Goal: Task Accomplishment & Management: Manage account settings

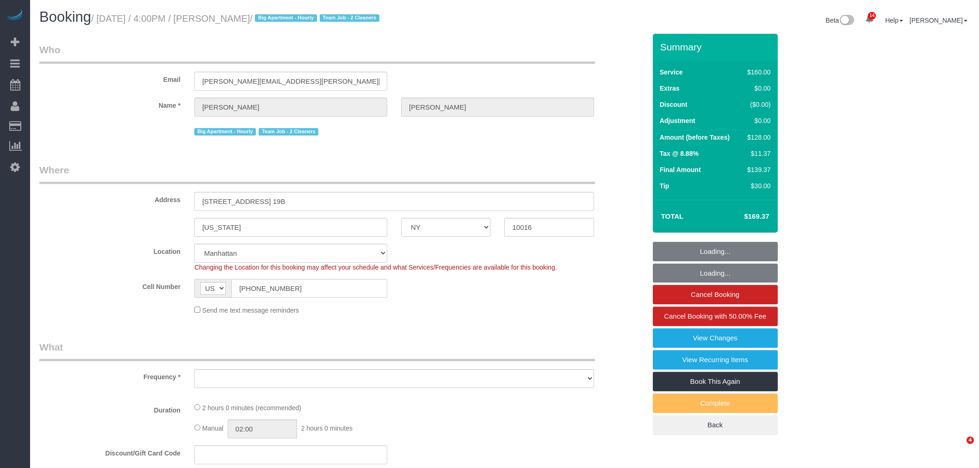
select select "NY"
select select "object:903"
select select "spot1"
select select "number:89"
select select "number:90"
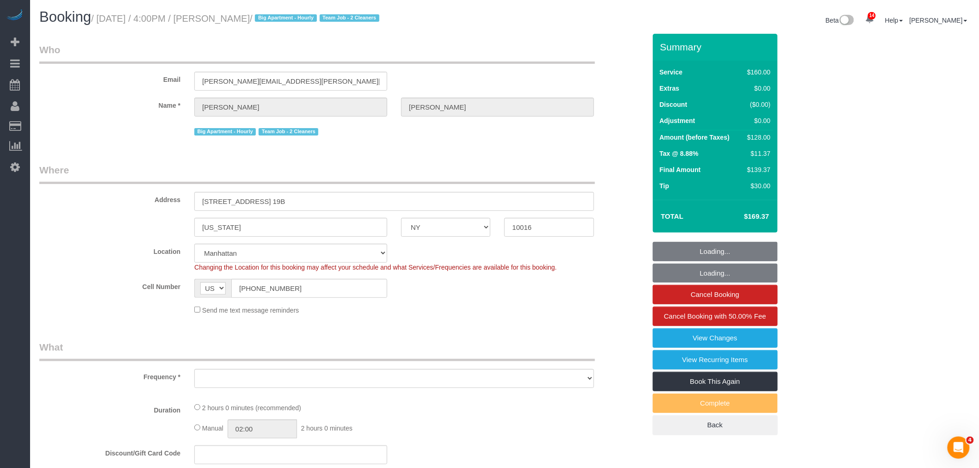
select select "number:15"
select select "number:5"
select select "string:stripe-pm_1QmmDe4VGloSiKo7qN6Zl7hg"
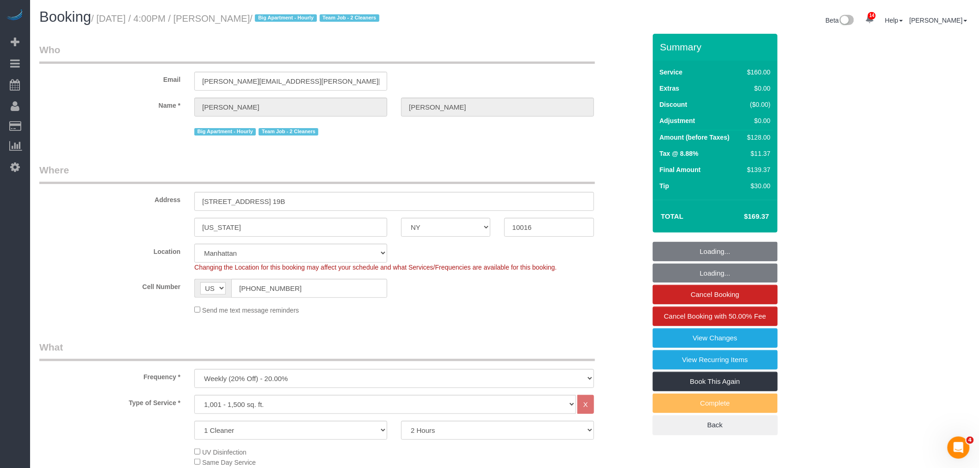
select select "object:1411"
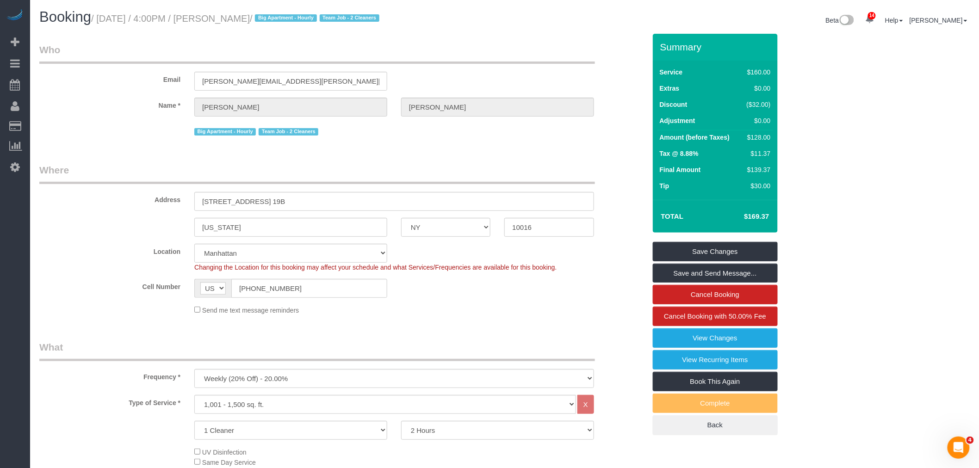
click at [244, 19] on small "/ September 07, 2025 / 4:00PM / Leigh Fisch / Big Apartment - Hourly Team Job -…" at bounding box center [236, 18] width 291 height 10
click at [261, 19] on small "/ September 07, 2025 / 4:00PM / Leigh Fisch / Big Apartment - Hourly Team Job -…" at bounding box center [236, 18] width 291 height 10
copy small "Leigh Fisch"
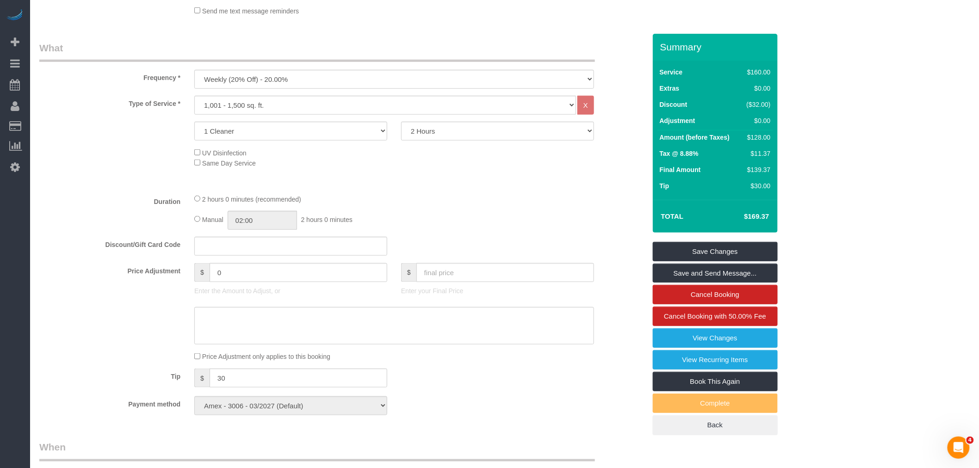
scroll to position [308, 0]
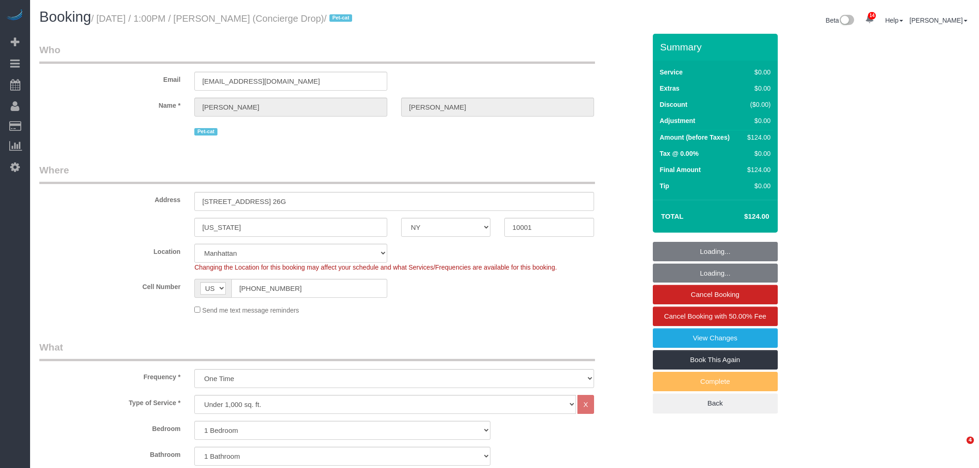
select select "NY"
select select "spot1"
select select "number:89"
select select "number:90"
select select "number:15"
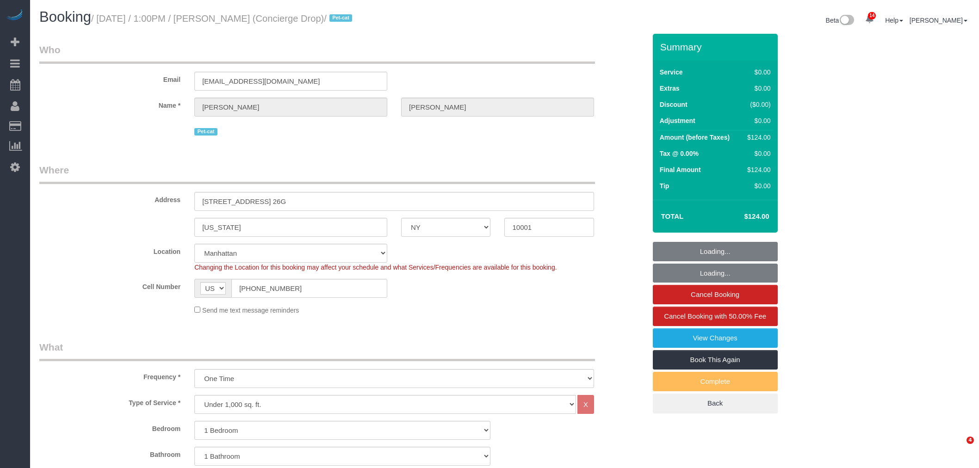
select select "number:5"
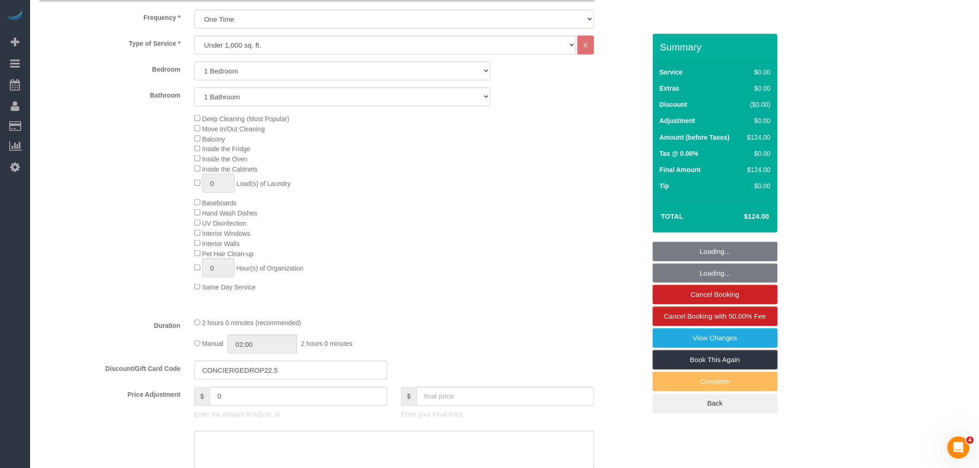
select select "1"
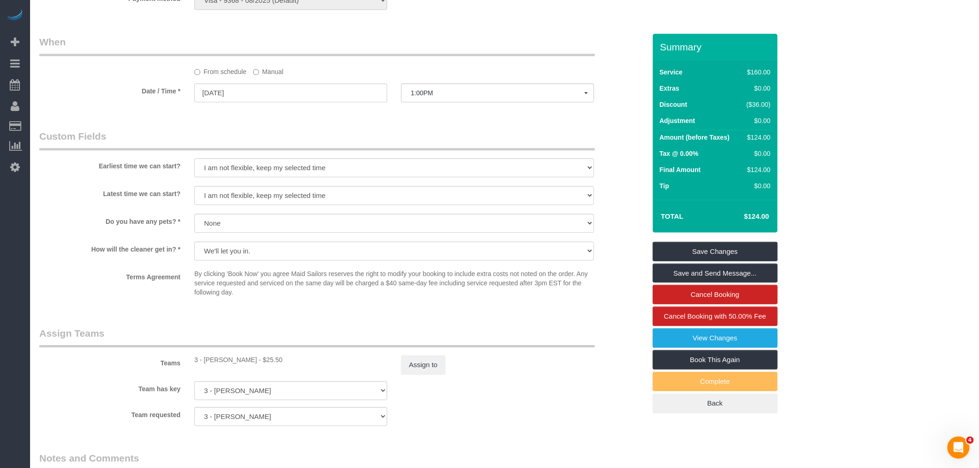
scroll to position [1028, 0]
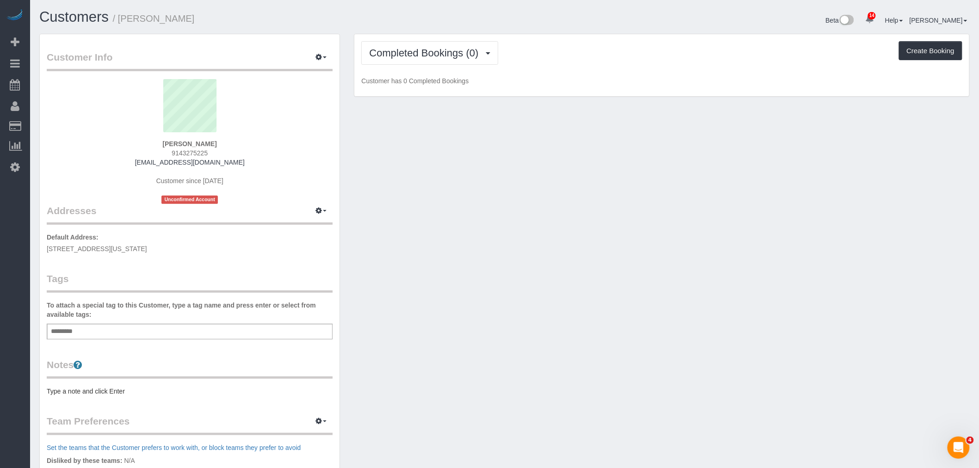
click at [130, 248] on span "245 E 40th st, 23F, New York, NY 10016" at bounding box center [97, 248] width 100 height 7
click at [317, 213] on icon "button" at bounding box center [319, 211] width 6 height 6
click at [318, 228] on button "Manage Addresses" at bounding box center [294, 228] width 75 height 13
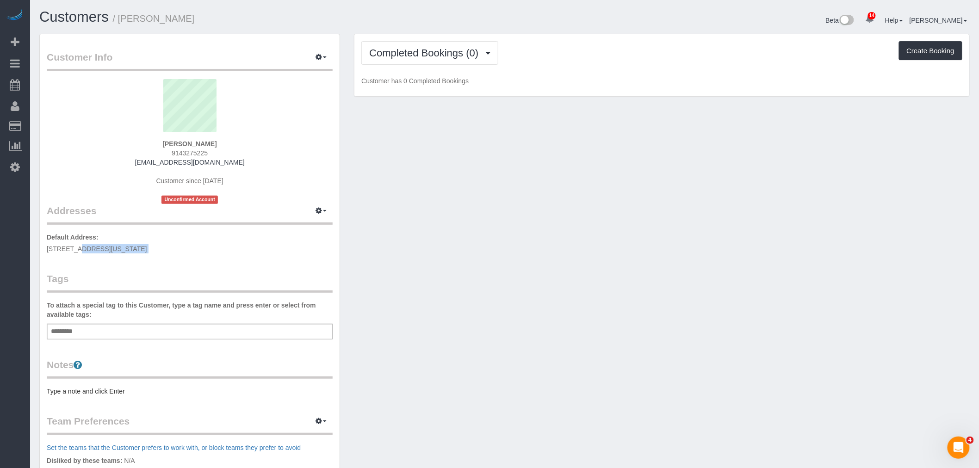
select select "NY"
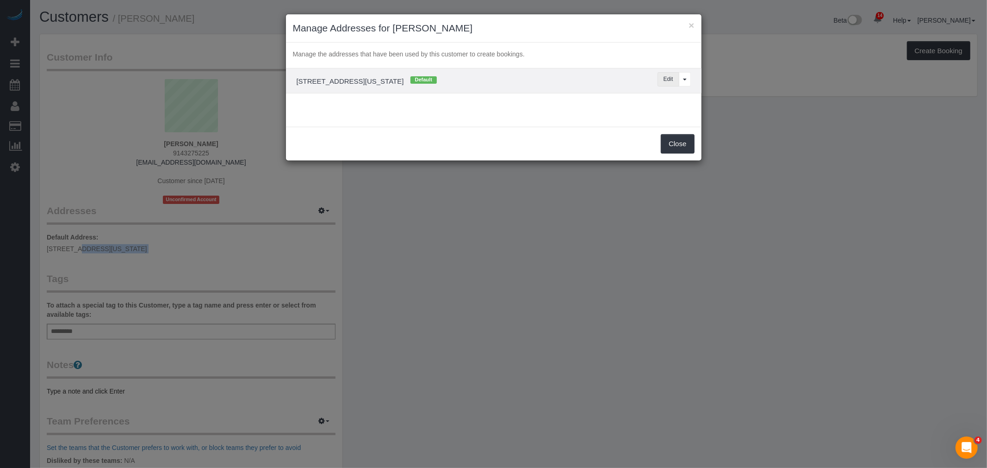
click at [668, 81] on button "Edit" at bounding box center [668, 79] width 22 height 14
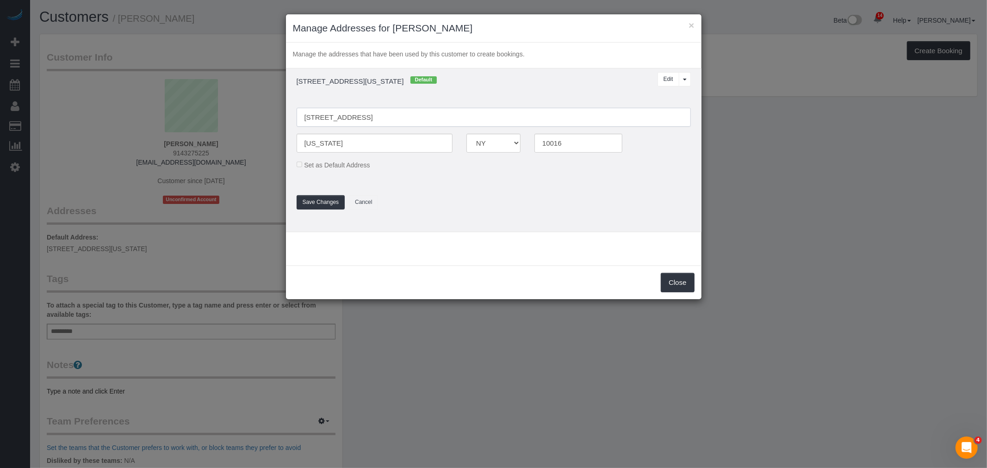
click at [323, 117] on input "245 E 40th st, 23F" at bounding box center [494, 117] width 394 height 19
type input "[STREET_ADDRESS] 23F"
click at [330, 209] on button "Save Changes" at bounding box center [321, 202] width 49 height 14
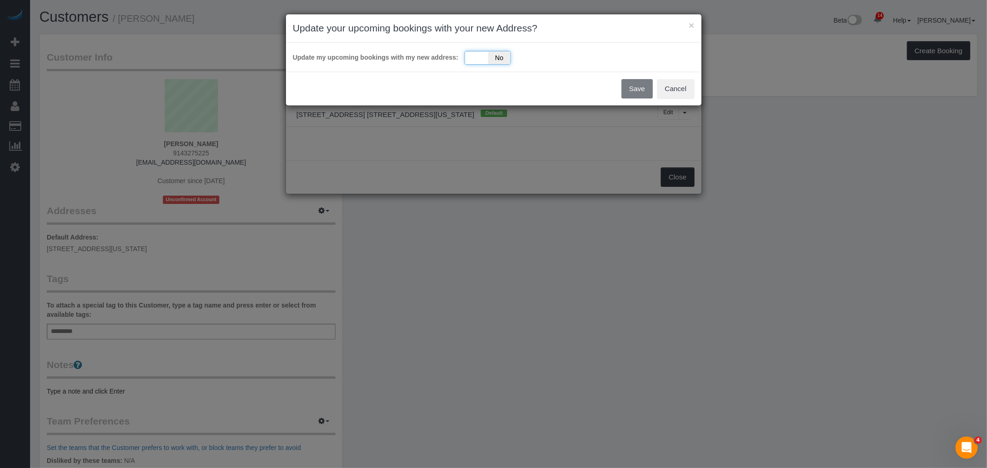
click at [477, 58] on div "Yes No" at bounding box center [487, 58] width 46 height 14
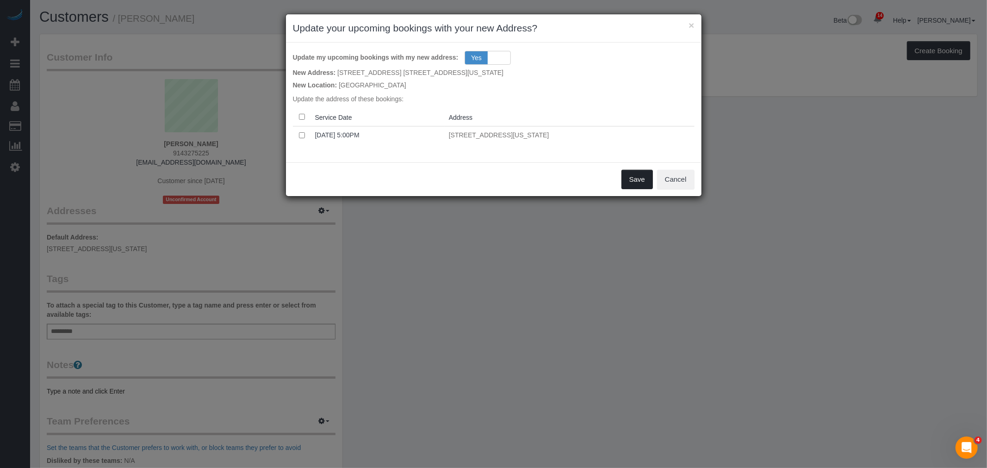
click at [636, 181] on button "Save" at bounding box center [636, 179] width 31 height 19
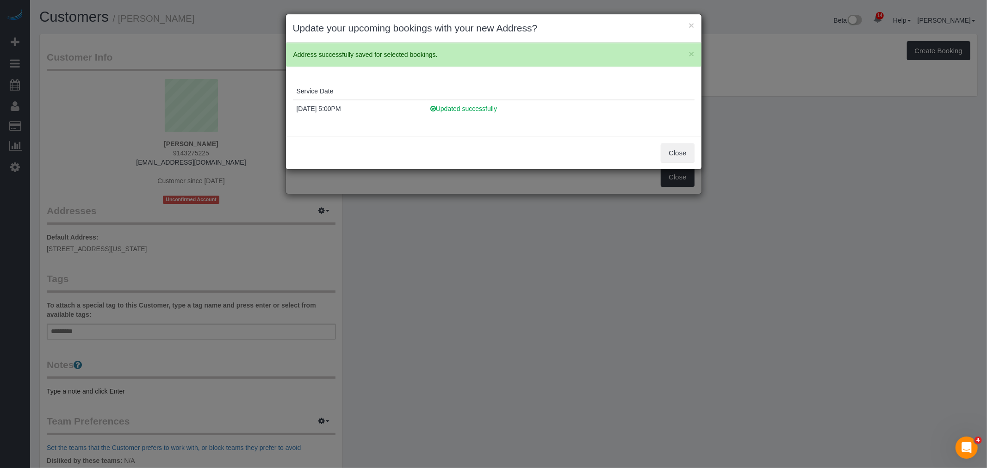
click at [686, 19] on div "× Update your upcoming bookings with your new Address?" at bounding box center [493, 28] width 415 height 28
click at [690, 25] on button "×" at bounding box center [691, 25] width 6 height 10
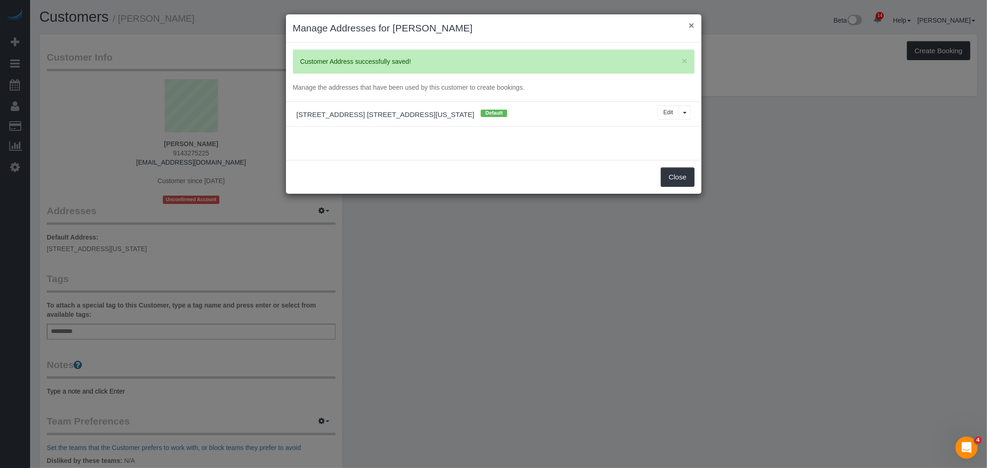
click at [690, 25] on button "×" at bounding box center [691, 25] width 6 height 10
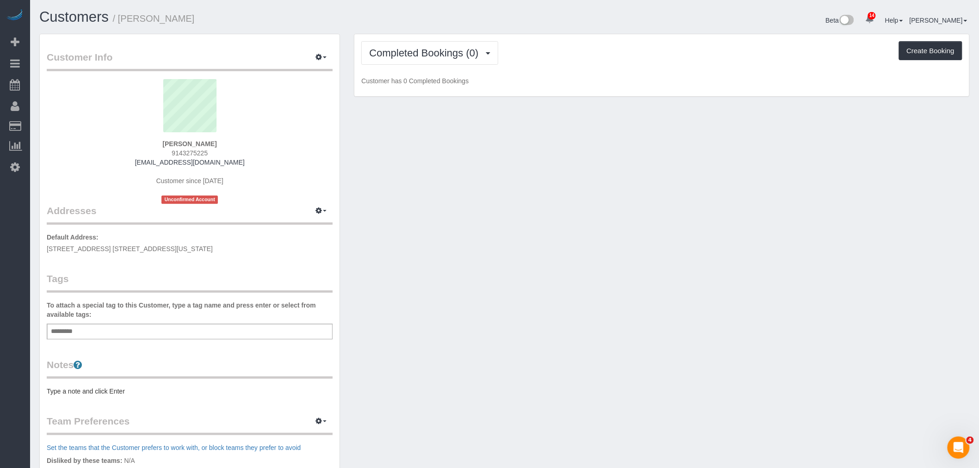
click at [598, 187] on div "Customer Info Edit Contact Info Send Message Email Preferences Special Sales Ta…" at bounding box center [504, 339] width 944 height 611
click at [438, 241] on div "Customer Info Edit Contact Info Send Message Email Preferences Special Sales Ta…" at bounding box center [504, 339] width 944 height 611
click at [107, 334] on div "Add a tag" at bounding box center [190, 332] width 286 height 16
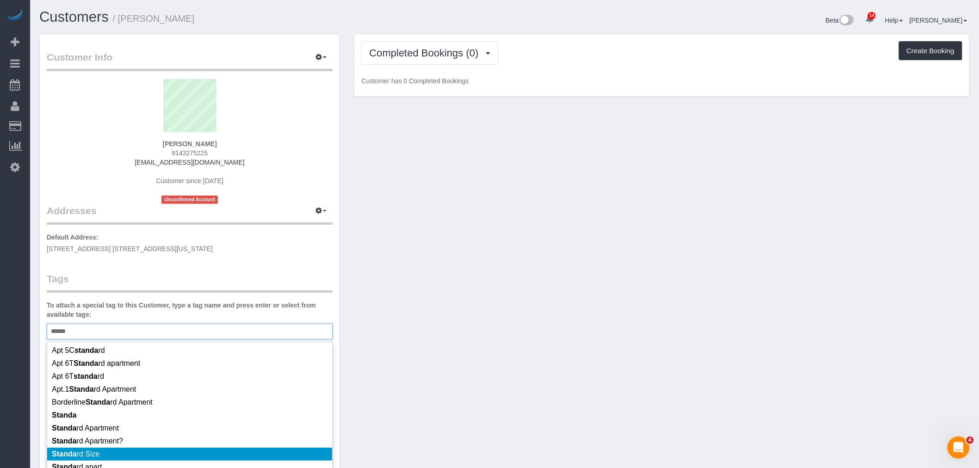
scroll to position [51, 0]
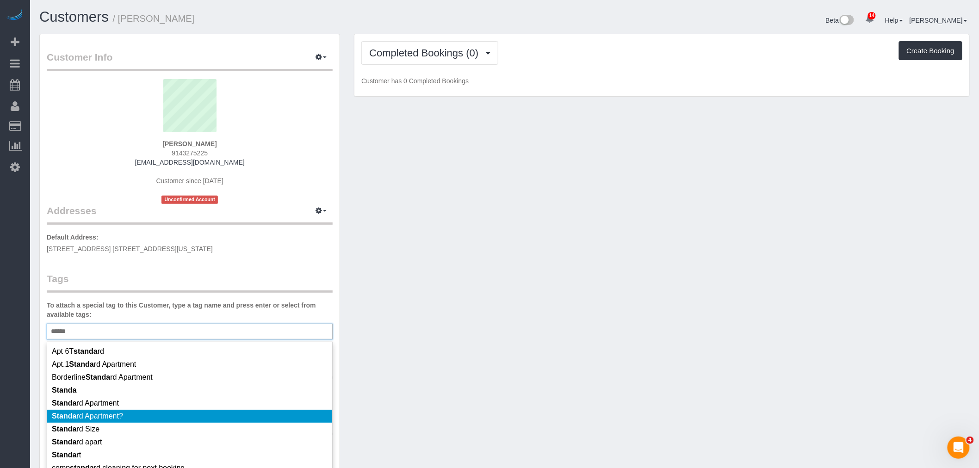
type input "******"
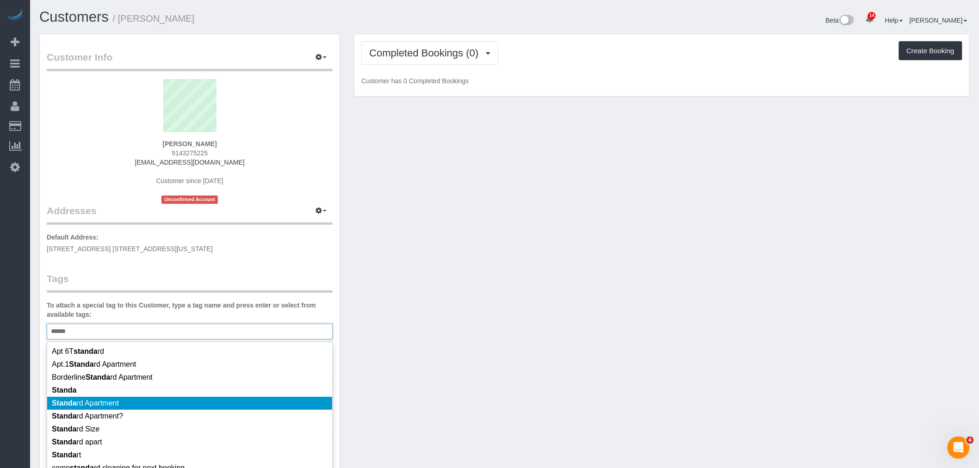
click at [184, 406] on li "Standa rd Apartment" at bounding box center [189, 403] width 285 height 13
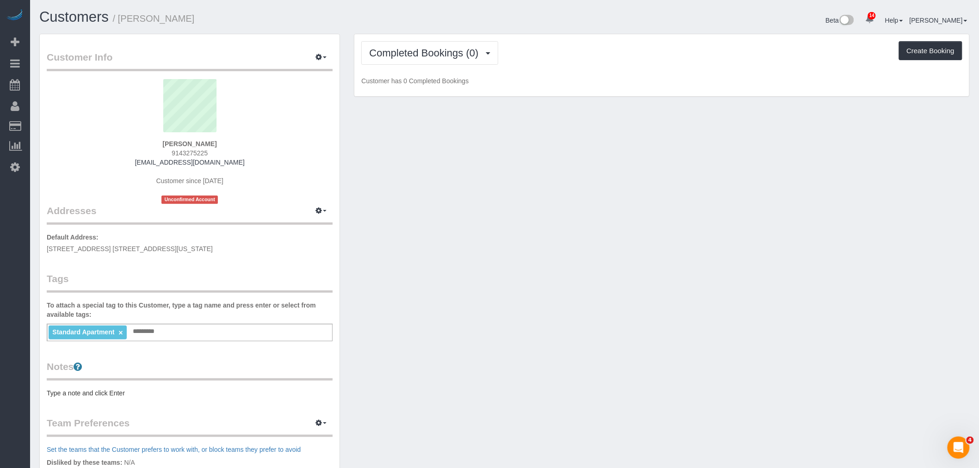
click at [165, 394] on pre "Type a note and click Enter" at bounding box center [190, 393] width 286 height 9
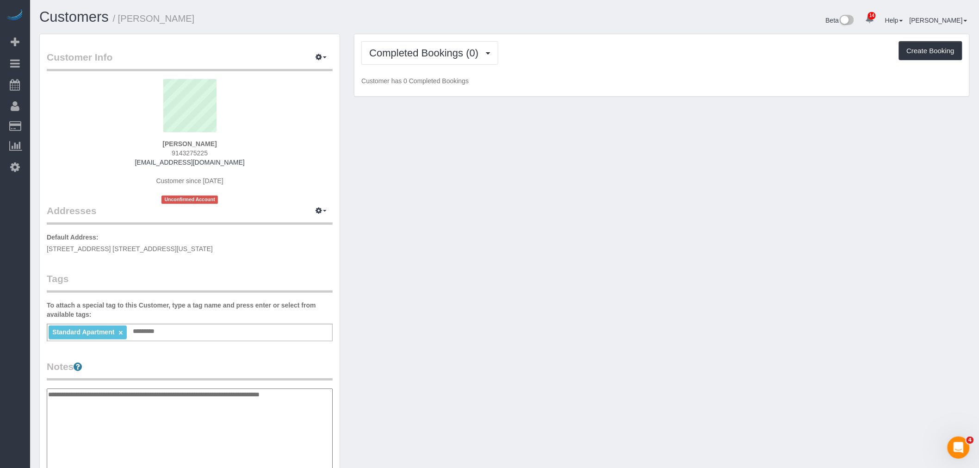
type textarea "**********"
click at [517, 355] on div "Customer Info Edit Contact Info Send Message Email Preferences Special Sales Ta…" at bounding box center [504, 384] width 944 height 701
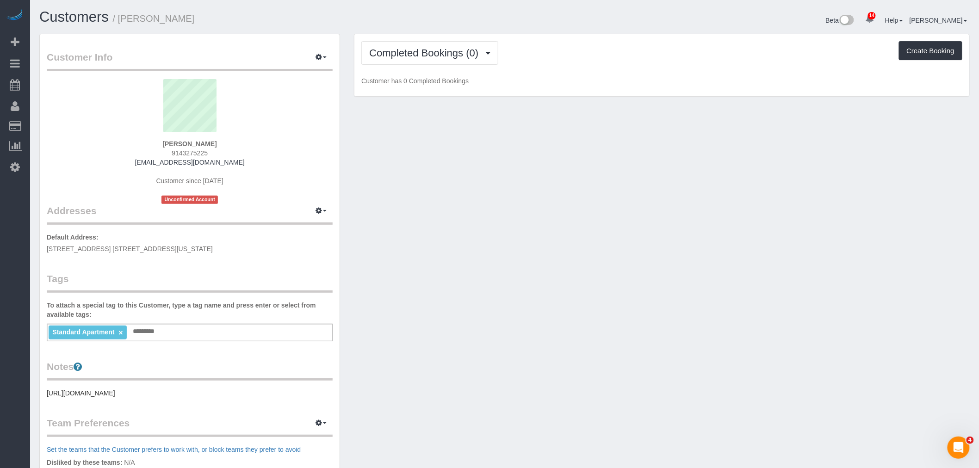
click at [478, 299] on div "Customer Info Edit Contact Info Send Message Email Preferences Special Sales Ta…" at bounding box center [504, 340] width 944 height 613
click at [464, 162] on div "Customer Info Edit Contact Info Send Message Email Preferences Special Sales Ta…" at bounding box center [504, 340] width 944 height 613
click at [536, 213] on div "Customer Info Edit Contact Info Send Message Email Preferences Special Sales Ta…" at bounding box center [504, 340] width 944 height 613
drag, startPoint x: 168, startPoint y: 137, endPoint x: 219, endPoint y: 140, distance: 51.0
click at [219, 140] on div "Katharine Rolfe 9143275225 krolfe2003@gmail.com Customer since 2025 Unconfirmed…" at bounding box center [190, 141] width 286 height 125
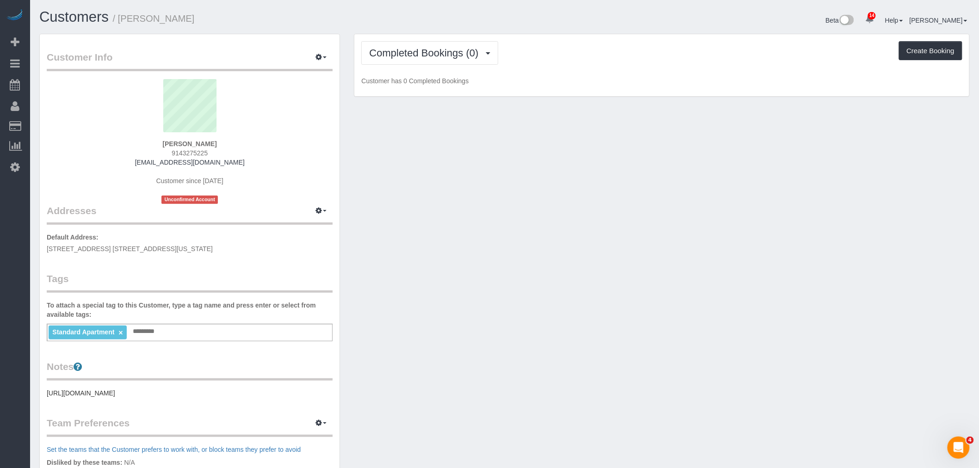
copy div "Katharine Rolfe"
click at [546, 171] on div "Customer Info Edit Contact Info Send Message Email Preferences Special Sales Ta…" at bounding box center [504, 340] width 944 height 613
click at [190, 328] on div "Standard Apartment × Add a tag" at bounding box center [190, 333] width 286 height 18
click at [140, 398] on pre "https://www.zillow.com/homedetails/245-E-40th-St-APT-23F-New-York-NY-10016/2074…" at bounding box center [190, 393] width 286 height 9
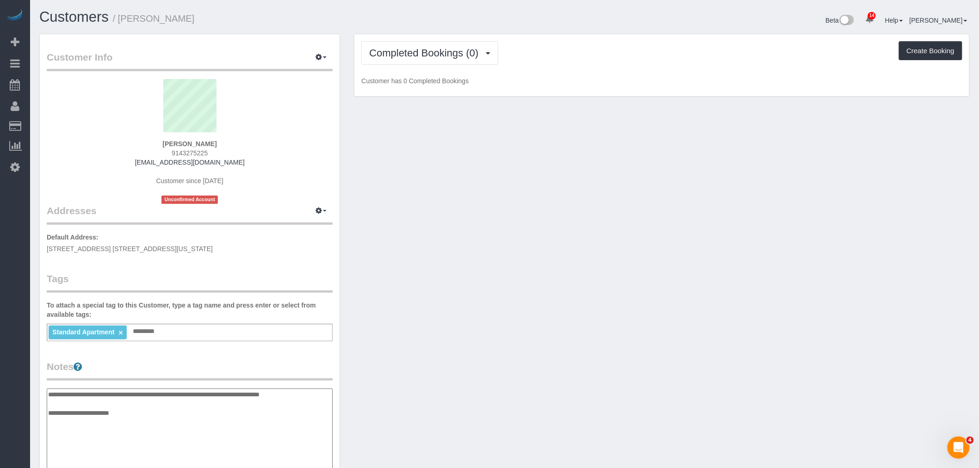
type textarea "**********"
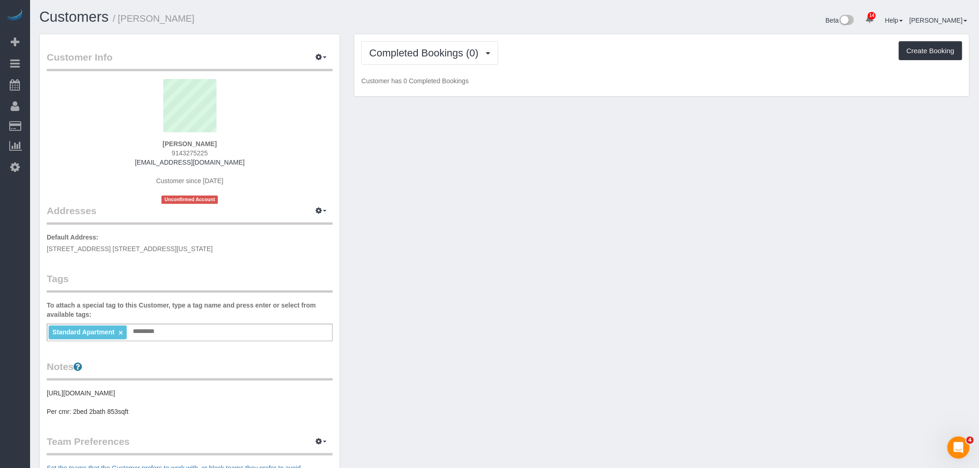
click at [637, 246] on div "Customer Info Edit Contact Info Send Message Email Preferences Special Sales Ta…" at bounding box center [504, 349] width 944 height 631
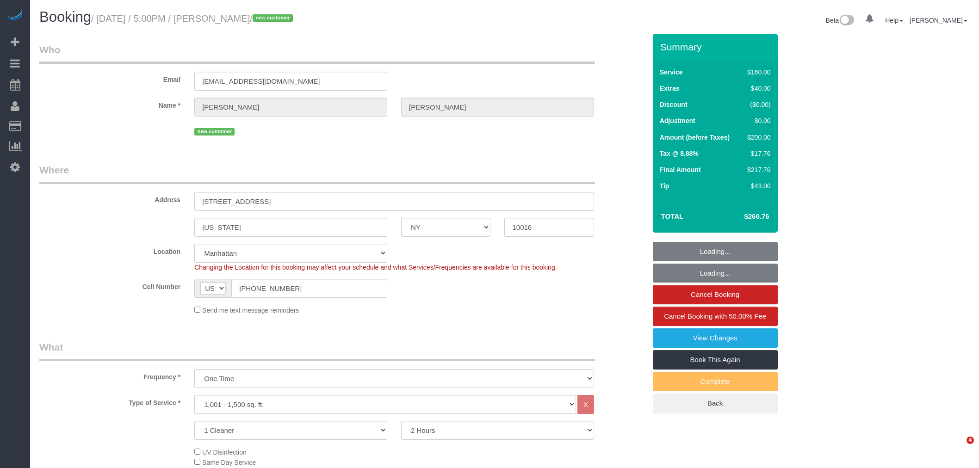
select select "NY"
select select "number:62"
select select "number:77"
select select "number:15"
select select "number:5"
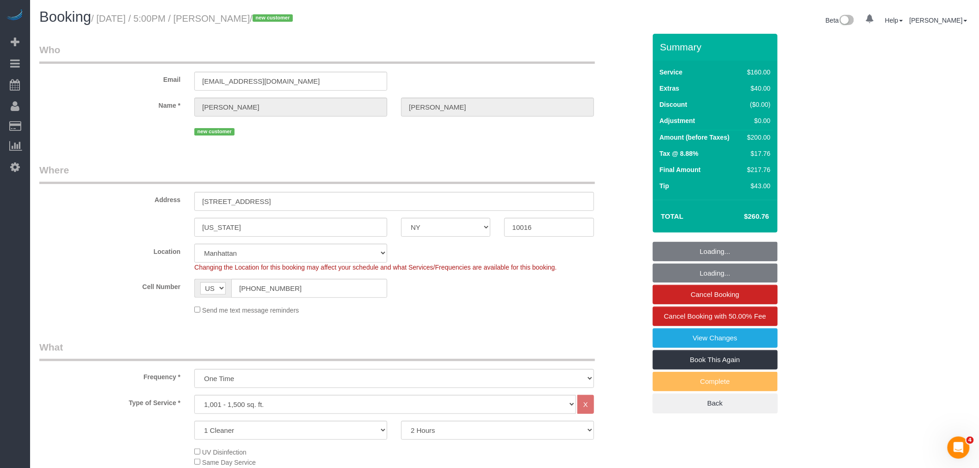
select select "spot1"
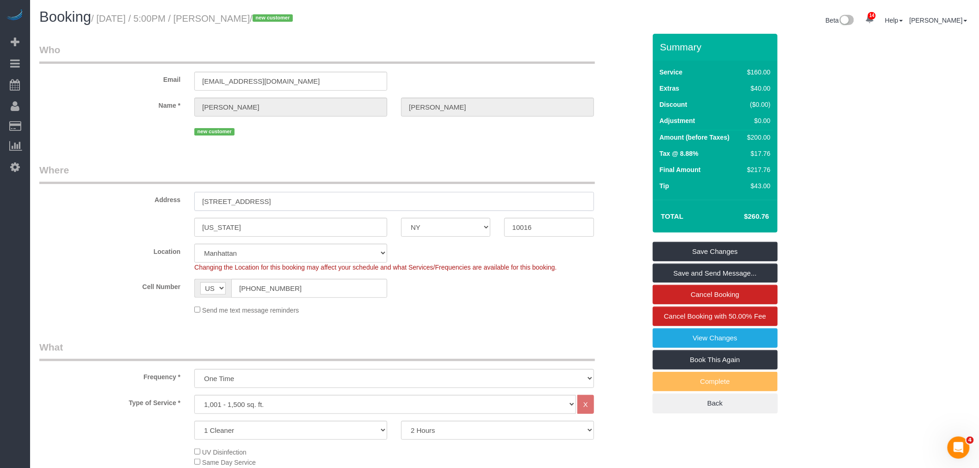
click at [130, 205] on div "Address 245 E 40th st, 23F" at bounding box center [342, 187] width 620 height 48
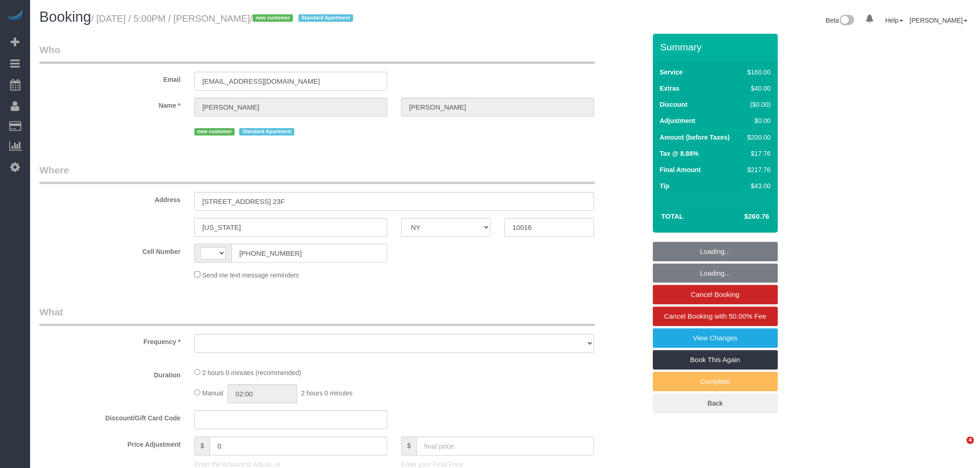
select select "NY"
select select "object:503"
select select "string:stripe-pm_1S4mCf4VGloSiKo7MKQjEujb"
select select "number:62"
select select "number:77"
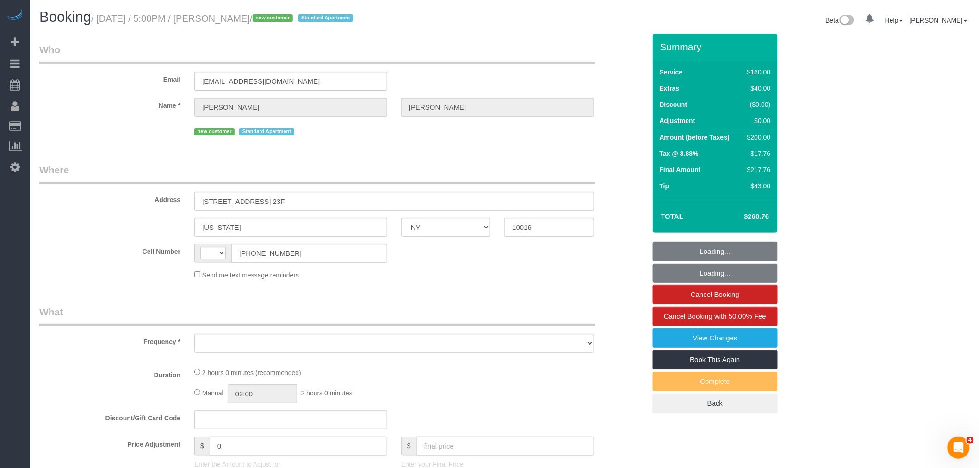
select select "number:15"
select select "number:5"
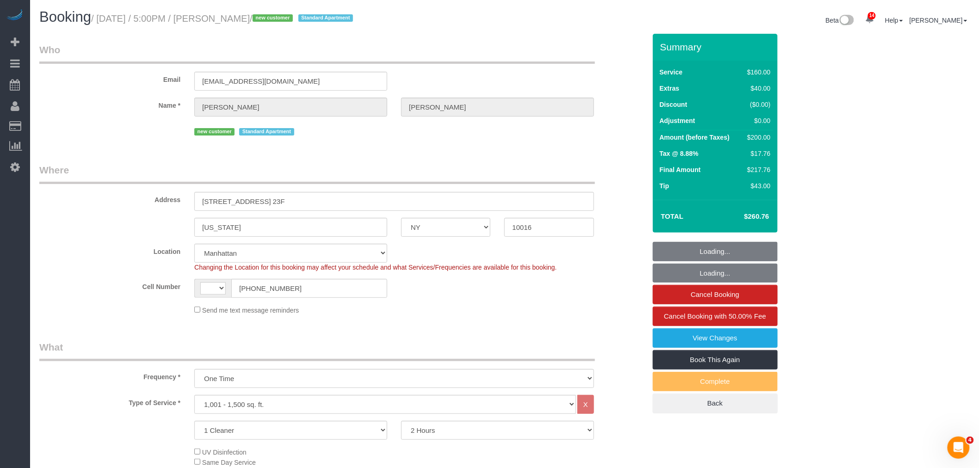
select select "object:733"
select select "string:US"
select select "spot1"
drag, startPoint x: 477, startPoint y: 165, endPoint x: 482, endPoint y: 192, distance: 27.4
click at [477, 165] on legend "Where" at bounding box center [317, 173] width 556 height 21
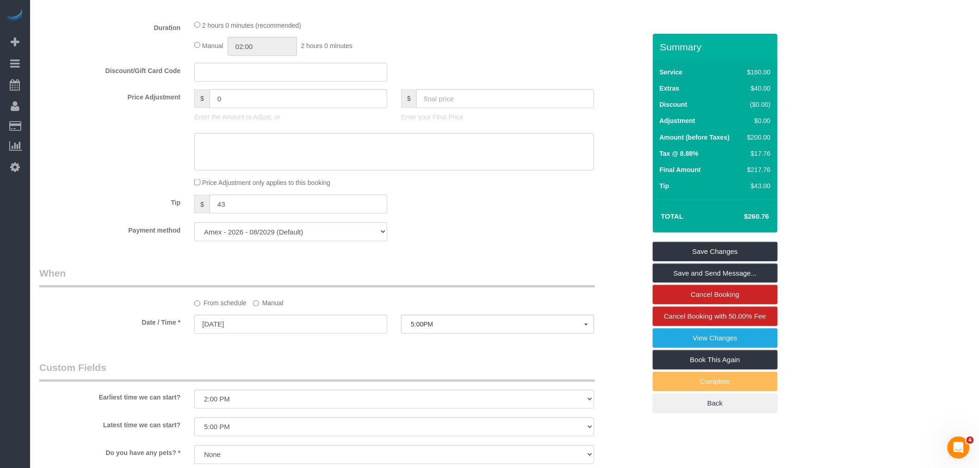
scroll to position [257, 0]
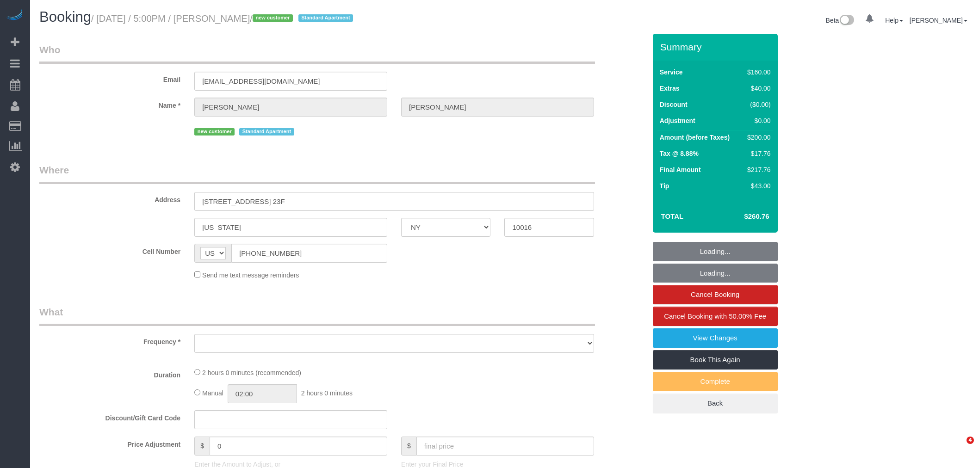
select select "NY"
select select "string:stripe-pm_1S4mCf4VGloSiKo7MKQjEujb"
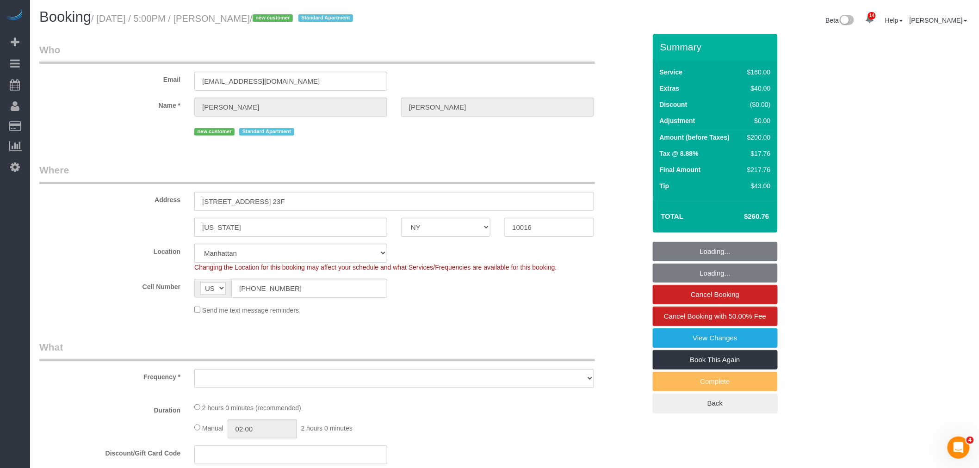
select select "object:750"
select select "spot1"
select select "number:62"
select select "number:77"
select select "number:15"
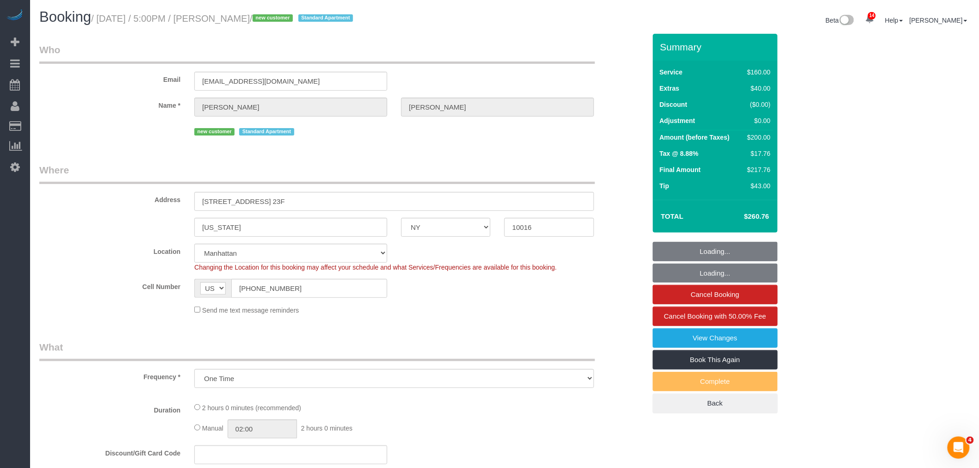
select select "number:5"
select select "object:1320"
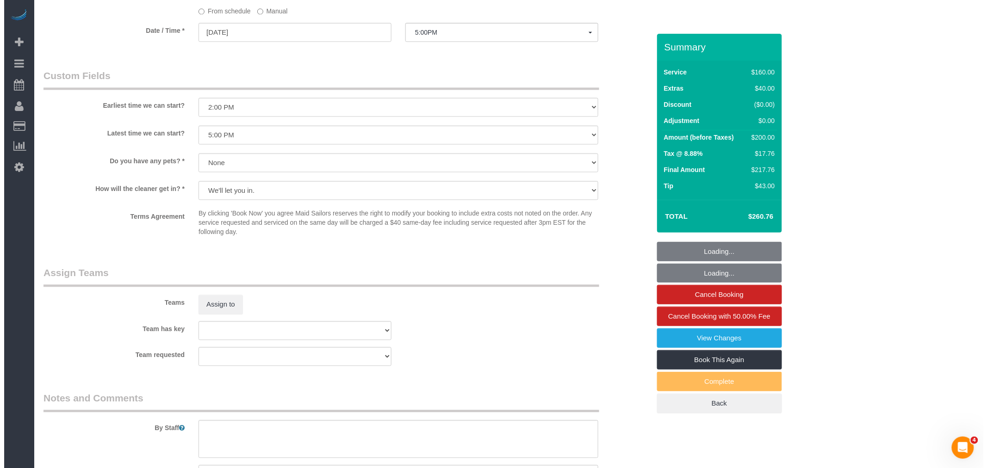
scroll to position [771, 0]
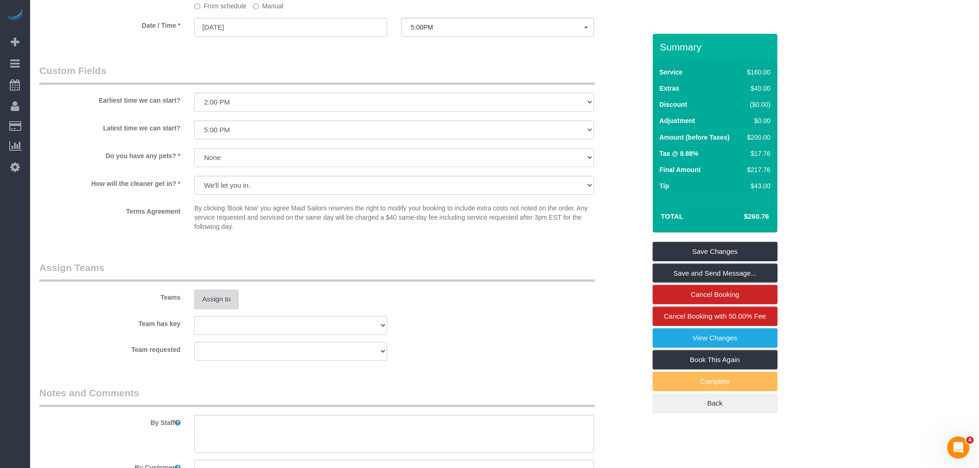
click at [223, 299] on button "Assign to" at bounding box center [216, 299] width 44 height 19
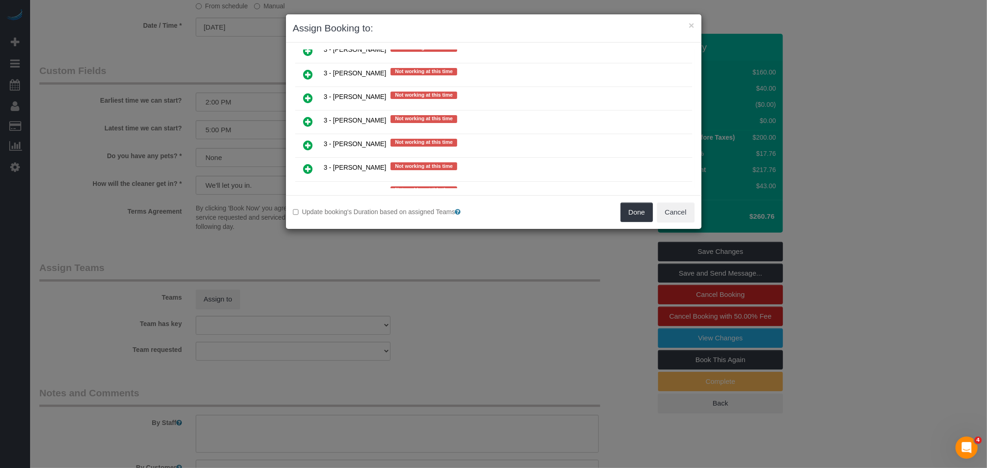
scroll to position [1593, 0]
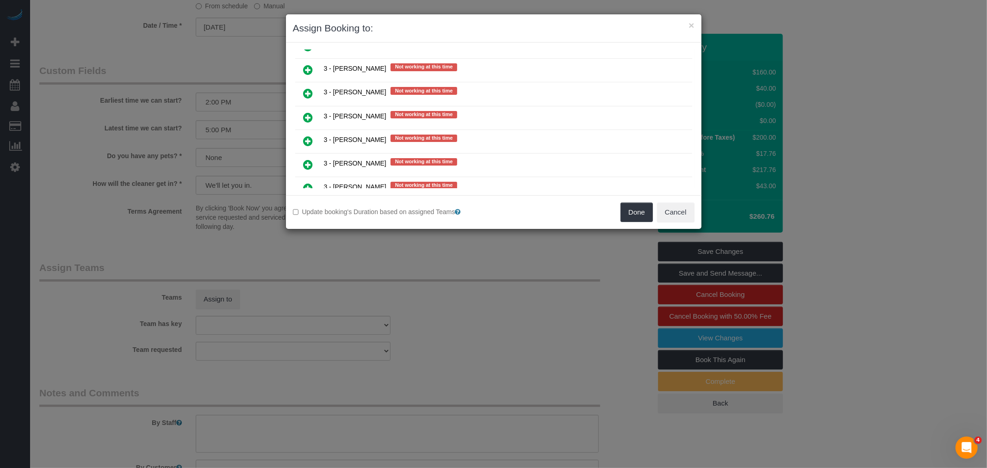
click at [307, 136] on icon at bounding box center [308, 141] width 10 height 11
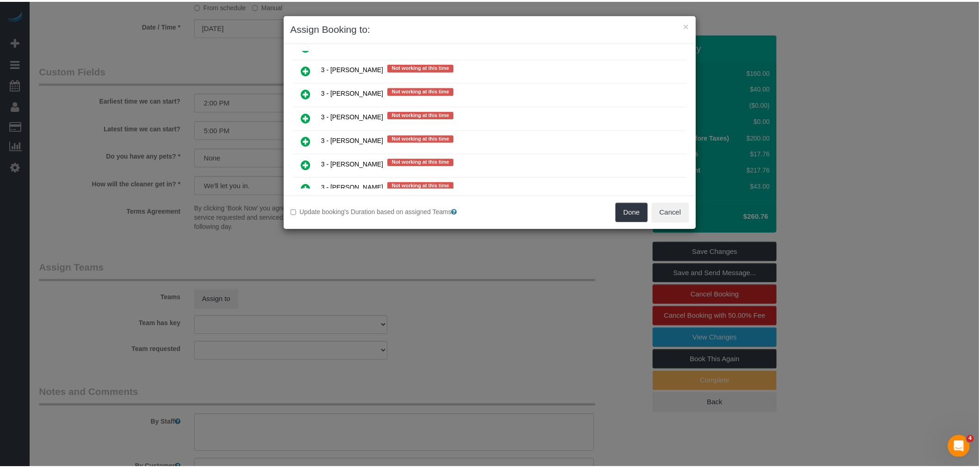
scroll to position [1667, 0]
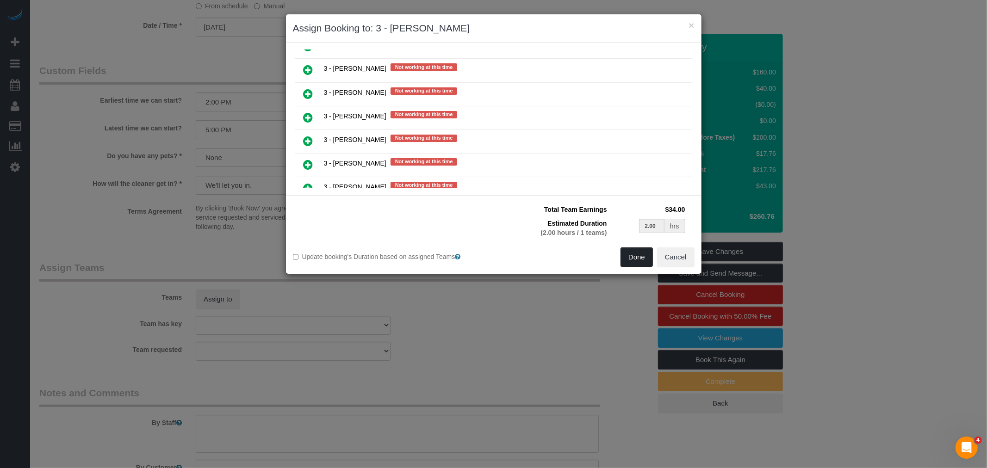
drag, startPoint x: 636, startPoint y: 256, endPoint x: 586, endPoint y: 275, distance: 52.8
click at [636, 256] on button "Done" at bounding box center [636, 257] width 32 height 19
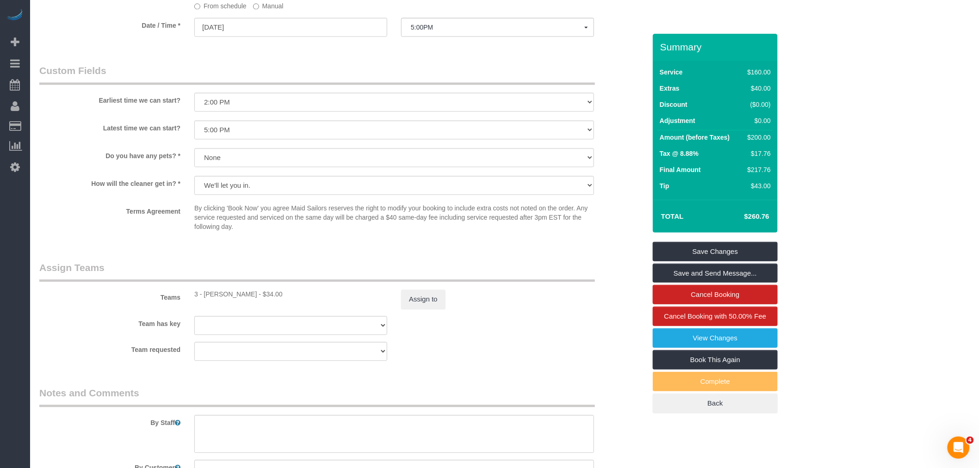
drag, startPoint x: 534, startPoint y: 309, endPoint x: 527, endPoint y: 307, distance: 7.1
click at [535, 309] on div "Assign to" at bounding box center [497, 299] width 207 height 19
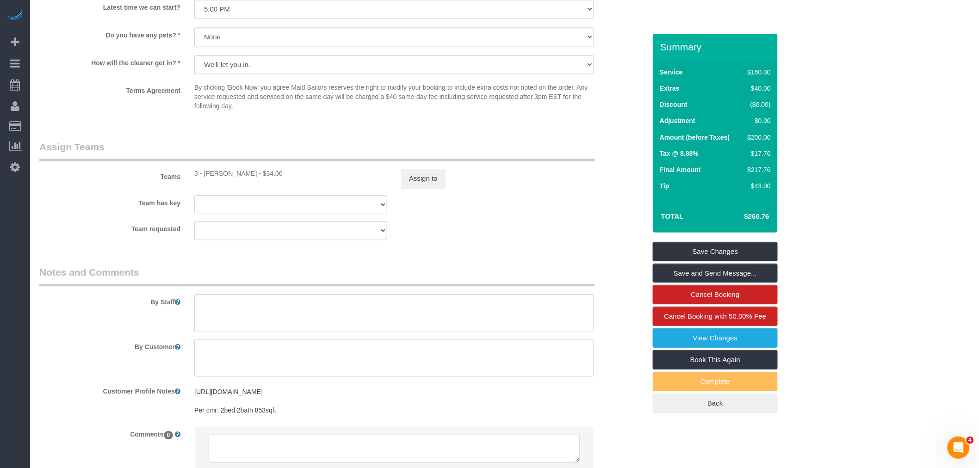
scroll to position [965, 0]
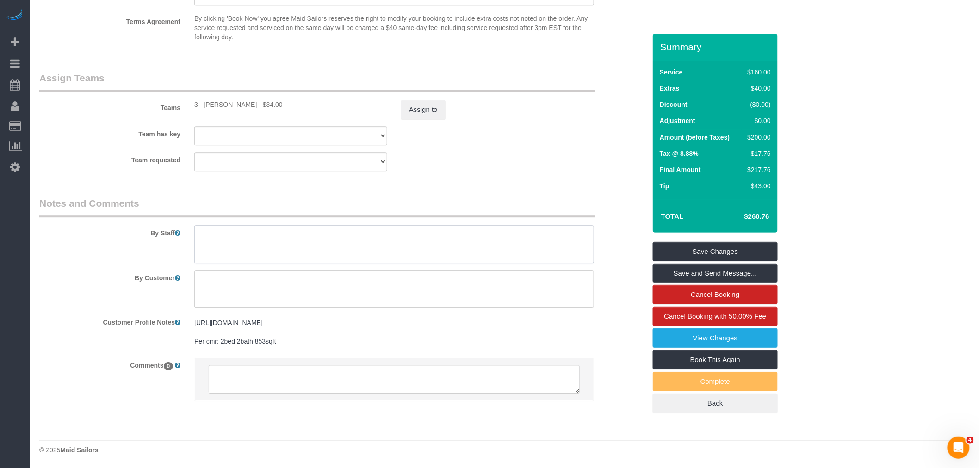
click at [287, 249] on textarea at bounding box center [394, 244] width 400 height 38
type textarea "2"
type textarea "This is a 2-bedroom 2-bathroom apartment approximately 853sqft."
click at [723, 251] on link "Save Changes" at bounding box center [715, 251] width 125 height 19
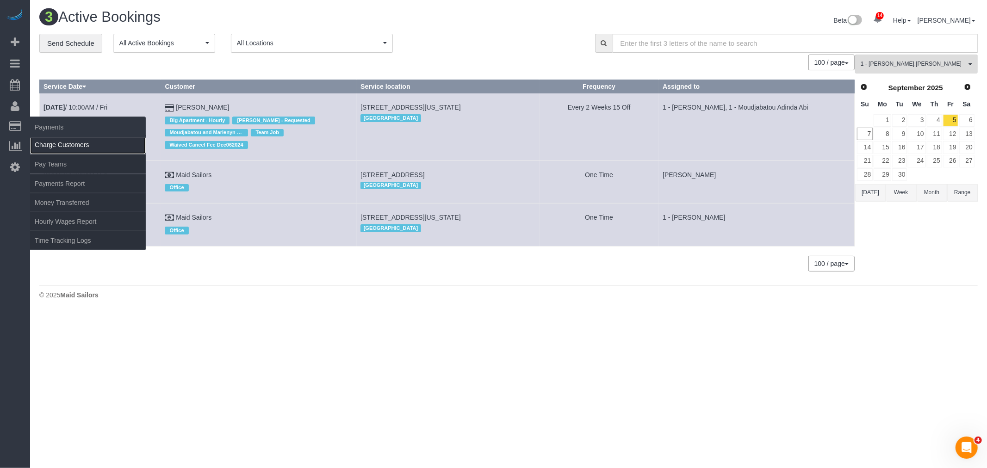
drag, startPoint x: 73, startPoint y: 144, endPoint x: 113, endPoint y: 146, distance: 40.3
click at [74, 144] on link "Charge Customers" at bounding box center [88, 145] width 116 height 19
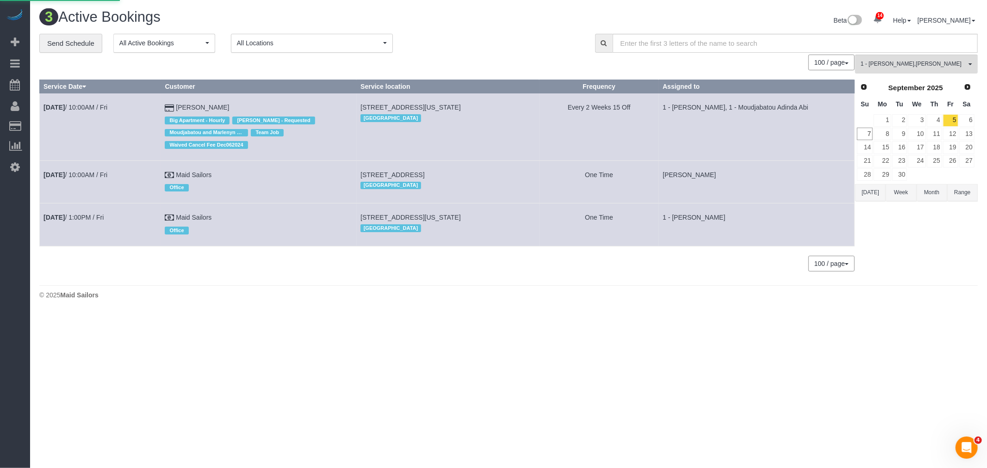
select select
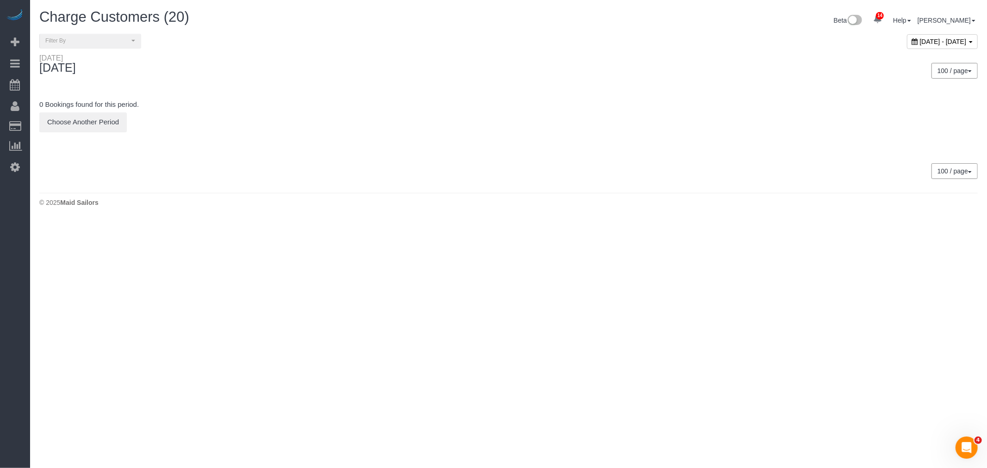
click at [920, 42] on span "[DATE] - [DATE]" at bounding box center [943, 41] width 47 height 7
type input "**********"
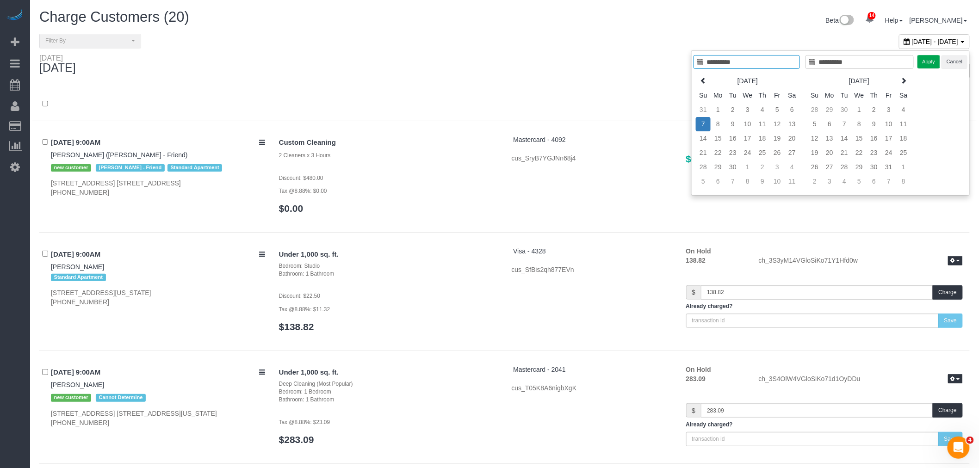
type input "**********"
click at [474, 103] on div at bounding box center [504, 109] width 944 height 24
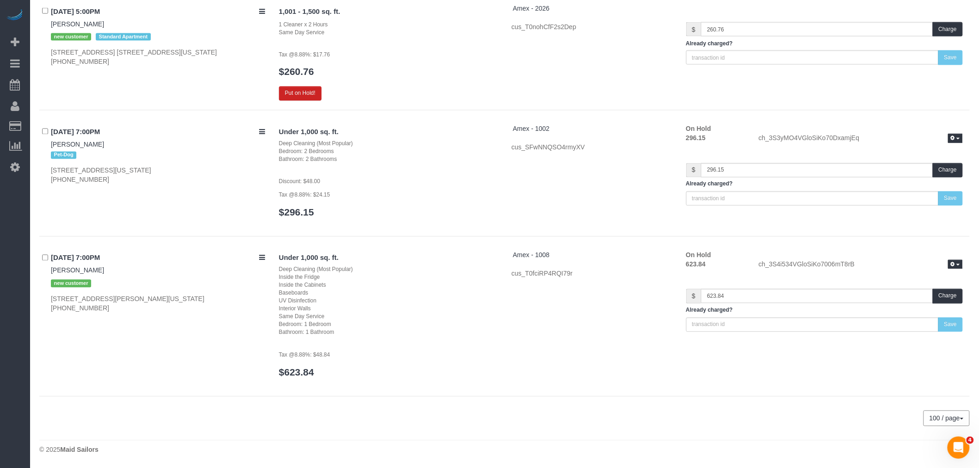
scroll to position [2030, 0]
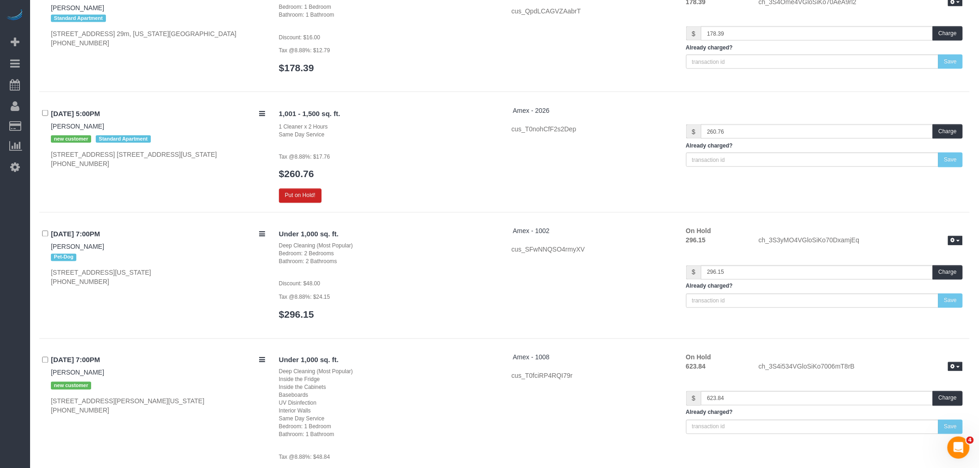
click at [411, 169] on h3 "$260.76" at bounding box center [388, 174] width 219 height 11
click at [402, 186] on div "1,001 - 1,500 sq. ft. 1 Cleaner x 2 Hours Same Day Service Tax @8.88%: $17.76 $…" at bounding box center [388, 154] width 233 height 97
click at [305, 198] on button "Put on Hold!" at bounding box center [300, 196] width 43 height 14
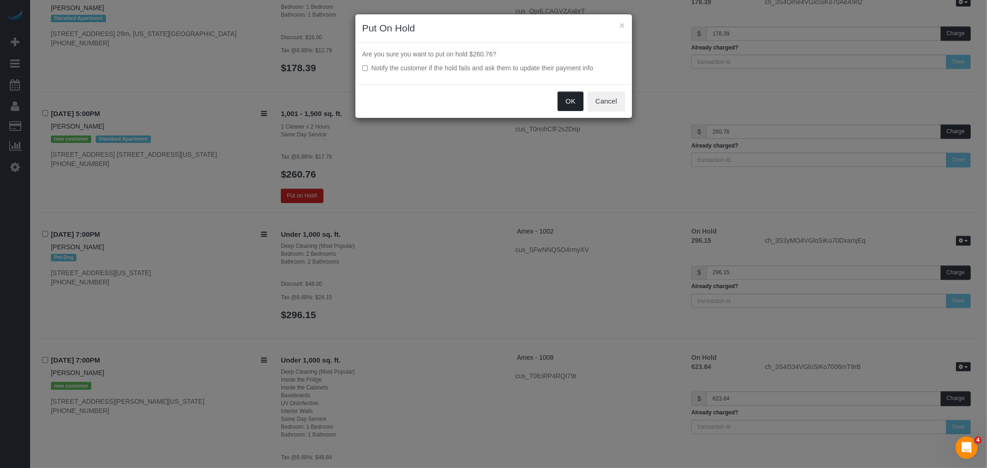
click at [567, 102] on button "OK" at bounding box center [570, 101] width 26 height 19
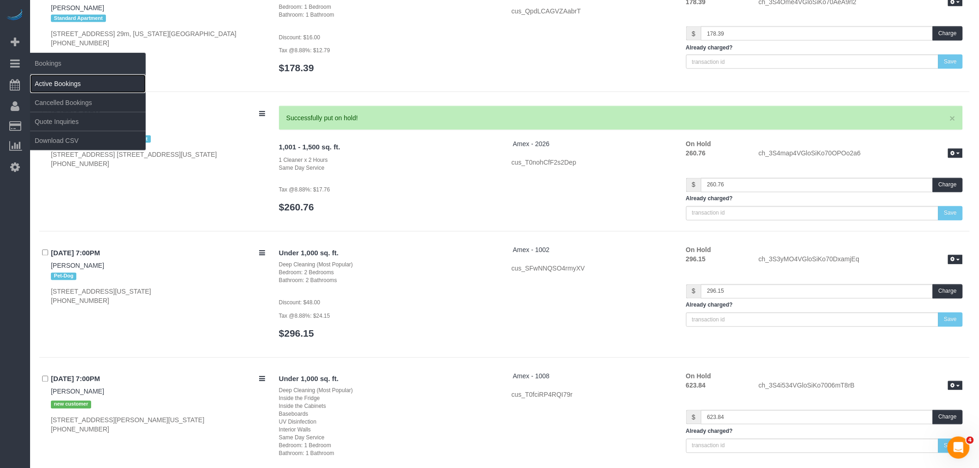
click at [75, 90] on link "Active Bookings" at bounding box center [88, 83] width 116 height 19
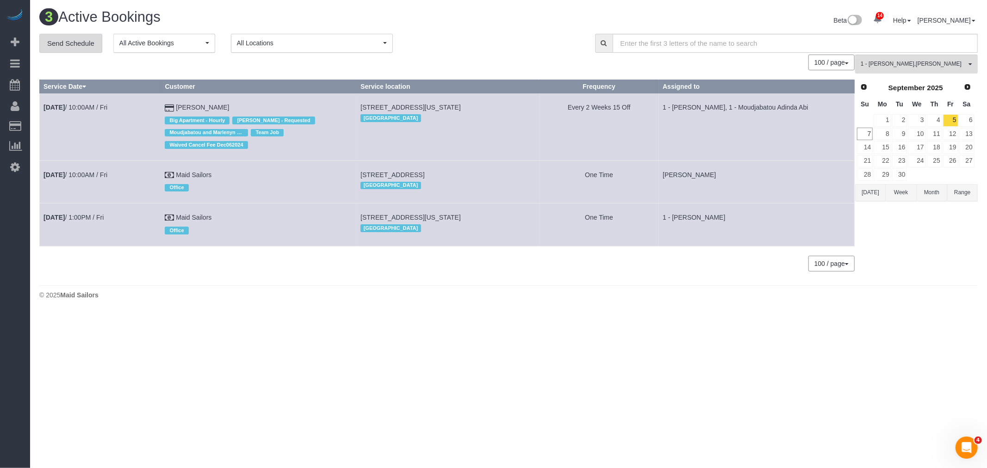
click at [68, 43] on link "Send Schedule" at bounding box center [70, 43] width 63 height 19
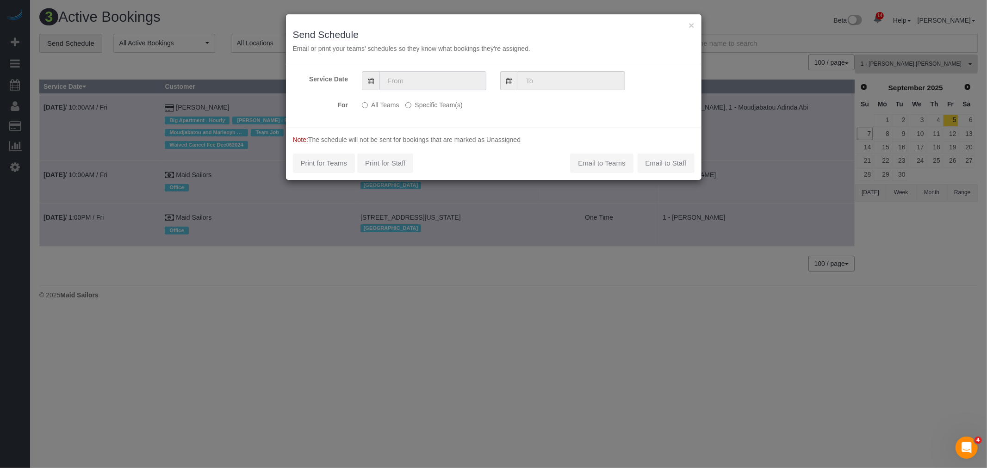
click at [427, 80] on input "text" at bounding box center [432, 80] width 107 height 19
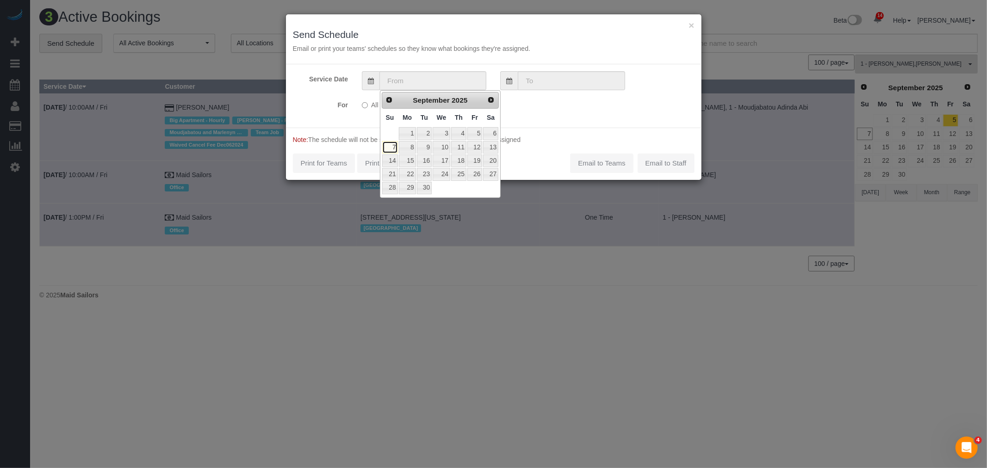
click at [390, 149] on link "7" at bounding box center [390, 147] width 16 height 12
type input "[DATE]"
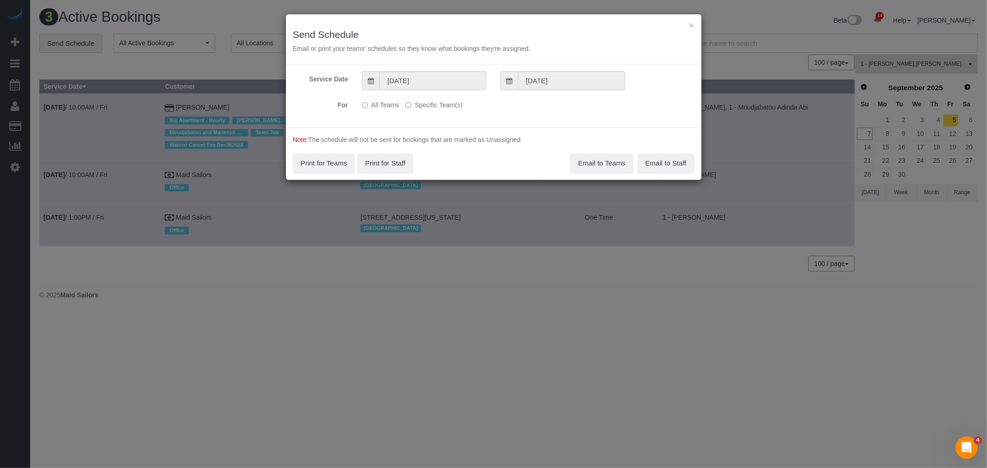
click at [435, 104] on label "Specific Team(s)" at bounding box center [433, 103] width 57 height 12
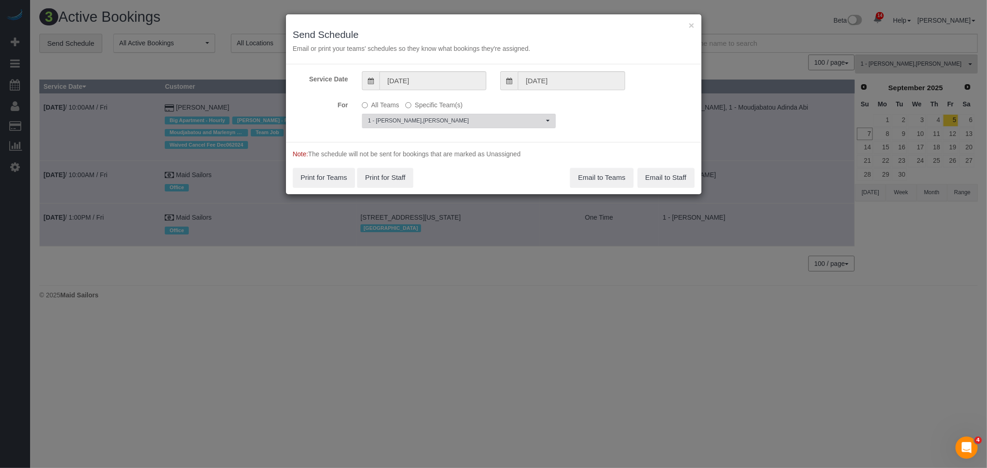
click at [438, 116] on button "1 - Marlenyn Robles , Gabby Robles Choose Team(s)" at bounding box center [459, 121] width 194 height 14
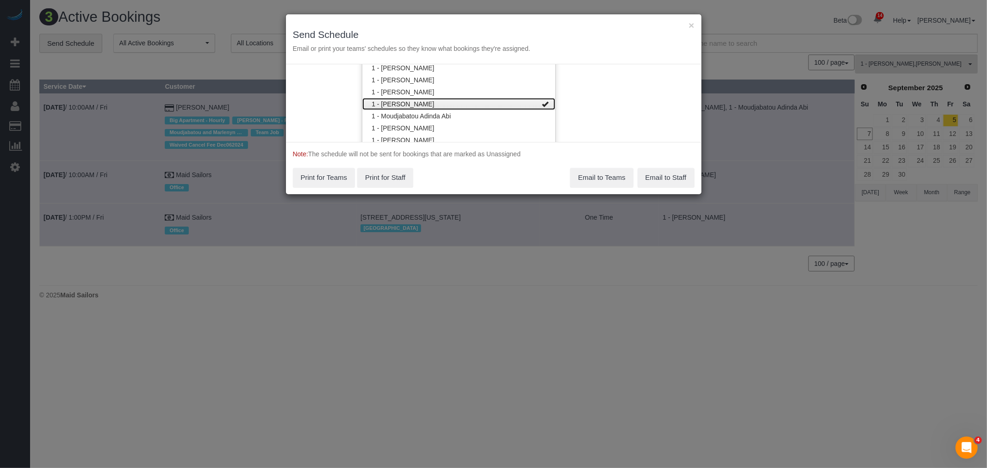
click at [477, 104] on link "1 - [PERSON_NAME]" at bounding box center [458, 104] width 193 height 12
click at [465, 100] on link "3 - [PERSON_NAME]" at bounding box center [458, 102] width 193 height 12
click at [586, 90] on div "Service Date 09/07/2025 09/07/2025 For All Teams Specific Team(s) 3 - Martha Ch…" at bounding box center [493, 103] width 415 height 78
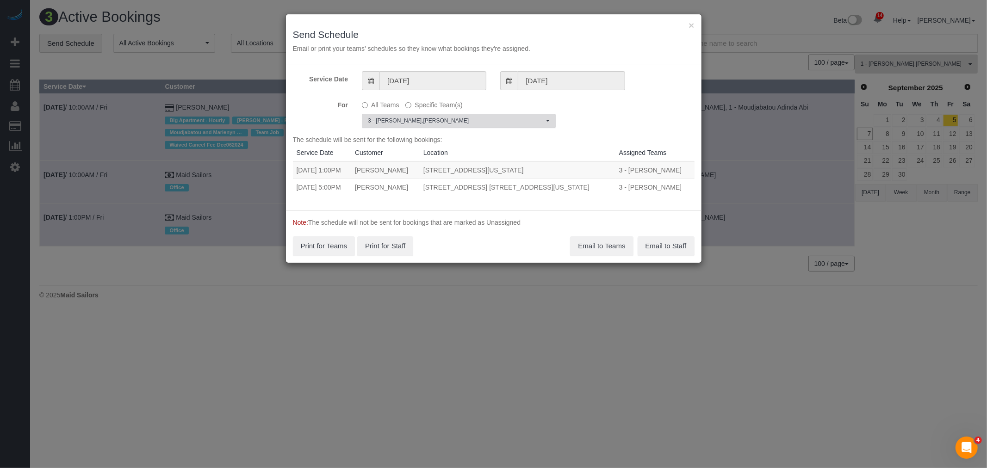
click at [491, 114] on button "3 - Martha Chicaiza , Gabby Robles Choose Team(s)" at bounding box center [459, 121] width 194 height 14
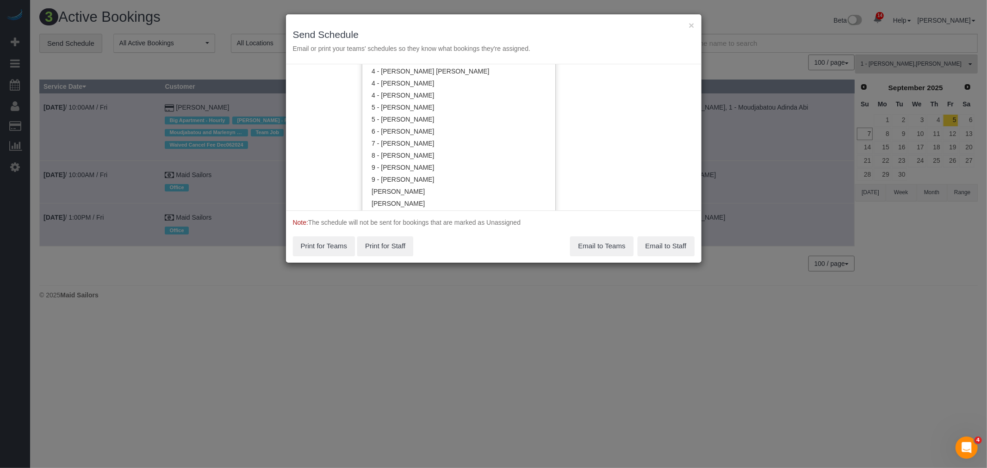
scroll to position [1086, 0]
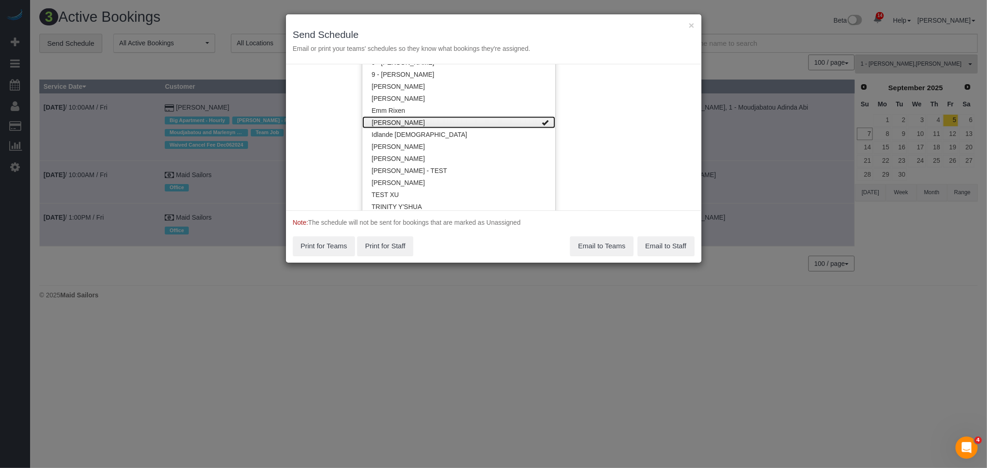
click at [507, 125] on link "[PERSON_NAME]" at bounding box center [458, 123] width 193 height 12
click at [612, 117] on div "Service Date 09/07/2025 09/07/2025 For All Teams Specific Team(s) 3 - Martha Ch…" at bounding box center [493, 137] width 415 height 146
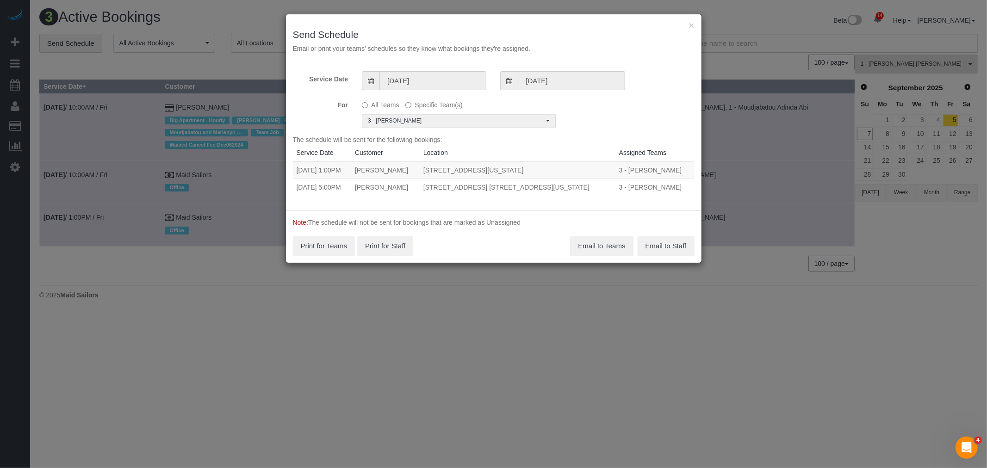
scroll to position [0, 0]
drag, startPoint x: 295, startPoint y: 185, endPoint x: 594, endPoint y: 183, distance: 299.3
click at [594, 183] on tr "09/07/2025 5:00PM Katharine Rolfe 245 East 40th Street, Apt. 23f, New York, NY …" at bounding box center [494, 187] width 402 height 17
copy tr "09/07/2025 5:00PM Katharine Rolfe 245 East 40th Street, Apt. 23f, New York, NY …"
click at [616, 244] on button "Email to Teams" at bounding box center [601, 245] width 63 height 19
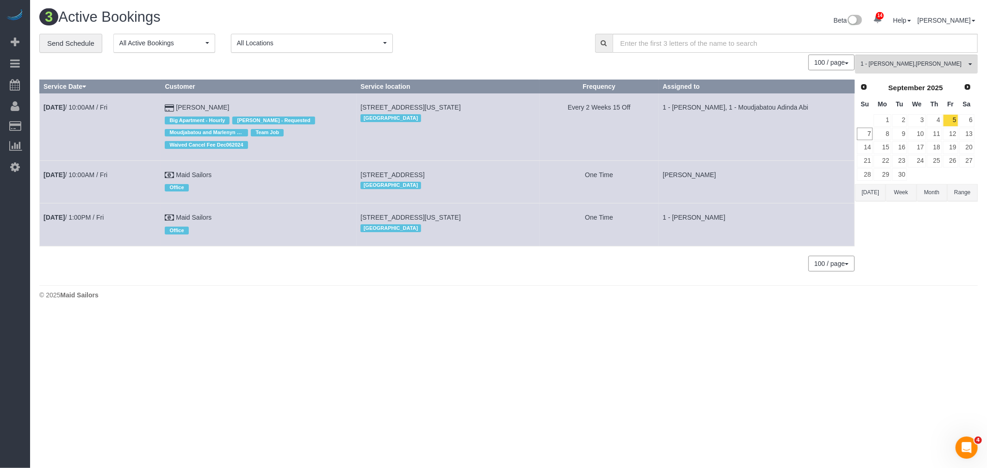
click at [568, 158] on td "Every 2 Weeks 15 Off" at bounding box center [598, 126] width 119 height 67
click at [596, 304] on footer "© 2025 Maid Sailors" at bounding box center [508, 294] width 938 height 19
click at [879, 64] on span "1 - Marlenyn Robles , Gabby Robles" at bounding box center [912, 64] width 105 height 8
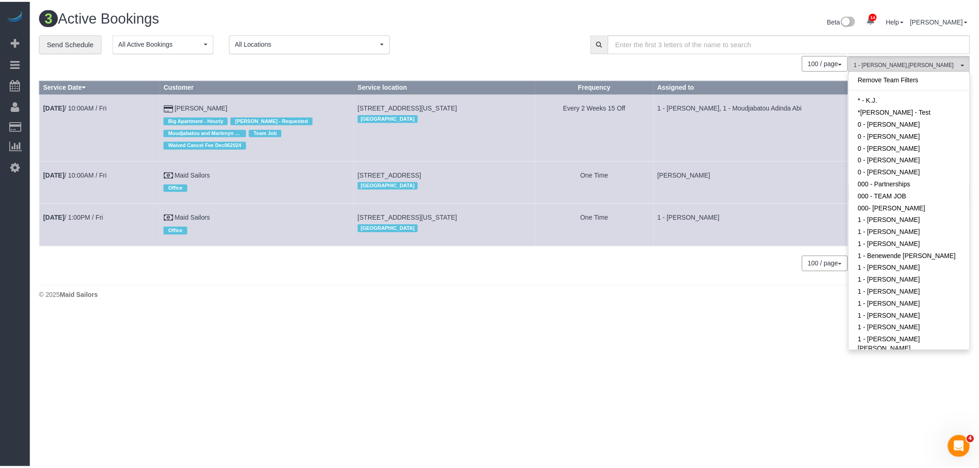
scroll to position [318, 0]
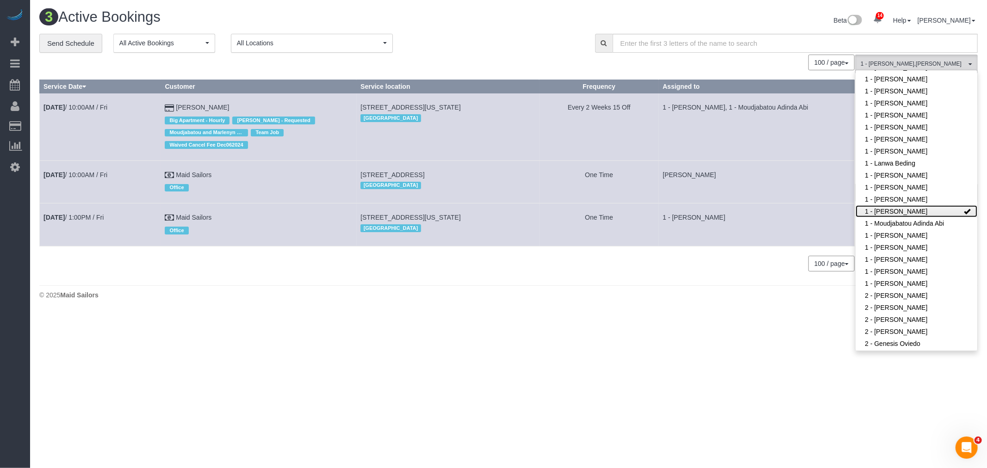
click at [932, 209] on link "1 - [PERSON_NAME]" at bounding box center [916, 211] width 122 height 12
click at [518, 48] on div "**********" at bounding box center [310, 43] width 542 height 19
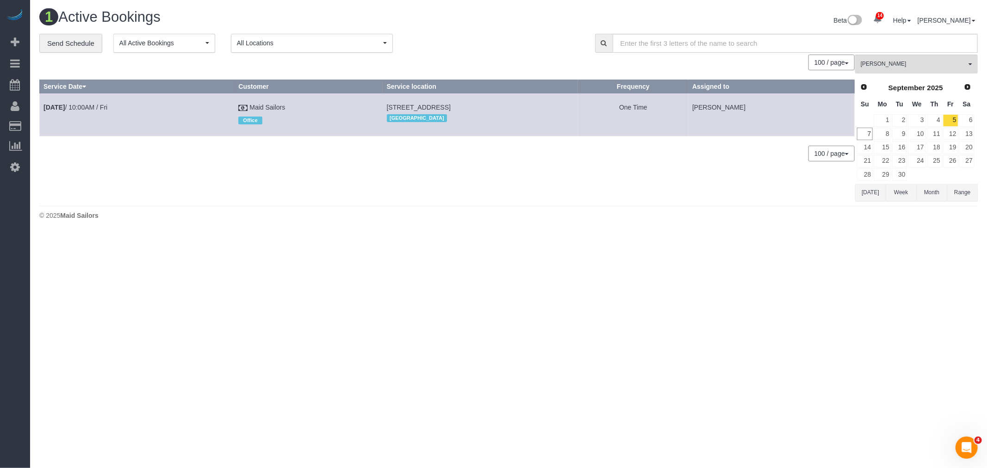
drag, startPoint x: 442, startPoint y: 248, endPoint x: 435, endPoint y: 208, distance: 40.8
click at [442, 248] on body "14 Beta Your Notifications You have 0 alerts × You have 2 to charge for 09/06/2…" at bounding box center [493, 234] width 987 height 468
drag, startPoint x: 534, startPoint y: 299, endPoint x: 528, endPoint y: 285, distance: 16.0
click at [534, 299] on body "14 Beta Your Notifications You have 0 alerts × You have 2 to charge for 09/06/2…" at bounding box center [493, 234] width 987 height 468
drag, startPoint x: 524, startPoint y: 47, endPoint x: 550, endPoint y: 44, distance: 26.1
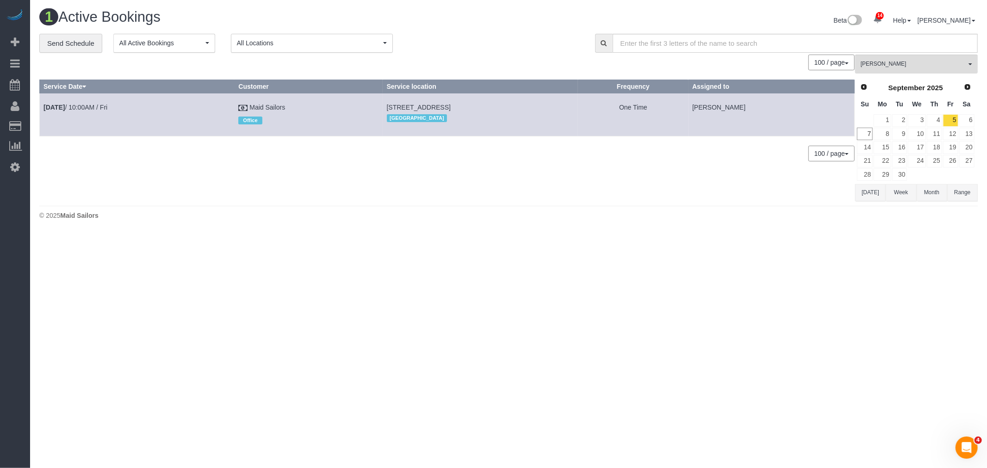
click at [524, 46] on div "**********" at bounding box center [310, 43] width 542 height 19
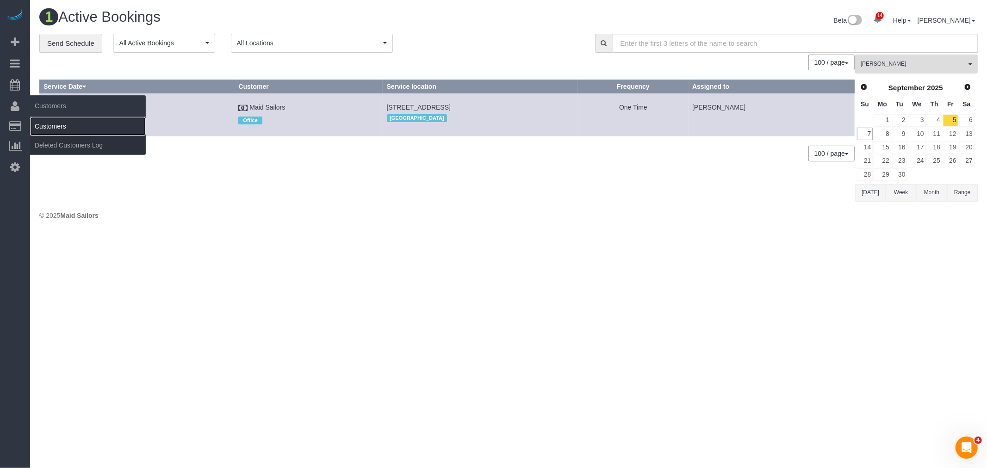
click at [64, 129] on link "Customers" at bounding box center [88, 126] width 116 height 19
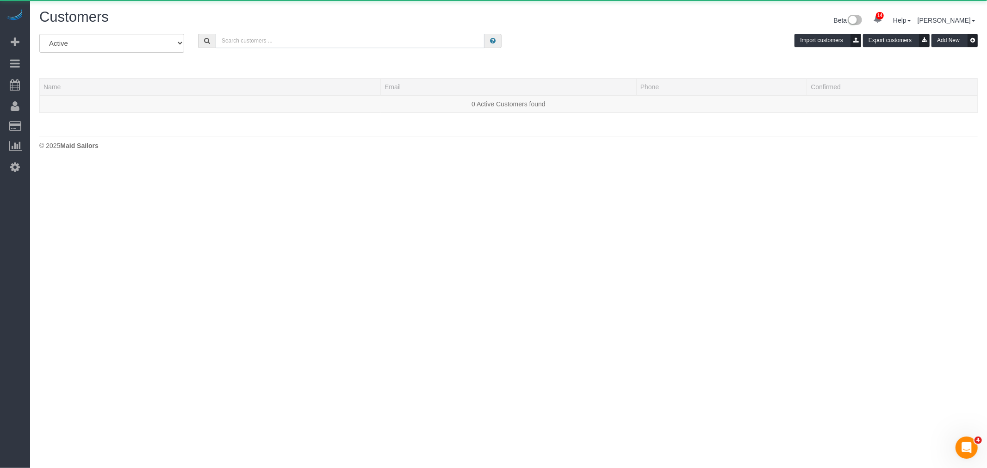
click at [269, 39] on input "text" at bounding box center [350, 41] width 269 height 14
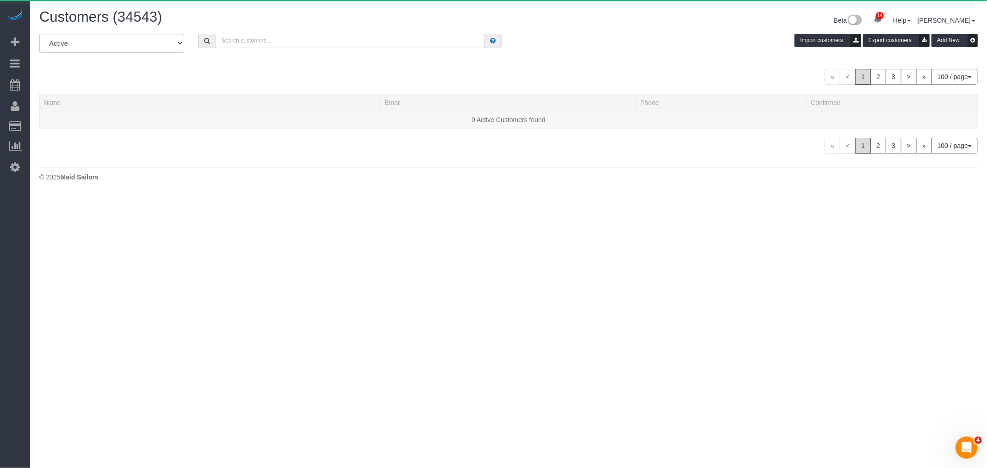
paste input "Paras Chaudhary"
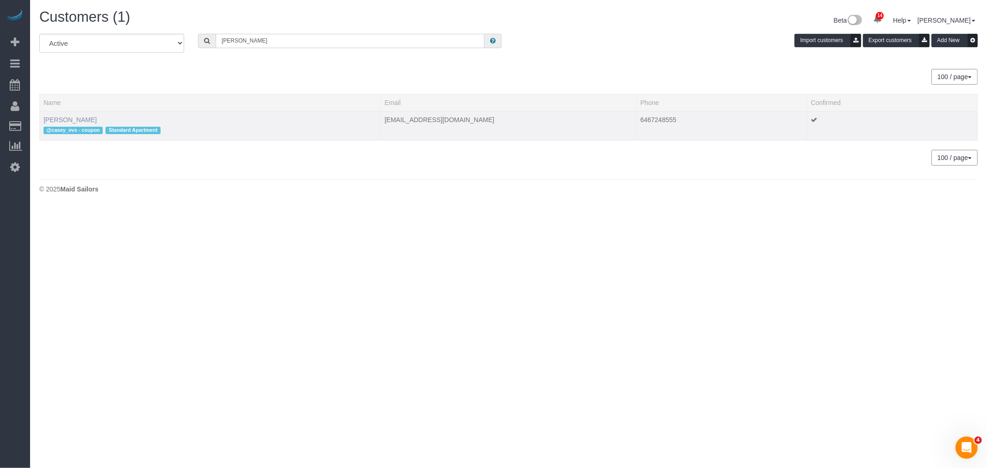
type input "Paras Chaudhary"
click at [88, 118] on link "Paras Chaudhary" at bounding box center [69, 119] width 53 height 7
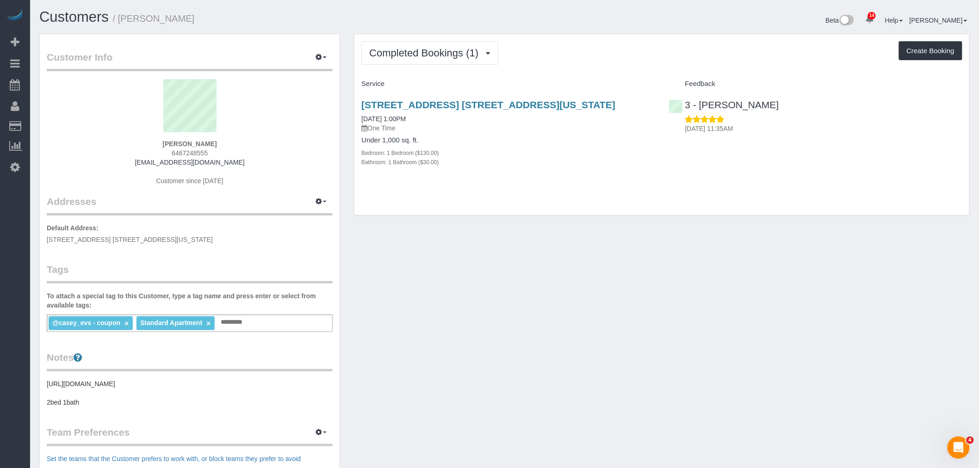
click at [613, 75] on div "Completed Bookings (1) Completed Bookings (1) Upcoming Bookings (0) Cancelled B…" at bounding box center [661, 124] width 615 height 181
click at [450, 59] on button "Completed Bookings (1)" at bounding box center [429, 53] width 137 height 24
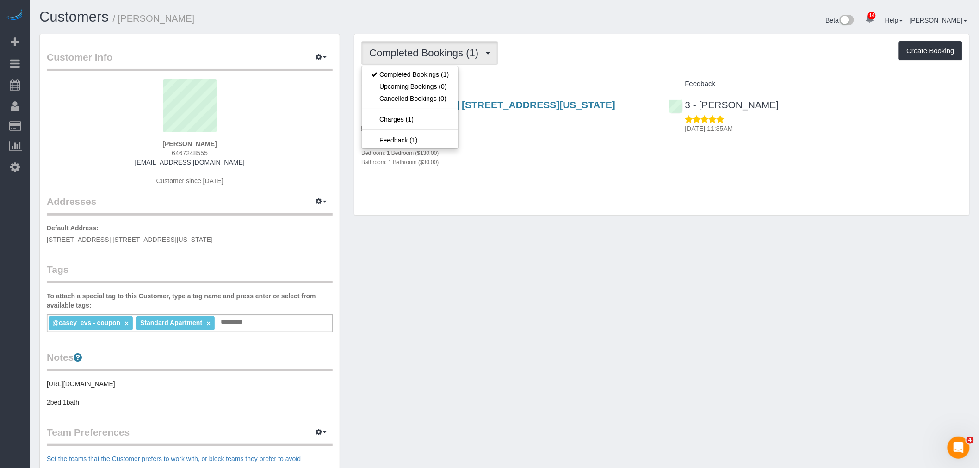
click at [570, 54] on div "Completed Bookings (1) Completed Bookings (1) Upcoming Bookings (0) Cancelled B…" at bounding box center [661, 53] width 601 height 24
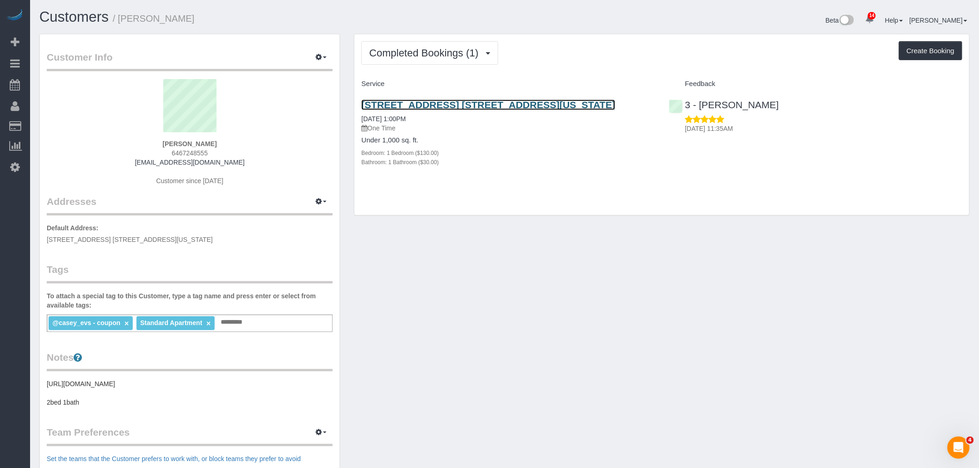
click at [509, 104] on link "533 West 49th Street, Apt. 3fe, New York, NY 10019" at bounding box center [488, 104] width 254 height 11
click at [270, 319] on div "@casey_evs - coupon × Standard Apartment × Add a tag" at bounding box center [190, 324] width 286 height 18
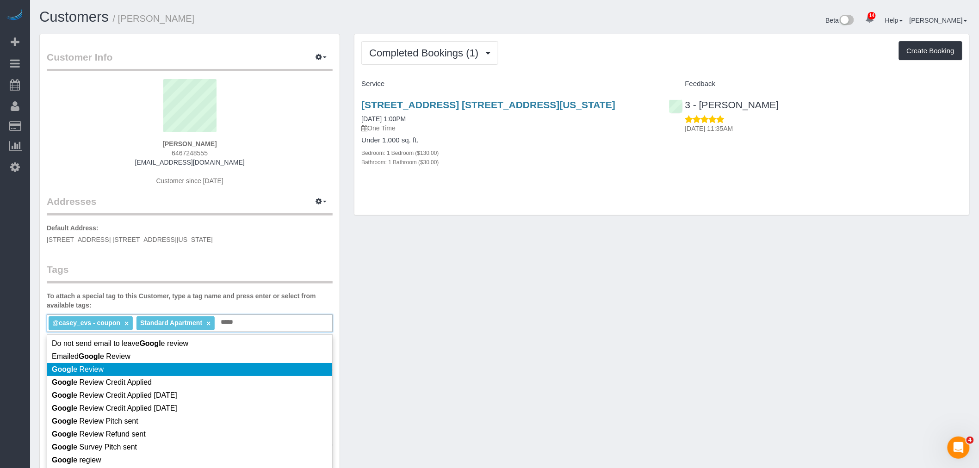
type input "*****"
click at [255, 363] on li "Googl e Review" at bounding box center [189, 369] width 285 height 13
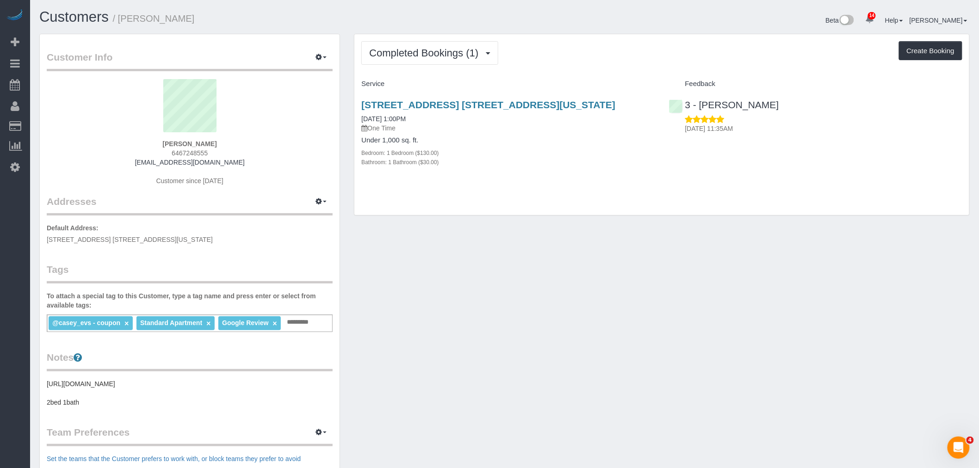
click at [527, 310] on div "Customer Info Edit Contact Info Send Message Email Preferences Special Sales Ta…" at bounding box center [504, 345] width 944 height 622
click at [455, 108] on link "533 West 49th Street, Apt. 3fe, New York, NY 10019" at bounding box center [488, 104] width 254 height 11
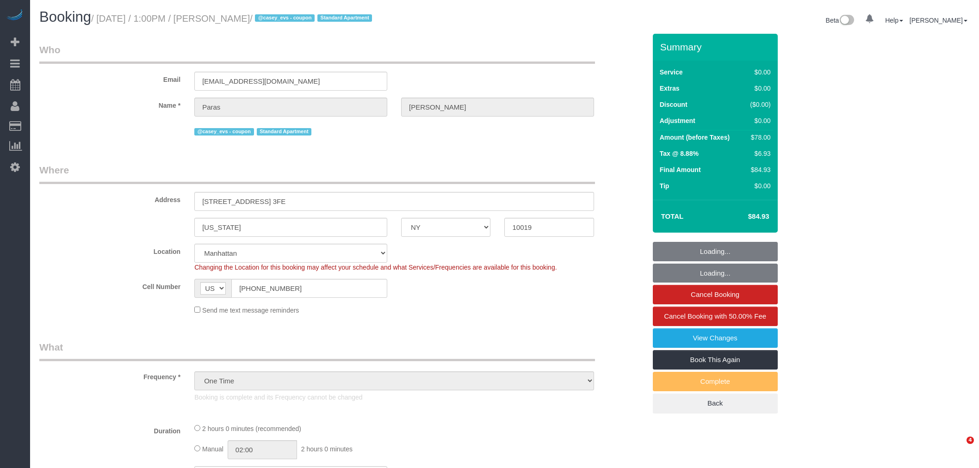
select select "NY"
select select "string:stripe-pm_1S2bPS4VGloSiKo7w4JyxUZH"
select select "number:59"
select select "number:78"
select select "number:15"
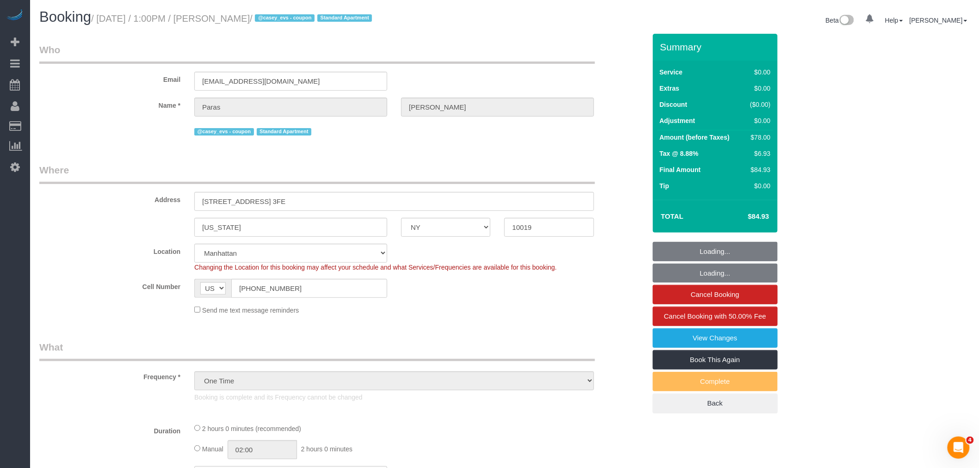
select select "number:5"
select select "object:910"
select select "1"
select select "spot1"
select select "1"
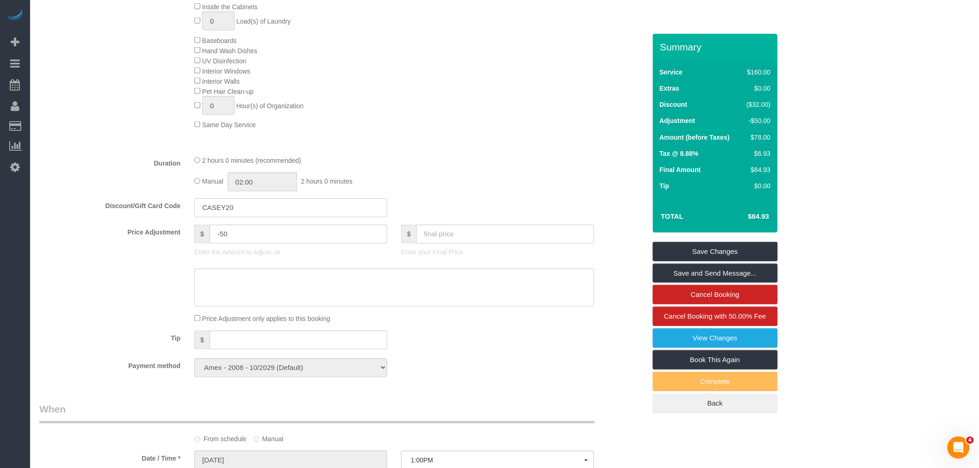
scroll to position [617, 0]
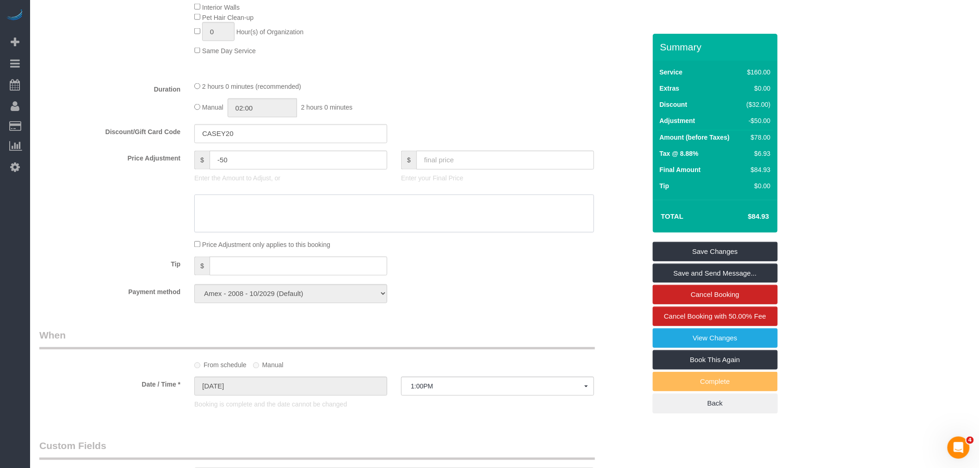
click at [288, 224] on textarea at bounding box center [394, 214] width 400 height 38
click at [716, 338] on link "View Changes" at bounding box center [715, 337] width 125 height 19
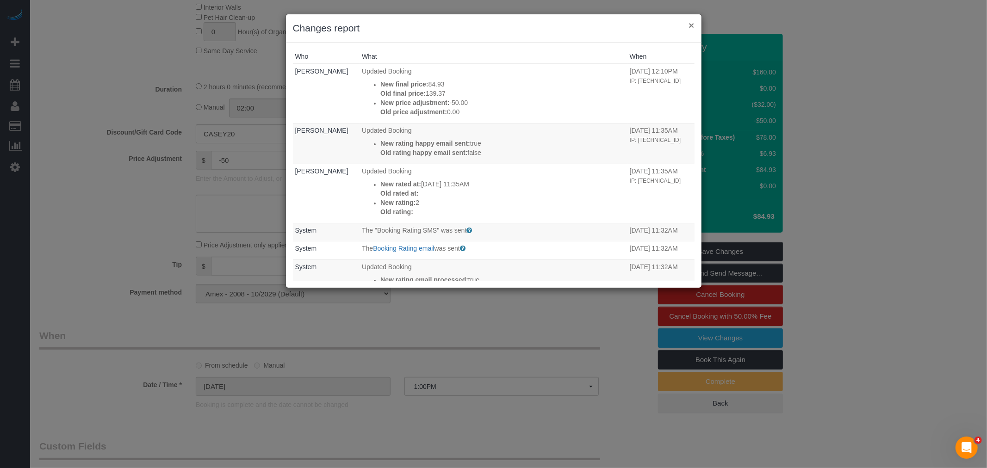
click at [692, 26] on button "×" at bounding box center [691, 25] width 6 height 10
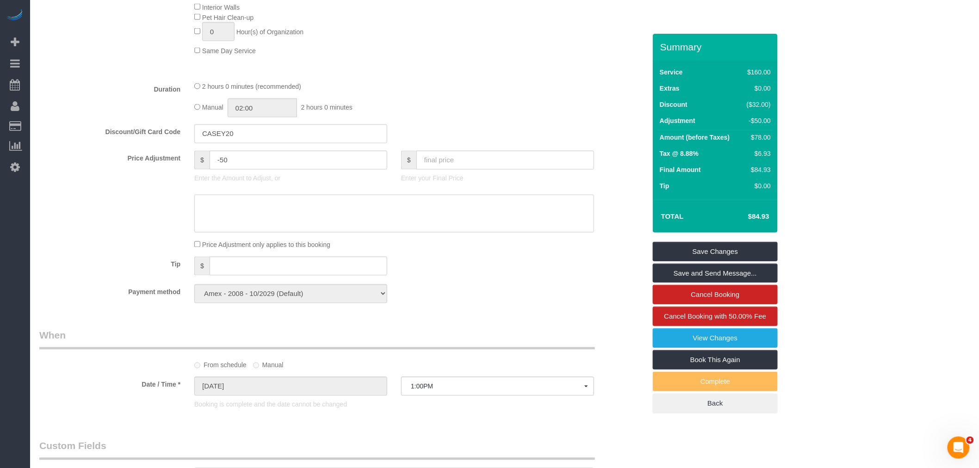
click at [254, 224] on textarea at bounding box center [394, 214] width 400 height 38
type textarea "Google Review"
click at [691, 253] on link "Save Changes" at bounding box center [715, 251] width 125 height 19
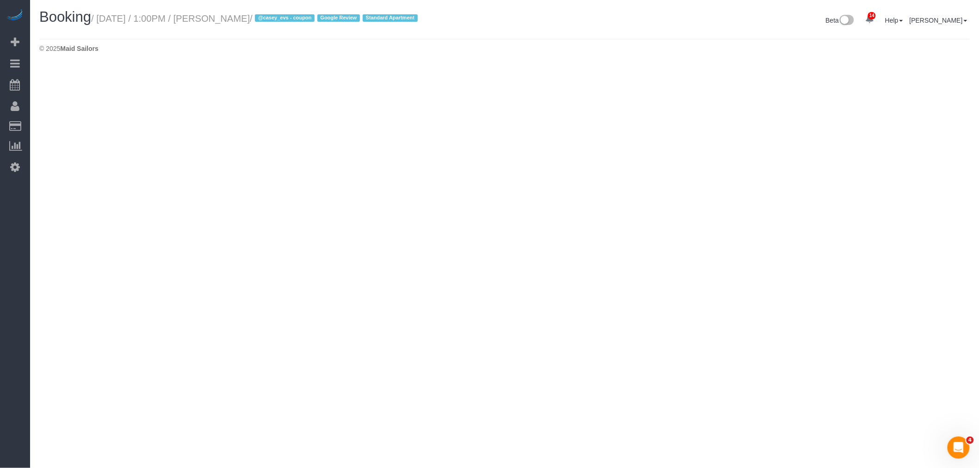
select select "NY"
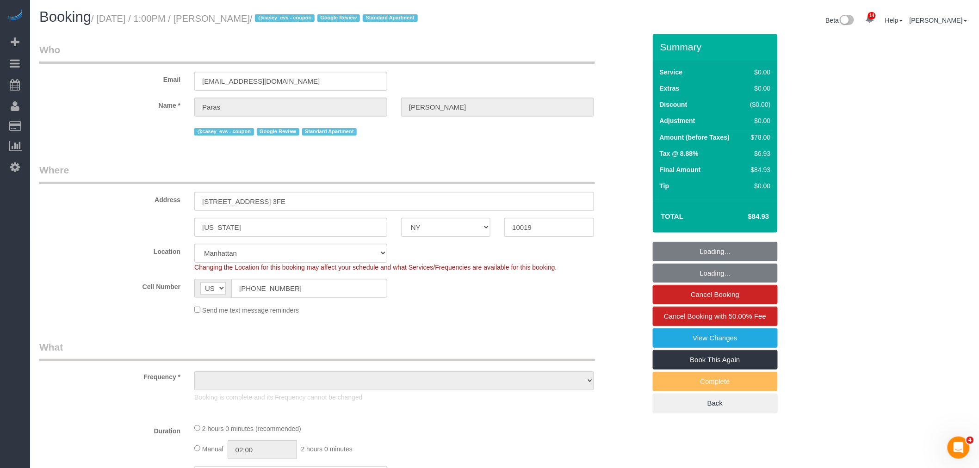
select select "spot33"
select select "number:59"
select select "number:78"
select select "number:15"
select select "number:5"
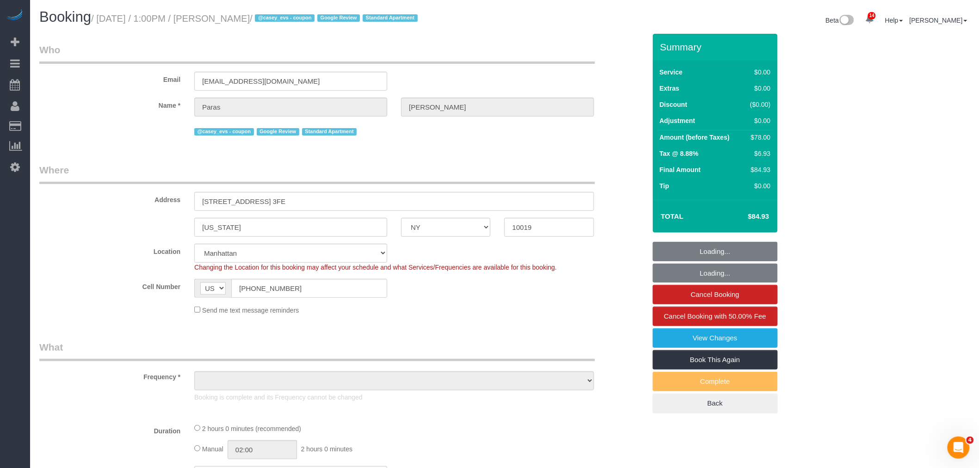
select select "1"
select select "object:3057"
select select "1"
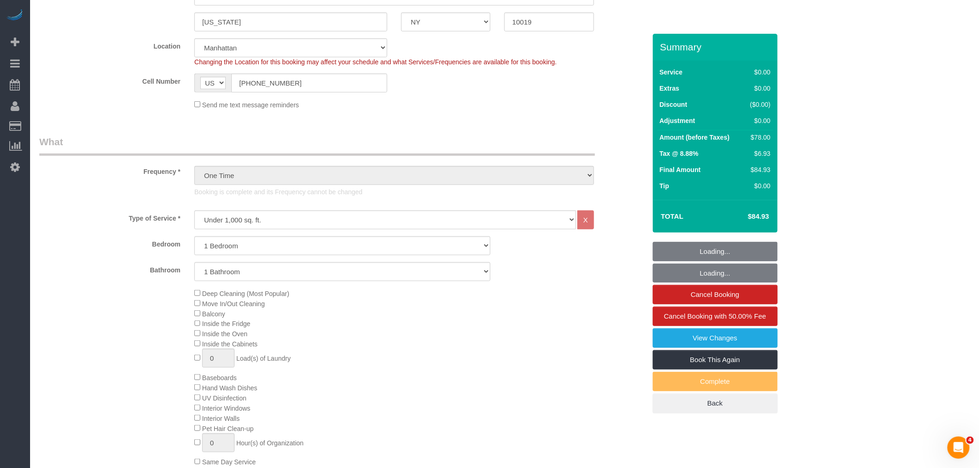
select select "string:stripe-pm_1S2bPS4VGloSiKo7w4JyxUZH"
select select "object:3515"
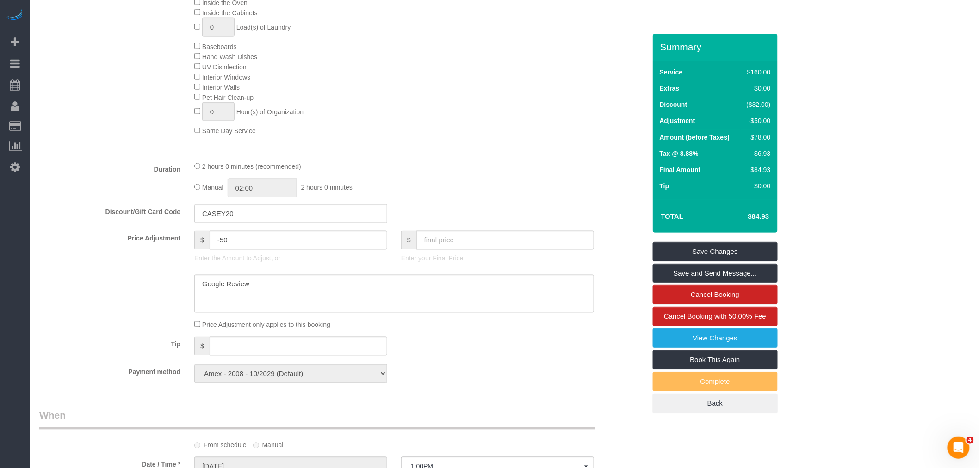
scroll to position [526, 0]
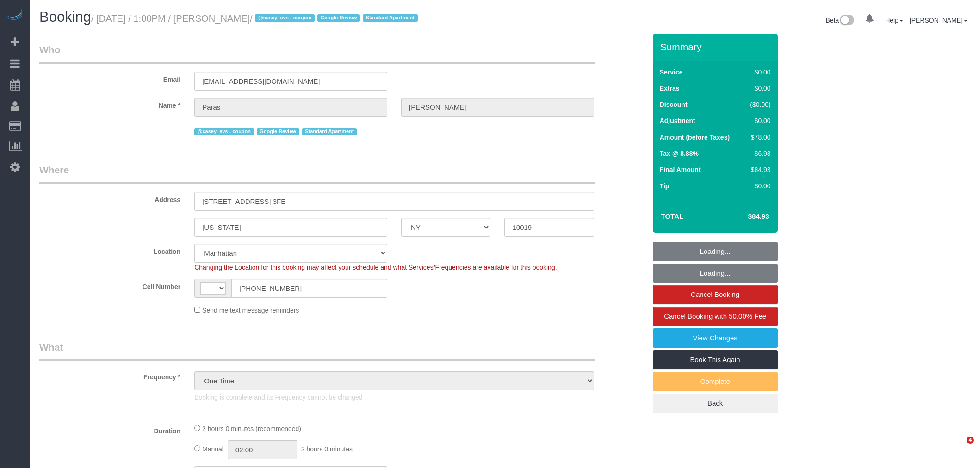
select select "NY"
select select "string:stripe-pm_1S2bPS4VGloSiKo7w4JyxUZH"
select select "1"
select select "object:872"
select select "string:[GEOGRAPHIC_DATA]"
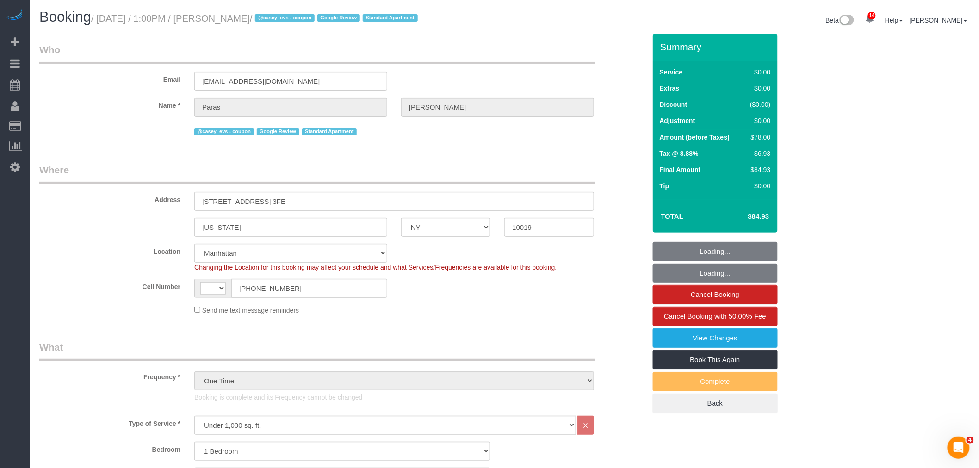
select select "1"
select select "spot1"
select select "number:59"
select select "number:78"
select select "number:15"
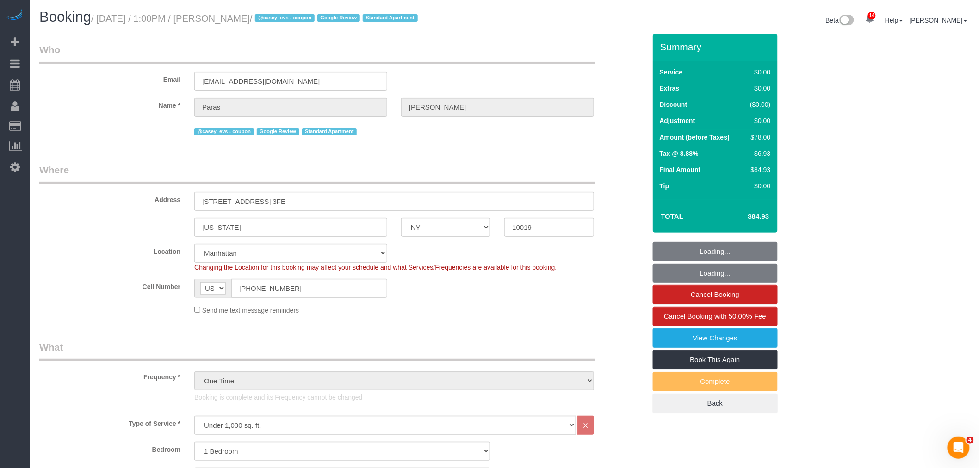
select select "number:5"
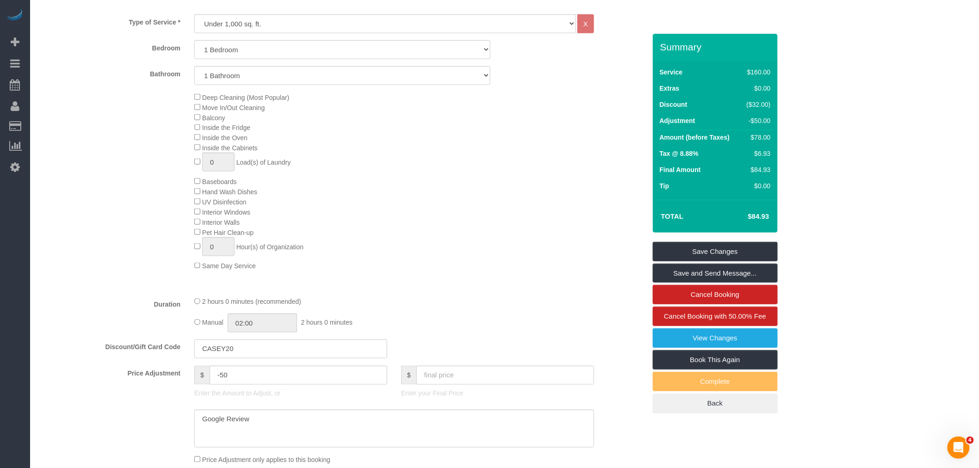
scroll to position [565, 0]
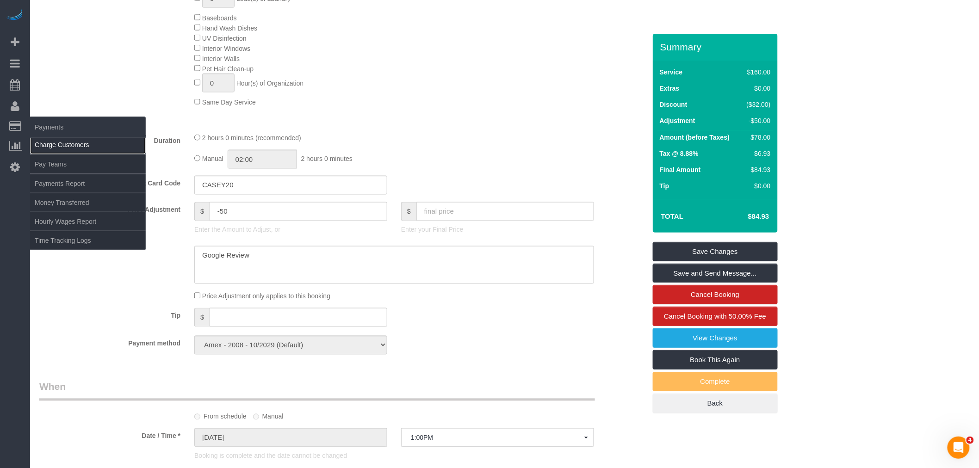
drag, startPoint x: 64, startPoint y: 145, endPoint x: 74, endPoint y: 144, distance: 10.7
click at [65, 145] on link "Charge Customers" at bounding box center [88, 145] width 116 height 19
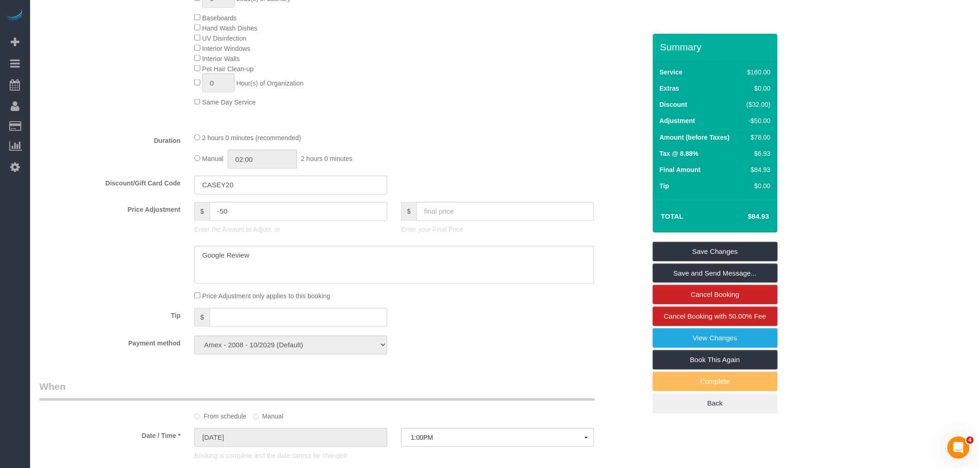
select select
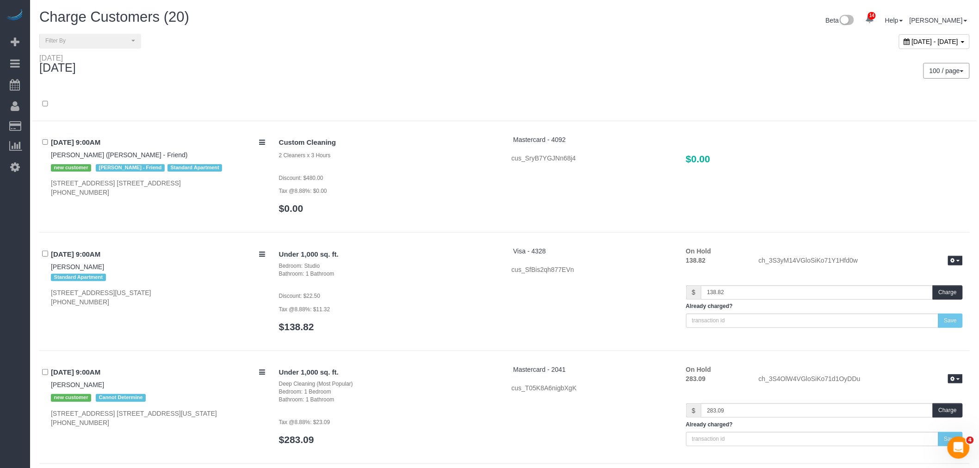
drag, startPoint x: 885, startPoint y: 40, endPoint x: 865, endPoint y: 58, distance: 26.9
click at [912, 40] on span "[DATE] - [DATE]" at bounding box center [935, 41] width 47 height 7
type input "**********"
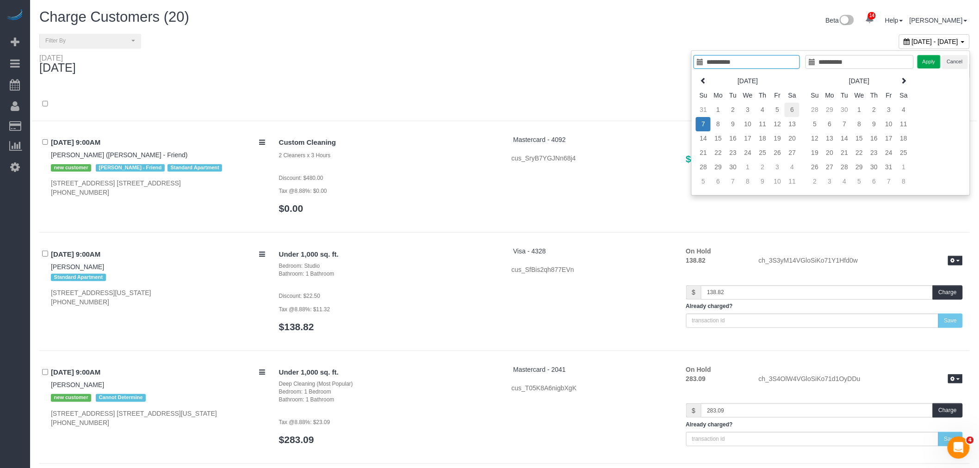
type input "**********"
click at [788, 109] on td "6" at bounding box center [792, 110] width 15 height 14
type input "**********"
click at [788, 109] on td "6" at bounding box center [792, 110] width 15 height 14
type input "**********"
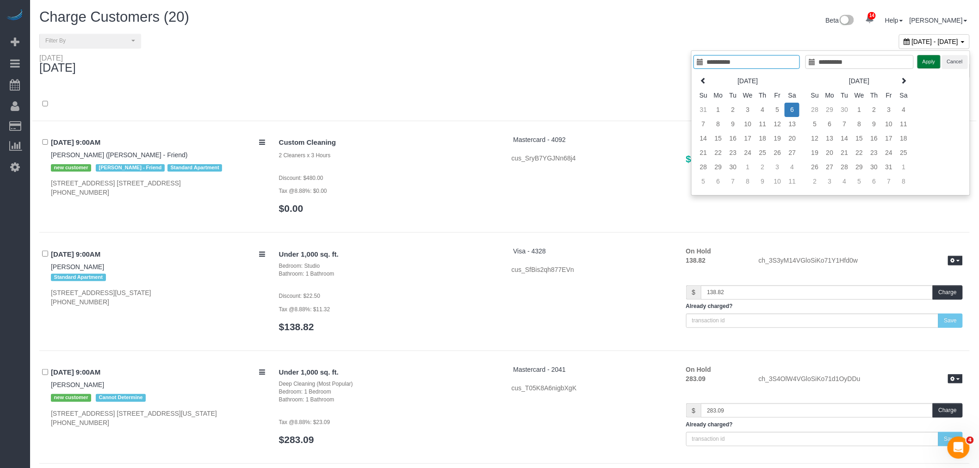
drag, startPoint x: 930, startPoint y: 66, endPoint x: 789, endPoint y: 87, distance: 142.6
click at [930, 65] on button "Apply" at bounding box center [928, 61] width 23 height 13
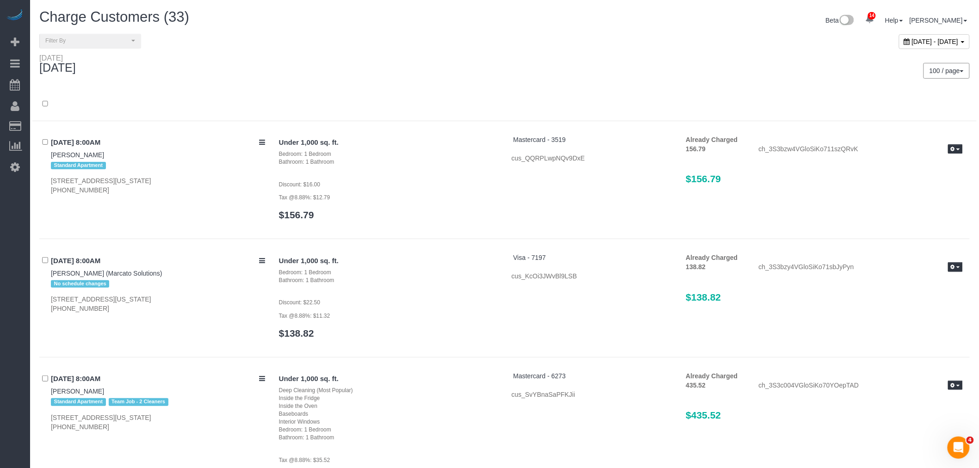
drag, startPoint x: 443, startPoint y: 161, endPoint x: 452, endPoint y: 161, distance: 9.3
click at [444, 161] on div "Bathroom: 1 Bathroom" at bounding box center [388, 162] width 219 height 8
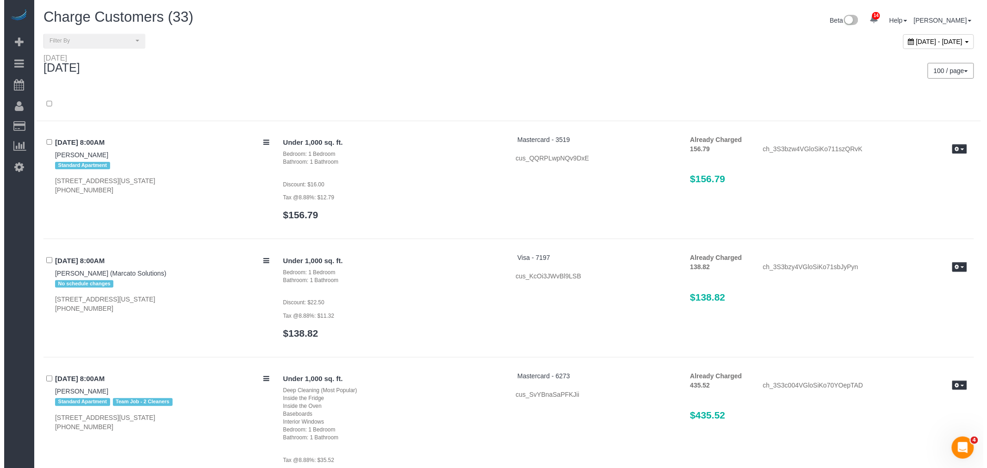
scroll to position [3202, 0]
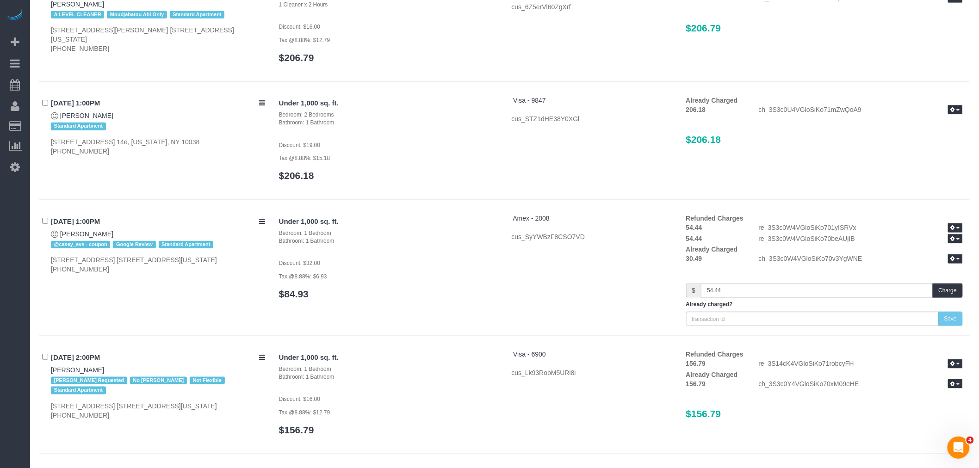
drag, startPoint x: 602, startPoint y: 302, endPoint x: 734, endPoint y: 283, distance: 133.1
click at [602, 302] on div "Under 1,000 sq. ft. Bedroom: 1 Bedroom Bathroom: 1 Bathroom Discount: $32.00 Ta…" at bounding box center [621, 270] width 698 height 112
drag, startPoint x: 677, startPoint y: 216, endPoint x: 824, endPoint y: 242, distance: 149.5
click at [834, 214] on div "Refunded Charges 54.44 re_3S3c0W4VGloSiKo701yISRVx View Details 54.44 re_3S3c0W…" at bounding box center [824, 229] width 277 height 31
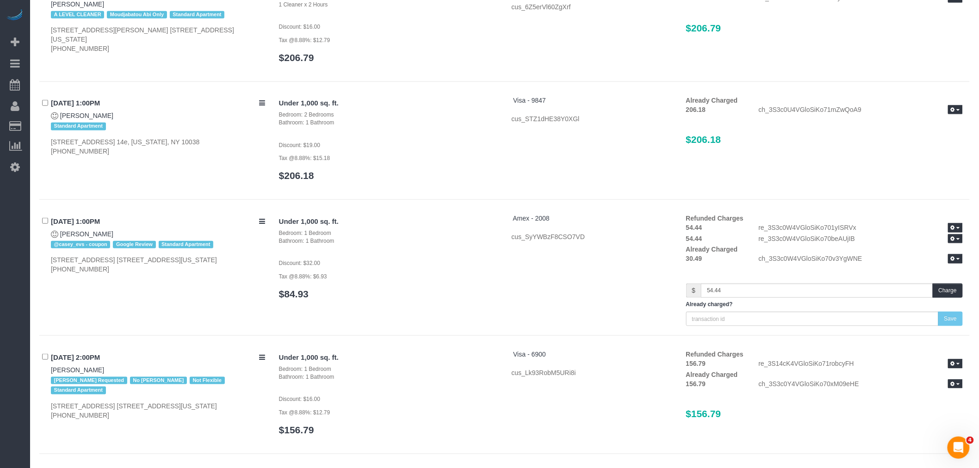
click at [635, 266] on div "Under 1,000 sq. ft. Bedroom: 1 Bedroom Bathroom: 1 Bathroom Discount: $32.00 Ta…" at bounding box center [621, 270] width 698 height 112
drag, startPoint x: 645, startPoint y: 279, endPoint x: 649, endPoint y: 275, distance: 5.9
click at [645, 279] on div "Under 1,000 sq. ft. Bedroom: 1 Bedroom Bathroom: 1 Bathroom Discount: $32.00 Ta…" at bounding box center [621, 270] width 698 height 112
click at [656, 281] on div "Under 1,000 sq. ft. Bedroom: 1 Bedroom Bathroom: 1 Bathroom Discount: $32.00 Ta…" at bounding box center [621, 270] width 698 height 112
drag, startPoint x: 687, startPoint y: 228, endPoint x: 821, endPoint y: 234, distance: 134.3
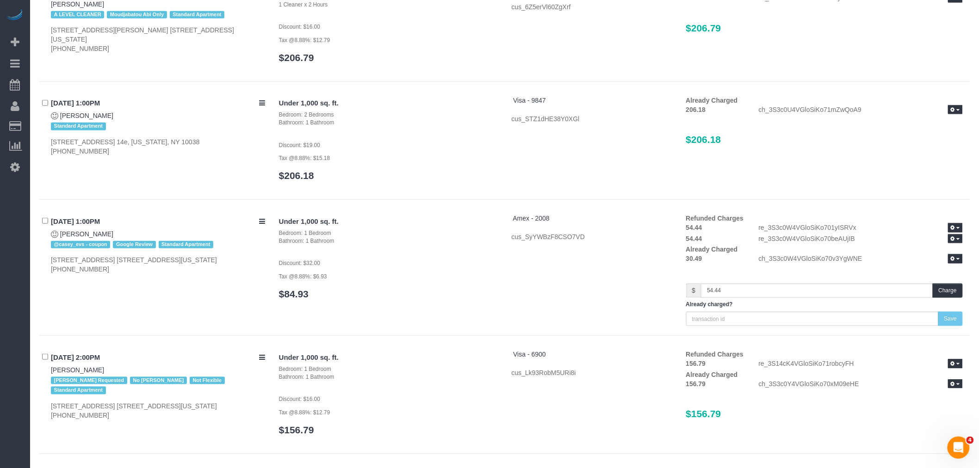
click at [740, 238] on div "Refunded Charges 54.44 re_3S3c0W4VGloSiKo701yISRVx View Details 54.44 re_3S3c0W…" at bounding box center [824, 229] width 277 height 31
click at [825, 234] on div "re_3S3c0W4VGloSiKo70beAUjIB View Details" at bounding box center [861, 239] width 218 height 11
click at [955, 229] on icon "button" at bounding box center [953, 227] width 4 height 5
click at [681, 241] on div "54.44" at bounding box center [715, 238] width 73 height 9
drag, startPoint x: 687, startPoint y: 225, endPoint x: 807, endPoint y: 238, distance: 121.0
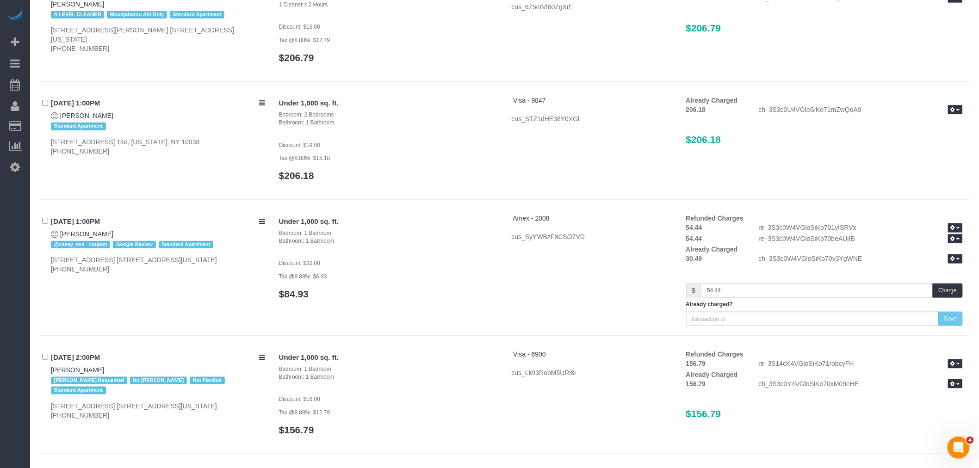
click at [807, 238] on div "Refunded Charges 54.44 re_3S3c0W4VGloSiKo701yISRVx View Details 54.44 re_3S3c0W…" at bounding box center [824, 229] width 277 height 31
click at [802, 243] on div "re_3S3c0W4VGloSiKo70beAUjIB View Details" at bounding box center [861, 239] width 218 height 11
click at [258, 223] on h4 "09/06/2025 1:00PM" at bounding box center [158, 222] width 214 height 8
click at [260, 216] on div "09/06/2025 1:00PM Paras Chaudhary @casey_evs - coupon Google Review Standard Ap…" at bounding box center [155, 244] width 233 height 60
click at [262, 219] on icon at bounding box center [262, 221] width 6 height 7
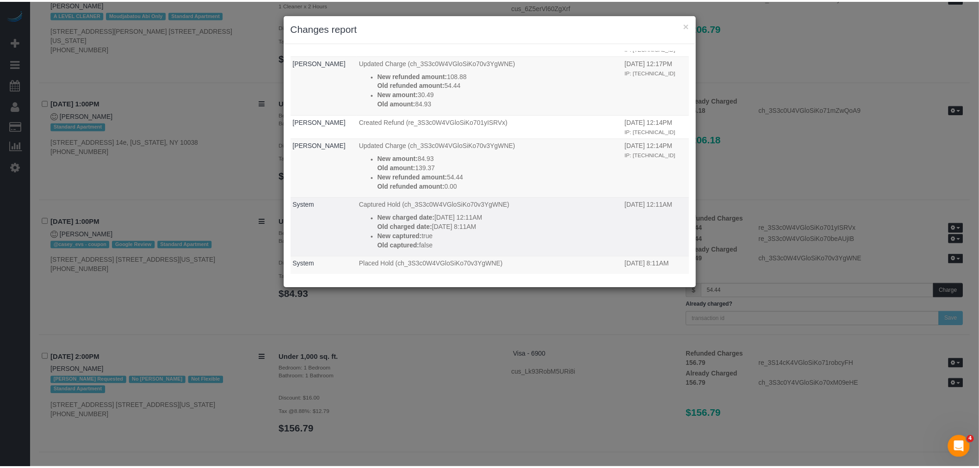
scroll to position [0, 0]
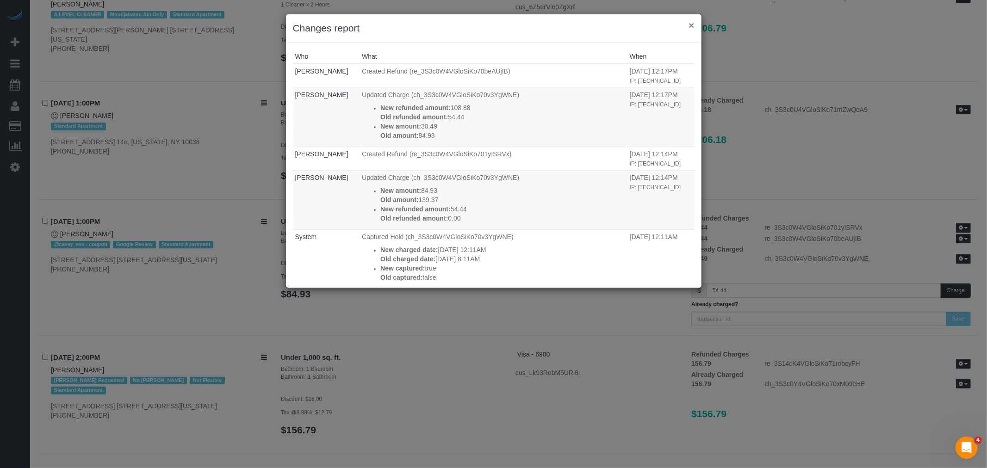
click at [688, 27] on button "×" at bounding box center [691, 25] width 6 height 10
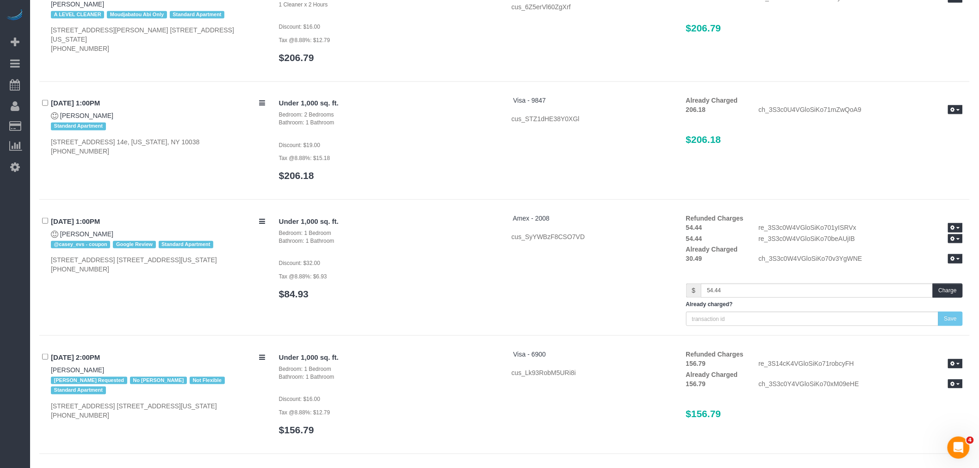
click at [136, 223] on h4 "09/06/2025 1:00PM" at bounding box center [158, 222] width 214 height 8
click at [129, 233] on div "09/06/2025 1:00PM Paras Chaudhary @casey_evs - coupon Google Review Standard Ap…" at bounding box center [155, 244] width 233 height 60
drag, startPoint x: 140, startPoint y: 233, endPoint x: 60, endPoint y: 233, distance: 80.0
click at [60, 233] on div "09/06/2025 1:00PM Paras Chaudhary @casey_evs - coupon Google Review Standard Ap…" at bounding box center [155, 244] width 233 height 60
copy link "Paras Chaudhary"
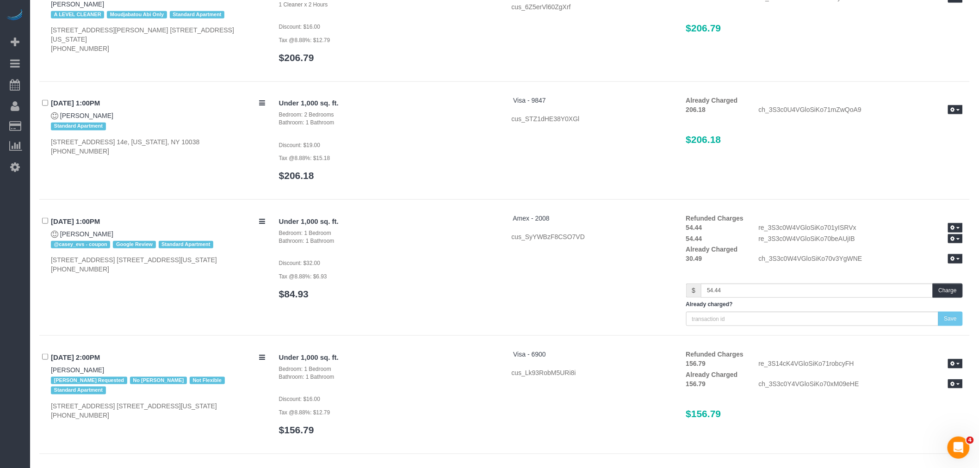
click at [537, 293] on div "Under 1,000 sq. ft. Bedroom: 1 Bedroom Bathroom: 1 Bathroom Discount: $32.00 Ta…" at bounding box center [621, 270] width 698 height 112
click at [558, 310] on div "Under 1,000 sq. ft. Bedroom: 1 Bedroom Bathroom: 1 Bathroom Discount: $32.00 Ta…" at bounding box center [621, 270] width 698 height 112
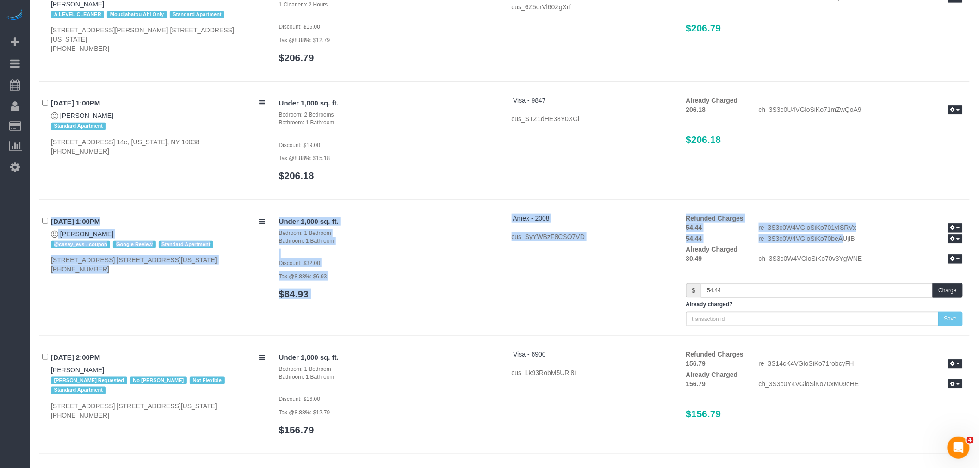
drag, startPoint x: 727, startPoint y: 200, endPoint x: 768, endPoint y: 243, distance: 59.6
click at [630, 269] on div "Under 1,000 sq. ft. Bedroom: 1 Bedroom Bathroom: 1 Bathroom Discount: $32.00 Ta…" at bounding box center [621, 270] width 698 height 112
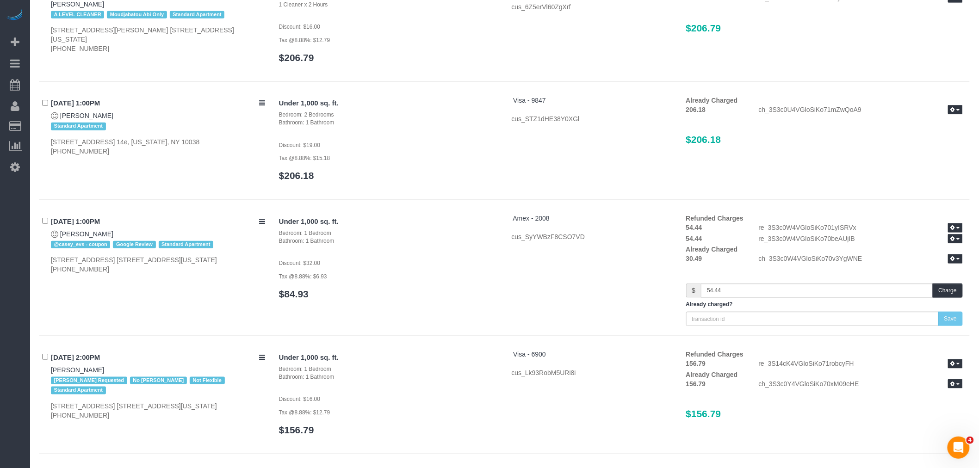
drag, startPoint x: 678, startPoint y: 252, endPoint x: 705, endPoint y: 266, distance: 30.2
click at [871, 252] on div "Under 1,000 sq. ft. Bedroom: 1 Bedroom Bathroom: 1 Bathroom Discount: $32.00 Ta…" at bounding box center [621, 270] width 698 height 112
click at [619, 270] on div "Under 1,000 sq. ft. Bedroom: 1 Bedroom Bathroom: 1 Bathroom Discount: $32.00 Ta…" at bounding box center [621, 270] width 698 height 112
drag, startPoint x: 681, startPoint y: 237, endPoint x: 880, endPoint y: 241, distance: 199.9
click at [880, 241] on div "Under 1,000 sq. ft. Bedroom: 1 Bedroom Bathroom: 1 Bathroom Discount: $32.00 Ta…" at bounding box center [621, 270] width 698 height 112
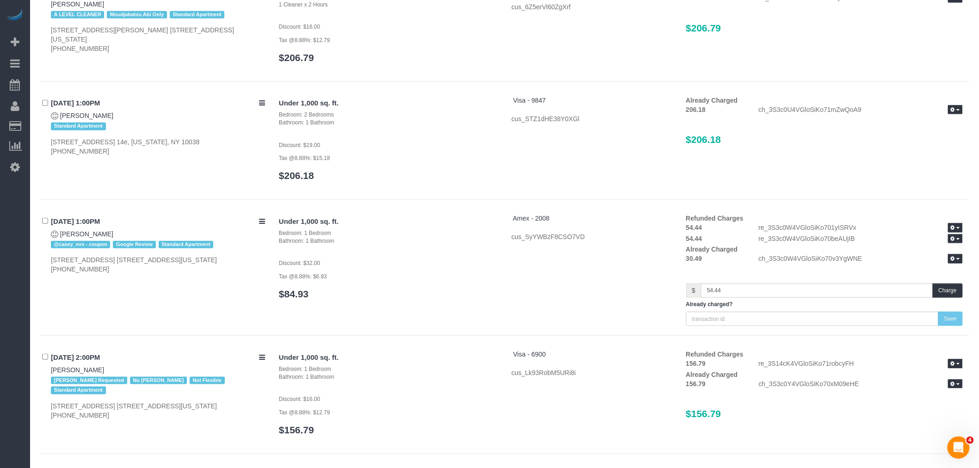
click at [609, 253] on div "Under 1,000 sq. ft. Bedroom: 1 Bedroom Bathroom: 1 Bathroom Discount: $32.00 Ta…" at bounding box center [621, 270] width 698 height 112
drag, startPoint x: 684, startPoint y: 224, endPoint x: 848, endPoint y: 231, distance: 164.4
click at [843, 231] on div "54.44 re_3S3c0W4VGloSiKo701yISRVx View Details" at bounding box center [824, 228] width 291 height 11
click at [879, 231] on div "re_3S3c0W4VGloSiKo701yISRVx View Details" at bounding box center [861, 228] width 218 height 11
drag, startPoint x: 708, startPoint y: 230, endPoint x: 893, endPoint y: 246, distance: 186.2
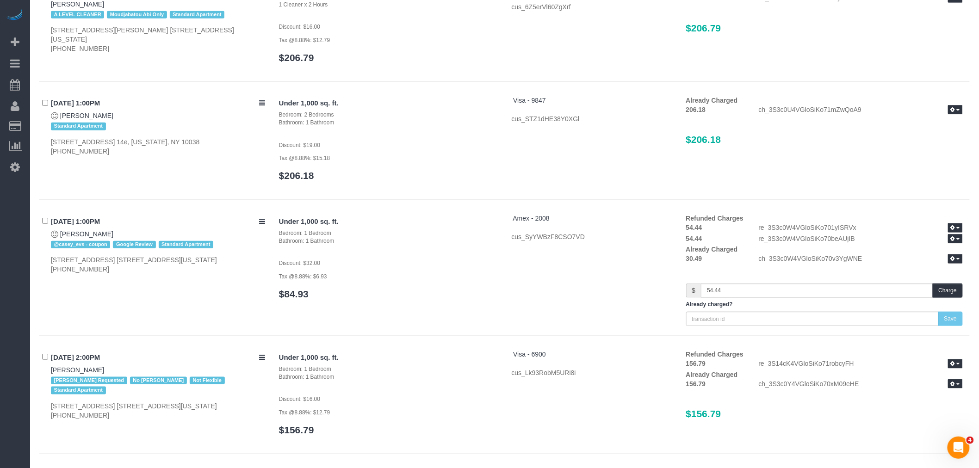
click at [863, 237] on div "Under 1,000 sq. ft. Bedroom: 1 Bedroom Bathroom: 1 Bathroom Discount: $32.00 Ta…" at bounding box center [621, 270] width 698 height 112
click at [893, 246] on div "Already Charged 30.49 ch_3S3c0W4VGloSiKo70v3YgWNE Refund Send Invoice" at bounding box center [824, 255] width 277 height 20
drag, startPoint x: 733, startPoint y: 292, endPoint x: 690, endPoint y: 292, distance: 43.5
click at [690, 292] on div "$ 54.44 Charge" at bounding box center [824, 291] width 277 height 14
click at [554, 280] on div "Under 1,000 sq. ft. Bedroom: 1 Bedroom Bathroom: 1 Bathroom Discount: $32.00 Ta…" at bounding box center [621, 270] width 698 height 112
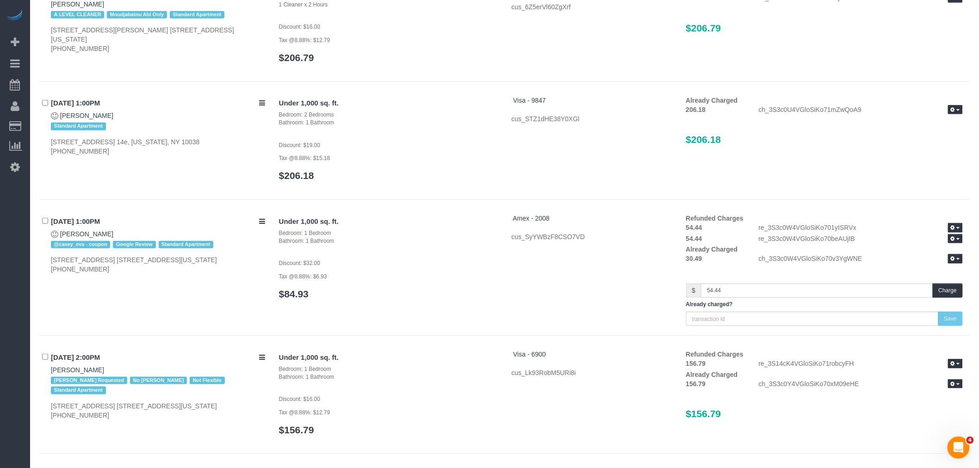
drag, startPoint x: 681, startPoint y: 238, endPoint x: 838, endPoint y: 230, distance: 157.5
click at [892, 240] on div "54.44 re_3S3c0W4VGloSiKo70beAUjIB View Details" at bounding box center [824, 239] width 291 height 11
click at [621, 238] on div "cus_SyYWBzF8CSO7VD" at bounding box center [592, 236] width 161 height 9
click at [579, 293] on div "Under 1,000 sq. ft. Bedroom: 1 Bedroom Bathroom: 1 Bathroom Discount: $32.00 Ta…" at bounding box center [621, 270] width 698 height 112
drag, startPoint x: 725, startPoint y: 202, endPoint x: 773, endPoint y: 256, distance: 72.8
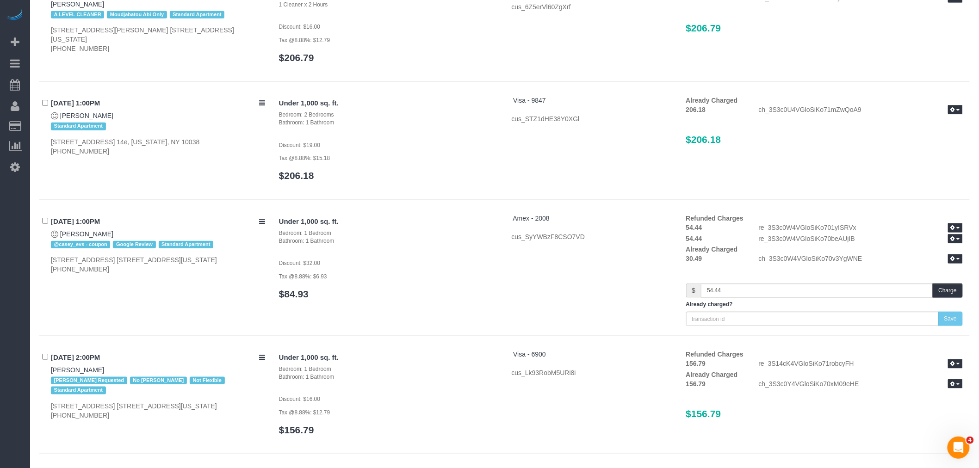
click at [773, 257] on div "ch_3S3c0W4VGloSiKo70v3YgWNE Refund Send Invoice" at bounding box center [861, 259] width 218 height 11
drag, startPoint x: 737, startPoint y: 292, endPoint x: 673, endPoint y: 298, distance: 64.6
click at [673, 298] on div "Under 1,000 sq. ft. Bedroom: 1 Bedroom Bathroom: 1 Bathroom Discount: $32.00 Ta…" at bounding box center [621, 270] width 698 height 112
drag, startPoint x: 563, startPoint y: 262, endPoint x: 706, endPoint y: 260, distance: 142.0
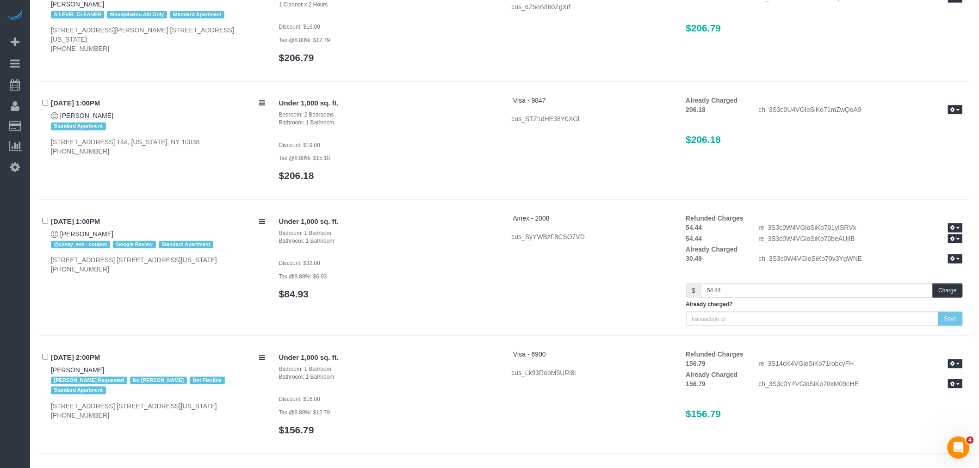
click at [566, 263] on div "Under 1,000 sq. ft. Bedroom: 1 Bedroom Bathroom: 1 Bathroom Discount: $32.00 Ta…" at bounding box center [621, 270] width 698 height 112
drag, startPoint x: 632, startPoint y: 290, endPoint x: 741, endPoint y: 285, distance: 108.4
click at [645, 291] on div "Under 1,000 sq. ft. Bedroom: 1 Bedroom Bathroom: 1 Bathroom Discount: $32.00 Ta…" at bounding box center [621, 270] width 698 height 112
drag, startPoint x: 760, startPoint y: 286, endPoint x: 695, endPoint y: 295, distance: 65.0
click at [695, 295] on div "$ 54.44 Charge" at bounding box center [824, 291] width 277 height 14
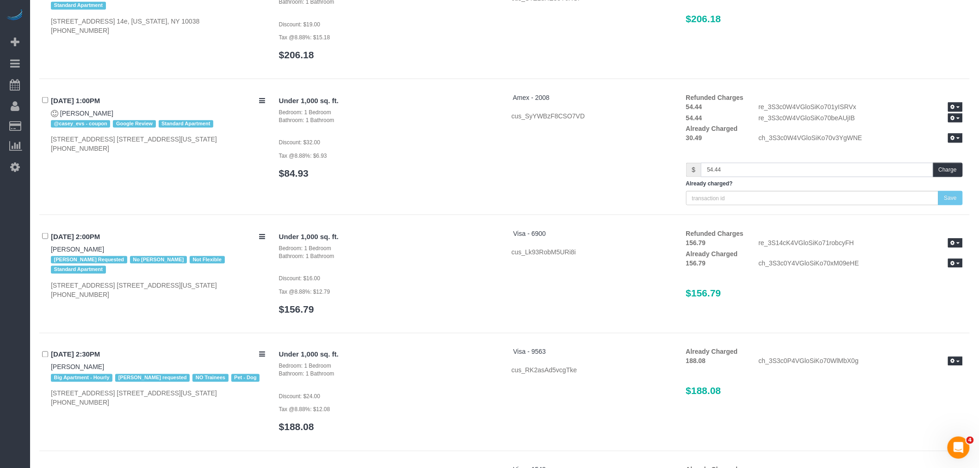
scroll to position [3305, 0]
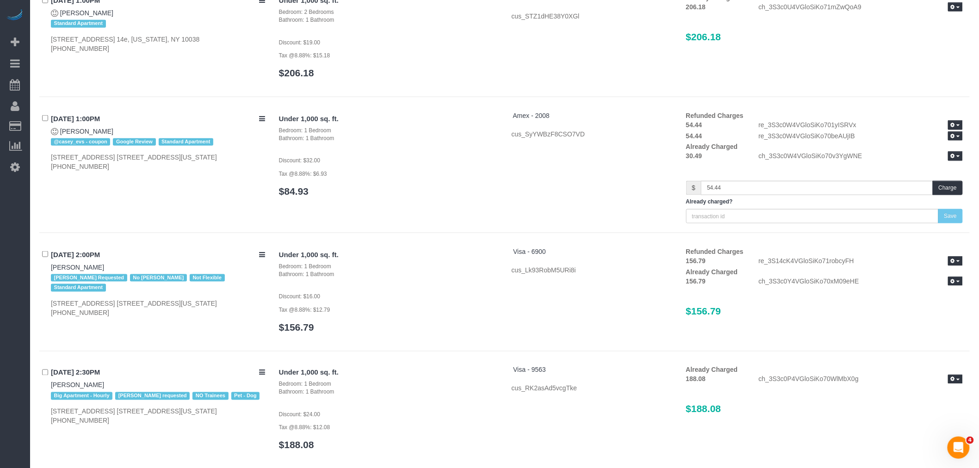
click at [625, 197] on div "Under 1,000 sq. ft. Bedroom: 1 Bedroom Bathroom: 1 Bathroom Discount: $32.00 Ta…" at bounding box center [621, 167] width 698 height 112
drag, startPoint x: 646, startPoint y: 183, endPoint x: 712, endPoint y: 176, distance: 67.0
click at [746, 194] on div "Under 1,000 sq. ft. Bedroom: 1 Bedroom Bathroom: 1 Bathroom Discount: $32.00 Ta…" at bounding box center [621, 167] width 698 height 112
click at [699, 155] on strong "30.49" at bounding box center [694, 155] width 16 height 7
drag, startPoint x: 704, startPoint y: 205, endPoint x: 719, endPoint y: 188, distance: 22.6
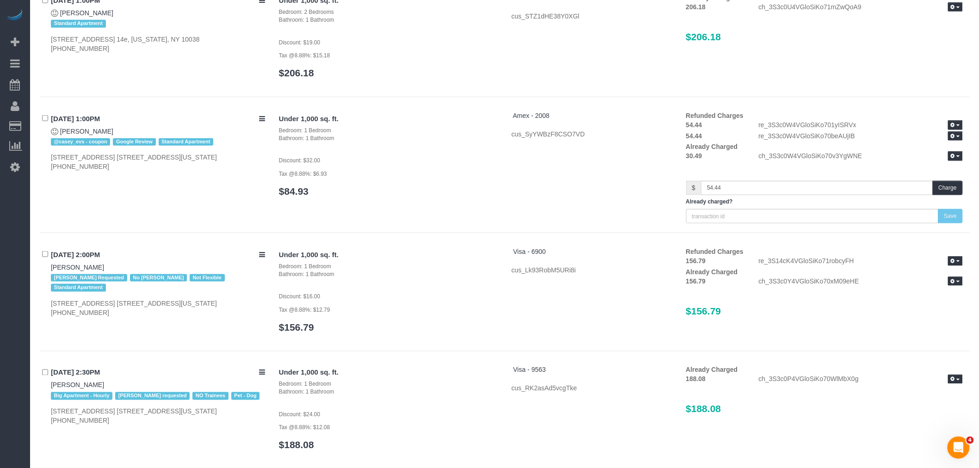
click at [719, 188] on div "Refunded Charges 54.44 re_3S3c0W4VGloSiKo701yISRVx View Details 54.44 re_3S3c0W…" at bounding box center [824, 167] width 291 height 112
click at [638, 181] on div "Under 1,000 sq. ft. Bedroom: 1 Bedroom Bathroom: 1 Bathroom Discount: $32.00 Ta…" at bounding box center [621, 167] width 698 height 112
drag, startPoint x: 757, startPoint y: 190, endPoint x: 631, endPoint y: 198, distance: 127.0
click at [631, 198] on div "Under 1,000 sq. ft. Bedroom: 1 Bedroom Bathroom: 1 Bathroom Discount: $32.00 Ta…" at bounding box center [621, 167] width 698 height 112
click at [563, 207] on div "Under 1,000 sq. ft. Bedroom: 1 Bedroom Bathroom: 1 Bathroom Discount: $32.00 Ta…" at bounding box center [621, 167] width 698 height 112
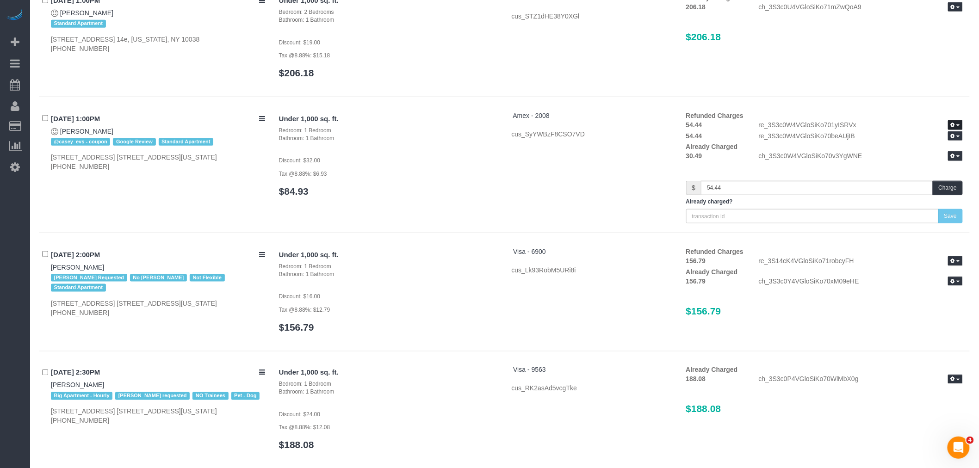
click at [953, 127] on icon "button" at bounding box center [953, 125] width 4 height 5
click at [923, 140] on link "View Details" at bounding box center [925, 141] width 73 height 12
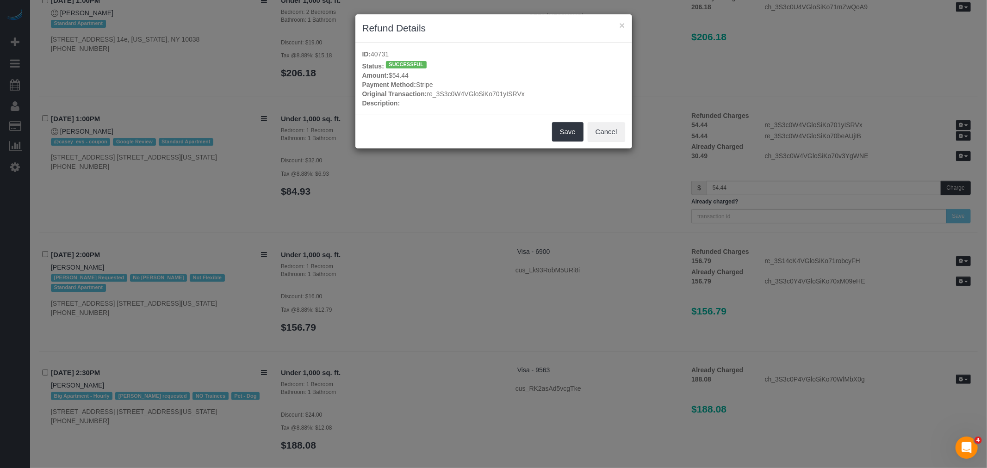
click at [625, 28] on div "× Refund Details" at bounding box center [493, 28] width 277 height 28
click at [621, 24] on button "×" at bounding box center [622, 25] width 6 height 10
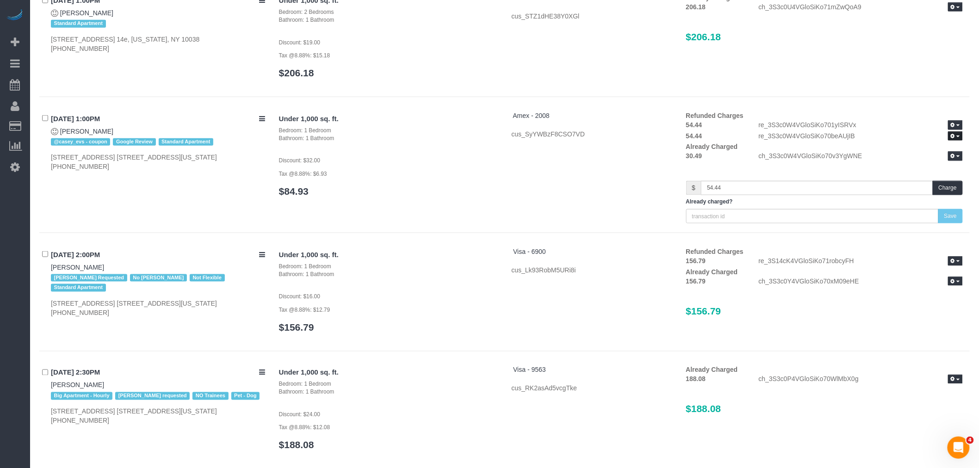
click at [958, 140] on button "button" at bounding box center [955, 136] width 15 height 10
click at [840, 74] on div "Under 1,000 sq. ft. Bedroom: 2 Bedrooms Bathroom: 1 Bathroom Discount: $19.00 T…" at bounding box center [621, 40] width 698 height 95
drag, startPoint x: 680, startPoint y: 145, endPoint x: 778, endPoint y: 156, distance: 98.7
click at [724, 161] on div "Refunded Charges 54.44 re_3S3c0W4VGloSiKo701yISRVx View Details 54.44 re_3S3c0W…" at bounding box center [824, 167] width 291 height 112
click at [780, 156] on div "ch_3S3c0W4VGloSiKo70v3YgWNE Refund Send Invoice" at bounding box center [861, 156] width 218 height 11
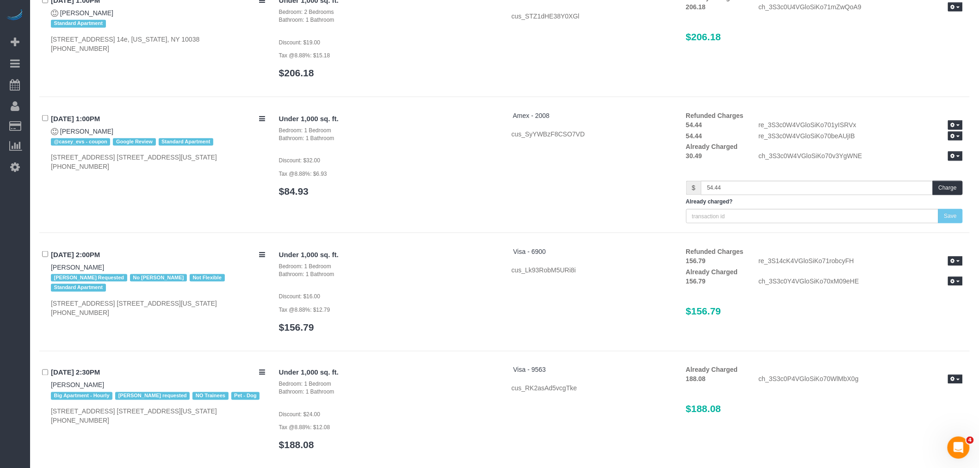
click at [469, 229] on div "09/06/2025 1:00PM Paras Chaudhary @casey_evs - coupon Google Review Standard Ap…" at bounding box center [504, 172] width 930 height 122
click at [648, 138] on div "cus_SyYWBzF8CSO7VD" at bounding box center [592, 134] width 161 height 9
click at [484, 204] on div "Under 1,000 sq. ft. Bedroom: 1 Bedroom Bathroom: 1 Bathroom Discount: $32.00 Ta…" at bounding box center [388, 158] width 233 height 95
click at [562, 215] on div "Under 1,000 sq. ft. Bedroom: 1 Bedroom Bathroom: 1 Bathroom Discount: $32.00 Ta…" at bounding box center [621, 167] width 698 height 112
click at [479, 201] on div "Under 1,000 sq. ft. Bedroom: 1 Bedroom Bathroom: 1 Bathroom Discount: $32.00 Ta…" at bounding box center [388, 158] width 233 height 95
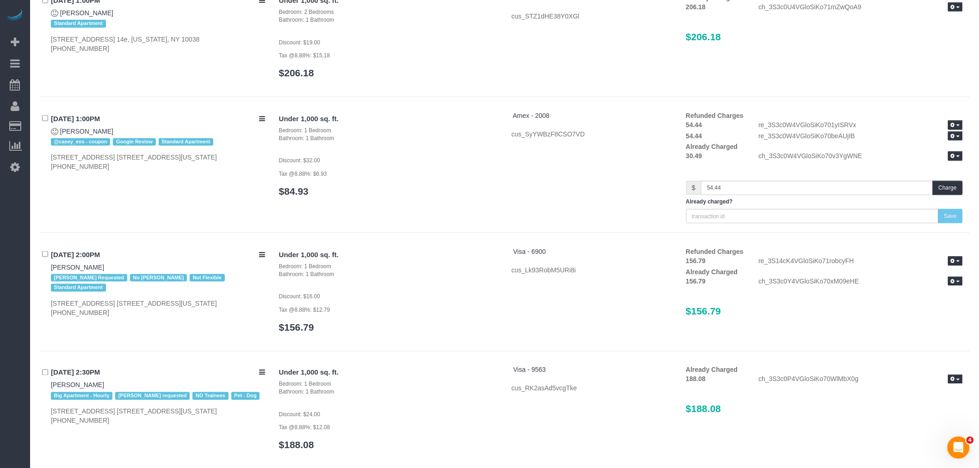
click at [546, 192] on div "Under 1,000 sq. ft. Bedroom: 1 Bedroom Bathroom: 1 Bathroom Discount: $32.00 Ta…" at bounding box center [621, 167] width 698 height 112
drag, startPoint x: 729, startPoint y: 154, endPoint x: 869, endPoint y: 155, distance: 140.2
click at [869, 155] on div "30.49 ch_3S3c0W4VGloSiKo70v3YgWNE Refund Send Invoice" at bounding box center [824, 156] width 291 height 11
click at [876, 154] on div "ch_3S3c0W4VGloSiKo70v3YgWNE Refund Send Invoice" at bounding box center [861, 156] width 218 height 11
drag, startPoint x: 779, startPoint y: 155, endPoint x: 810, endPoint y: 153, distance: 30.6
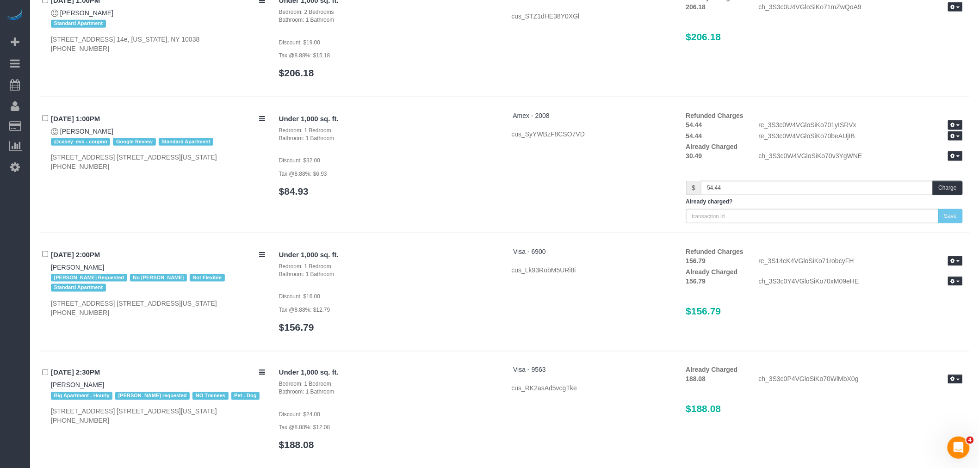
click at [810, 153] on div "30.49 ch_3S3c0W4VGloSiKo70v3YgWNE Refund Send Invoice" at bounding box center [824, 156] width 291 height 11
click at [553, 198] on div "Under 1,000 sq. ft. Bedroom: 1 Bedroom Bathroom: 1 Bathroom Discount: $32.00 Ta…" at bounding box center [621, 167] width 698 height 112
click at [509, 155] on div "Under 1,000 sq. ft. Bedroom: 1 Bedroom Bathroom: 1 Bathroom Discount: $32.00 Ta…" at bounding box center [621, 167] width 698 height 112
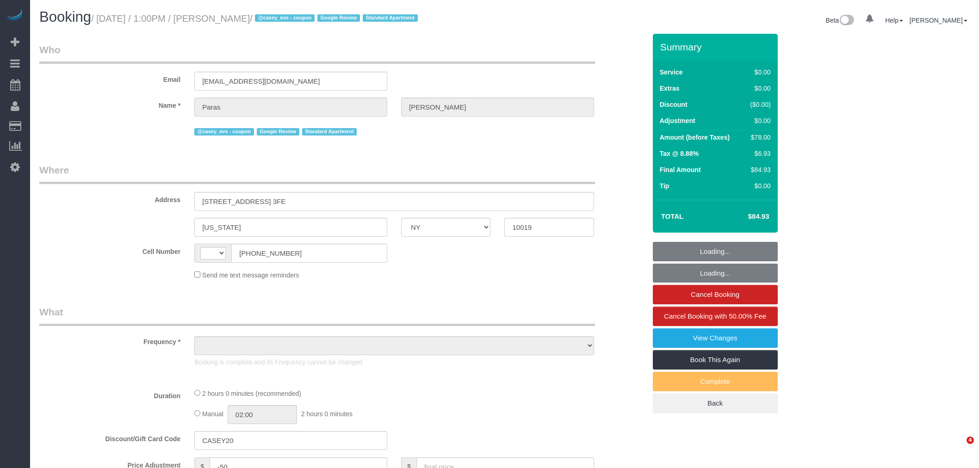
select select "NY"
select select "string:[GEOGRAPHIC_DATA]"
select select "object:1339"
select select "number:59"
select select "number:78"
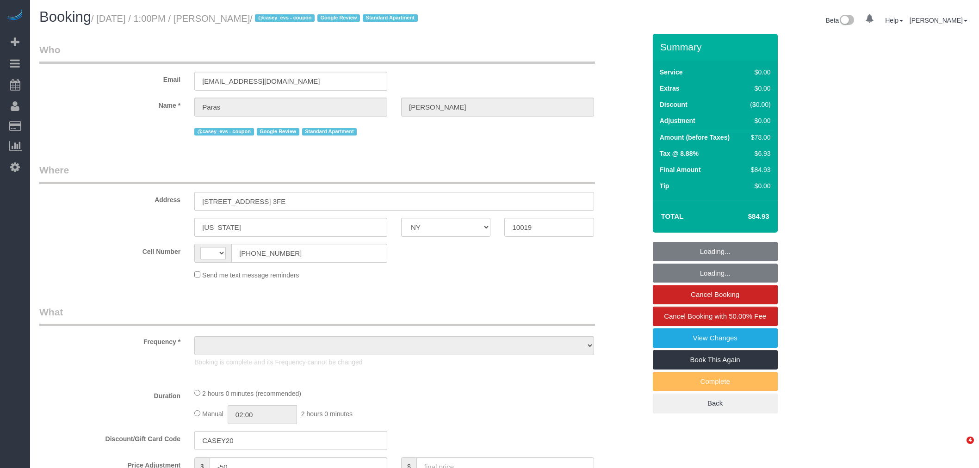
select select "number:15"
select select "number:5"
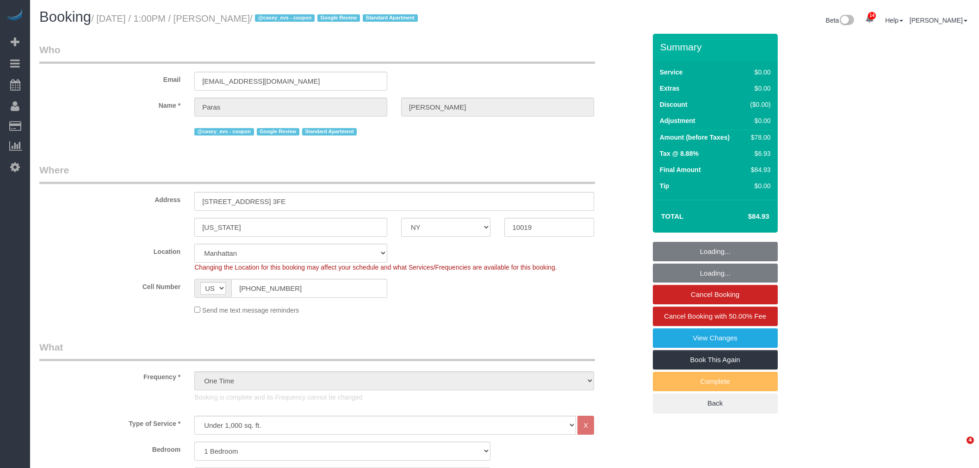
select select "string:stripe-pm_1S2bPS4VGloSiKo7w4JyxUZH"
select select "spot1"
select select "1"
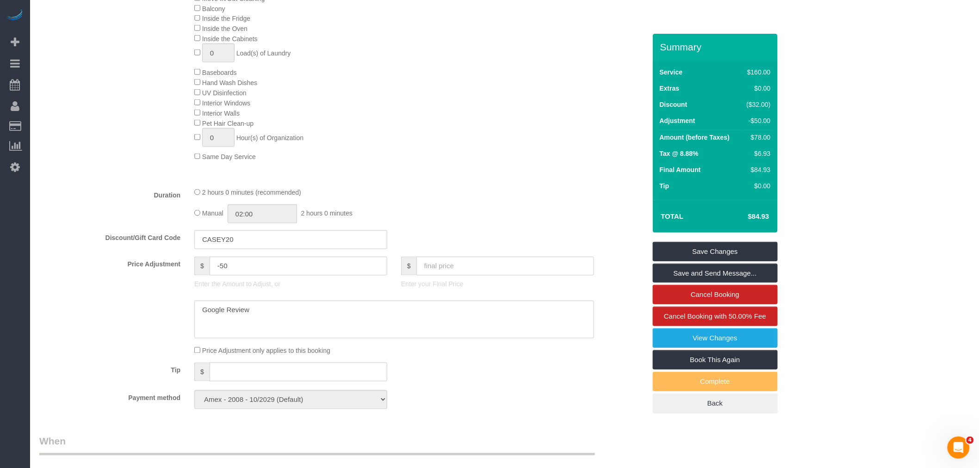
scroll to position [359, 0]
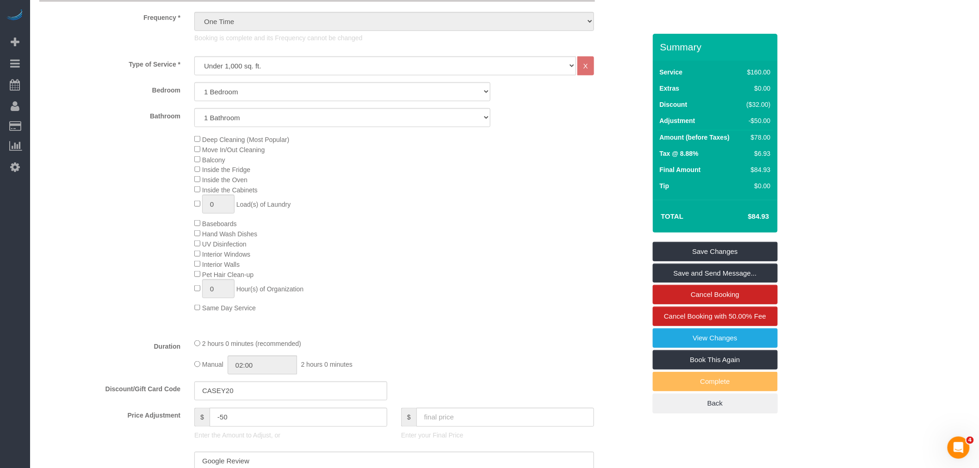
drag, startPoint x: 745, startPoint y: 214, endPoint x: 775, endPoint y: 216, distance: 30.1
click at [775, 216] on div "Total $84.93" at bounding box center [715, 216] width 125 height 33
click at [829, 220] on div "Who Email [EMAIL_ADDRESS][DOMAIN_NAME] Name * [PERSON_NAME] @casey_evs - coupon…" at bounding box center [504, 466] width 930 height 1584
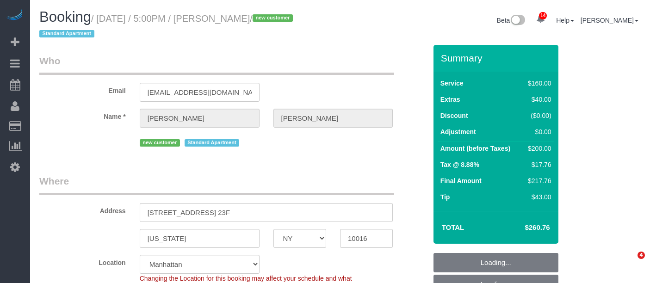
select select "NY"
select select "number:62"
select select "number:77"
select select "number:15"
select select "number:5"
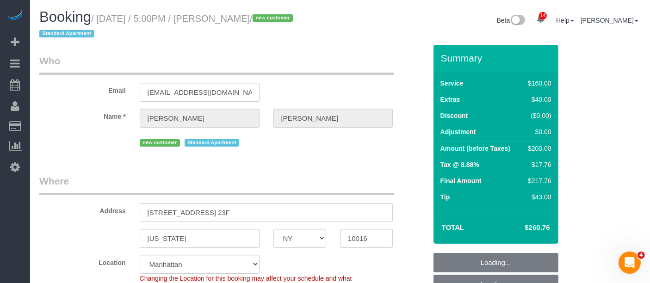
select select "object:901"
select select "spot1"
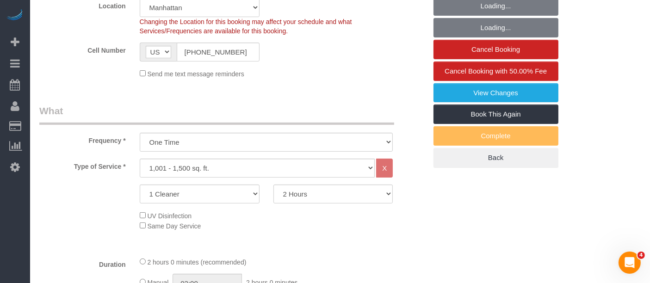
select select "object:1409"
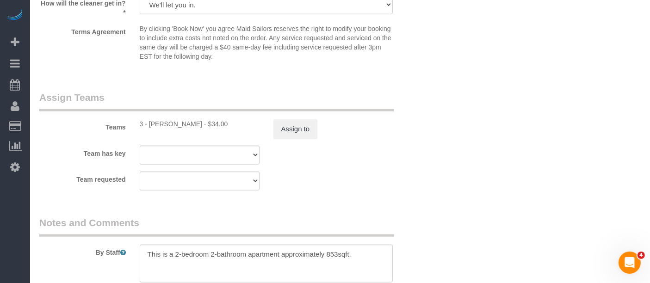
scroll to position [1079, 0]
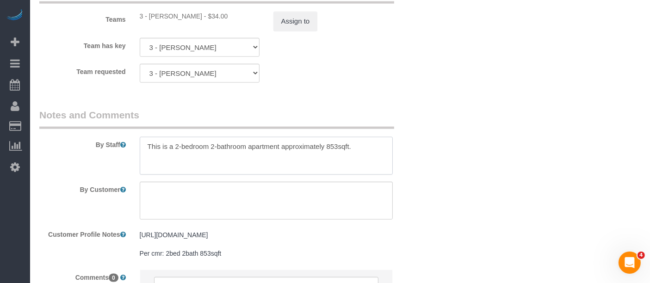
click at [368, 143] on textarea at bounding box center [267, 156] width 254 height 38
paste textarea "Start with bedroom, bathroom, kitchen and living room"
drag, startPoint x: 350, startPoint y: 146, endPoint x: 378, endPoint y: 149, distance: 28.4
click at [350, 145] on textarea at bounding box center [267, 156] width 254 height 38
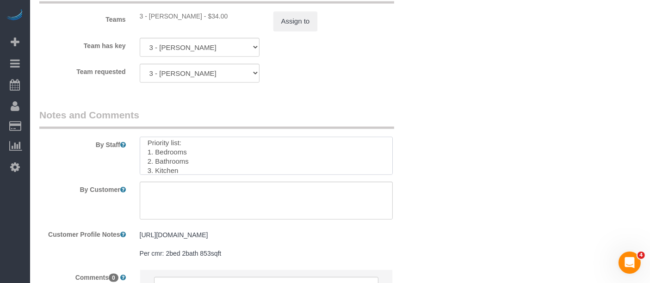
scroll to position [31, 0]
click at [204, 158] on textarea at bounding box center [267, 156] width 254 height 38
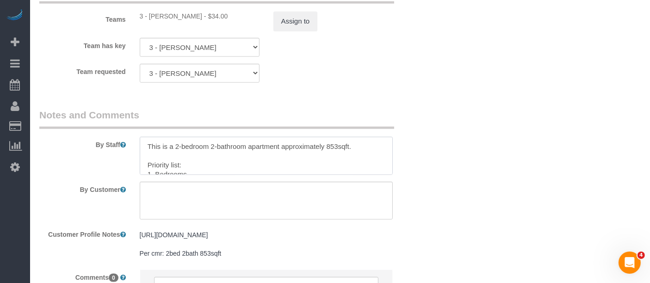
click at [266, 147] on textarea at bounding box center [267, 156] width 254 height 38
drag, startPoint x: 285, startPoint y: 154, endPoint x: 261, endPoint y: 161, distance: 24.5
click at [284, 154] on textarea at bounding box center [267, 156] width 254 height 38
click at [190, 150] on textarea at bounding box center [267, 156] width 254 height 38
click at [174, 144] on textarea at bounding box center [267, 156] width 254 height 38
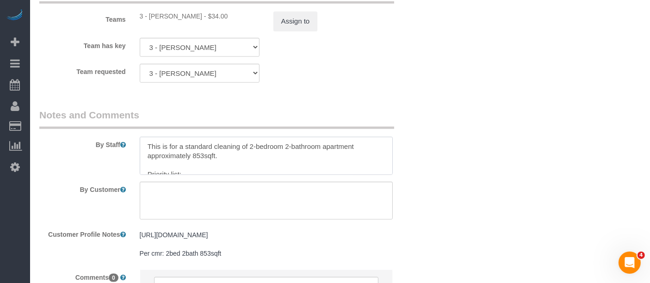
click at [305, 149] on textarea at bounding box center [267, 156] width 254 height 38
type textarea "This is for a standard cleaning of 2-bedroom 2-bathroom apartment approximately…"
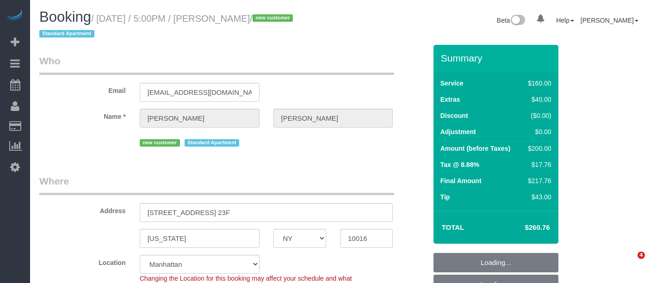
select select "NY"
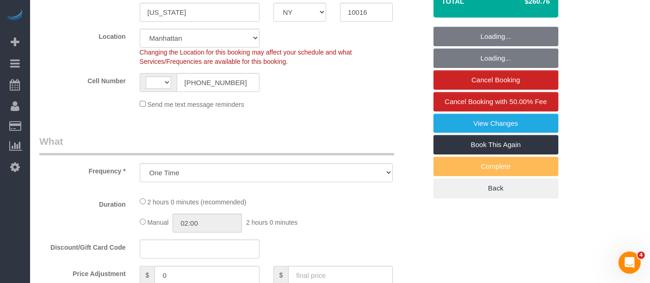
select select "string:stripe-pm_1S4mCf4VGloSiKo7MKQjEujb"
select select "number:62"
select select "number:77"
select select "number:15"
select select "number:5"
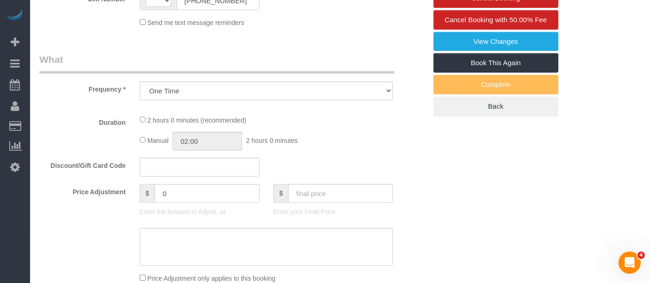
select select "object:658"
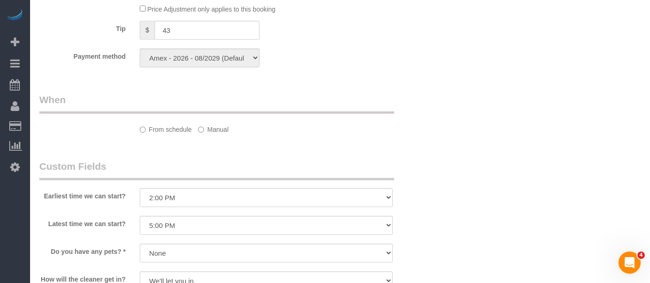
select select "string:[GEOGRAPHIC_DATA]"
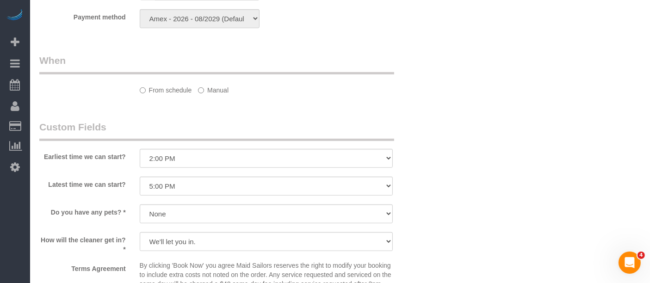
select select "spot1"
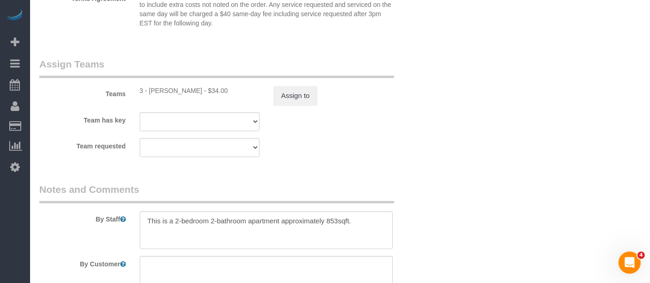
scroll to position [1170, 0]
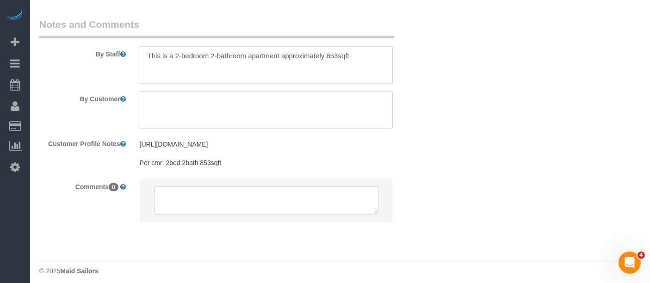
click at [322, 52] on textarea at bounding box center [267, 65] width 254 height 38
click at [246, 58] on textarea at bounding box center [267, 65] width 254 height 38
click at [199, 108] on textarea at bounding box center [267, 110] width 254 height 38
paste textarea "This is for a standard cleaning of a 2-bedroom, 2-bathroom apartment, approxima…"
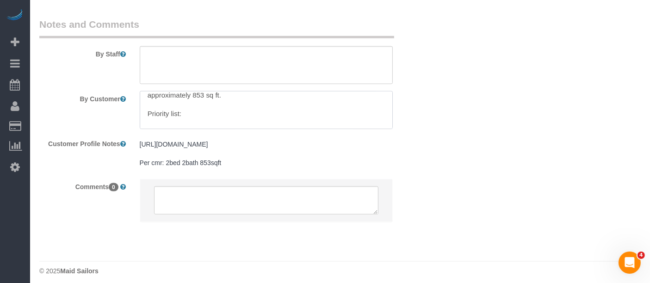
scroll to position [0, 0]
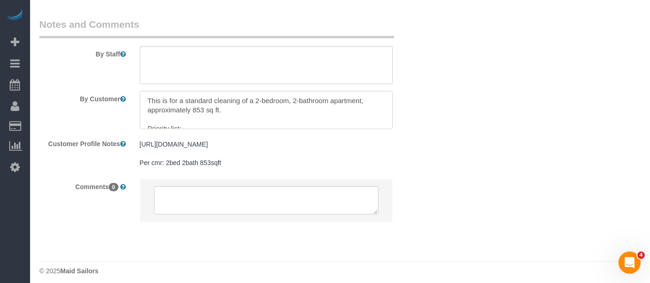
click at [299, 104] on textarea at bounding box center [267, 110] width 254 height 38
click at [170, 109] on textarea at bounding box center [267, 110] width 254 height 38
click at [267, 102] on textarea at bounding box center [267, 110] width 254 height 38
type textarea "This is for a standard cleaning of a 2-bedroom, 2-bathroom apartment, approxima…"
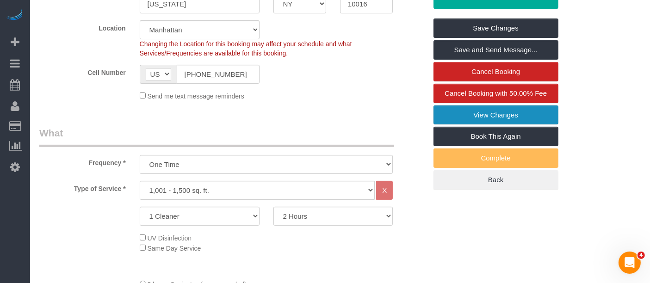
scroll to position [39, 0]
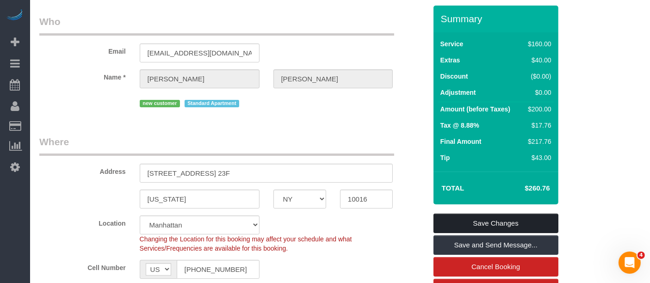
click at [479, 220] on link "Save Changes" at bounding box center [495, 223] width 125 height 19
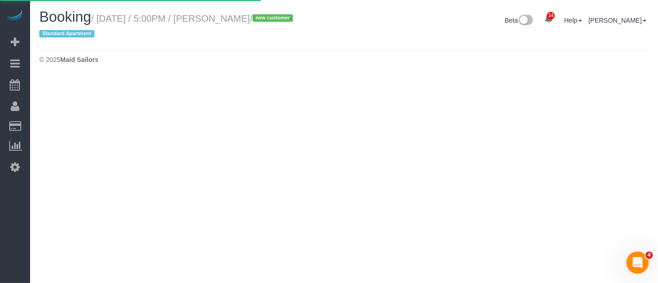
select select "NY"
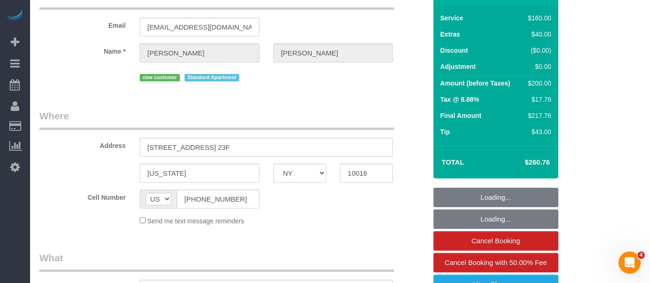
select select "object:2362"
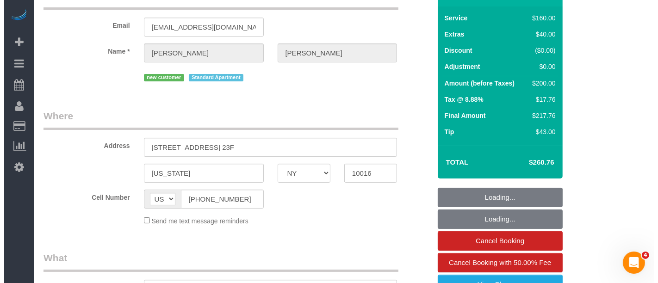
scroll to position [103, 0]
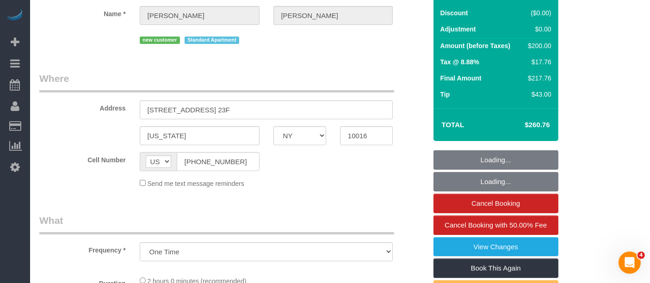
select select "spot43"
select select "number:62"
select select "number:77"
select select "number:15"
select select "number:5"
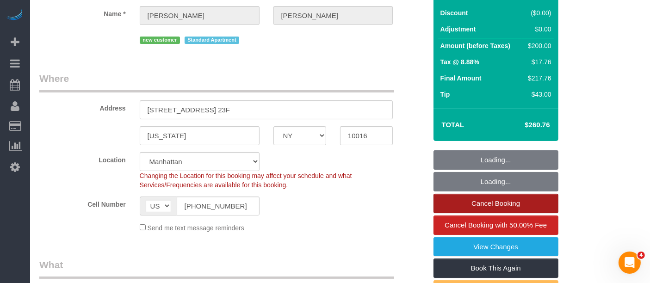
select select "object:3017"
select select "string:stripe-pm_1S4mCf4VGloSiKo7MKQjEujb"
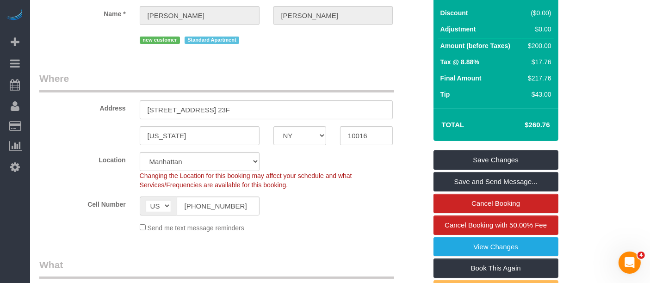
click at [404, 82] on div "Address 245 East 40th Street, Apt. 23F" at bounding box center [232, 96] width 401 height 48
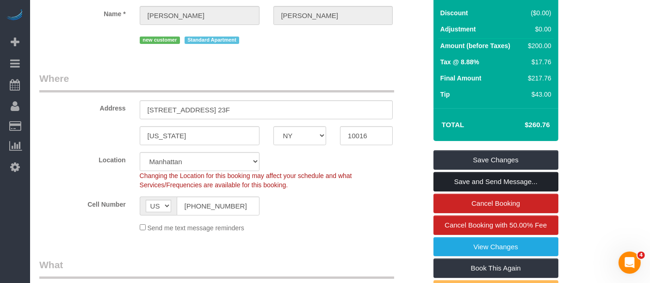
click at [508, 173] on link "Save and Send Message..." at bounding box center [495, 181] width 125 height 19
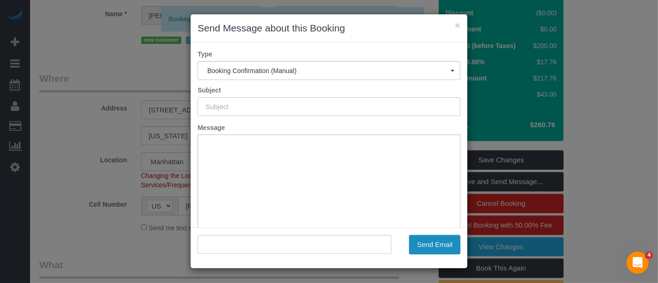
drag, startPoint x: 430, startPoint y: 242, endPoint x: 416, endPoint y: 242, distance: 13.9
click at [430, 242] on button "Send Email" at bounding box center [434, 244] width 51 height 19
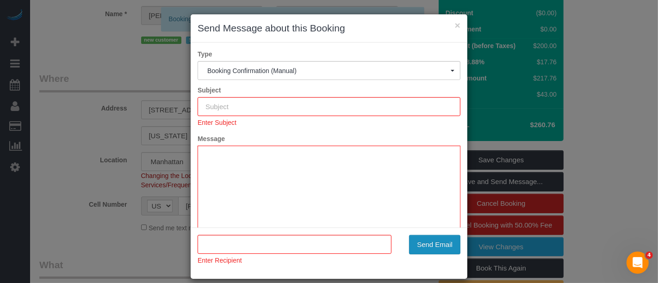
scroll to position [0, 0]
type input "Cleaning Confirmed for 09/07/2025 at 5:00pm"
type input ""Katharine Rolfe" <krolfe2003@gmail.com>"
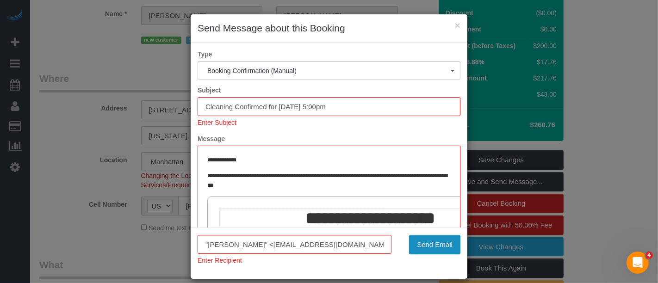
click at [433, 243] on button "Send Email" at bounding box center [434, 244] width 51 height 19
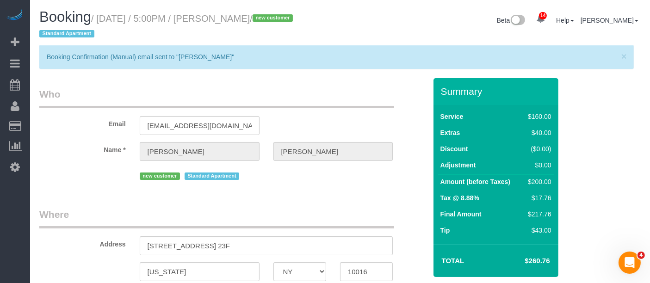
click at [353, 42] on div "Booking / September 07, 2025 / 5:00PM / Katharine Rolfe / new customer Standard…" at bounding box center [339, 27] width 615 height 36
click at [625, 55] on span "×" at bounding box center [624, 56] width 6 height 11
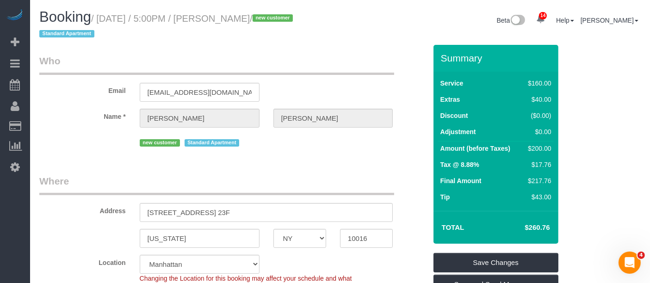
click at [337, 55] on legend "Who" at bounding box center [216, 64] width 355 height 21
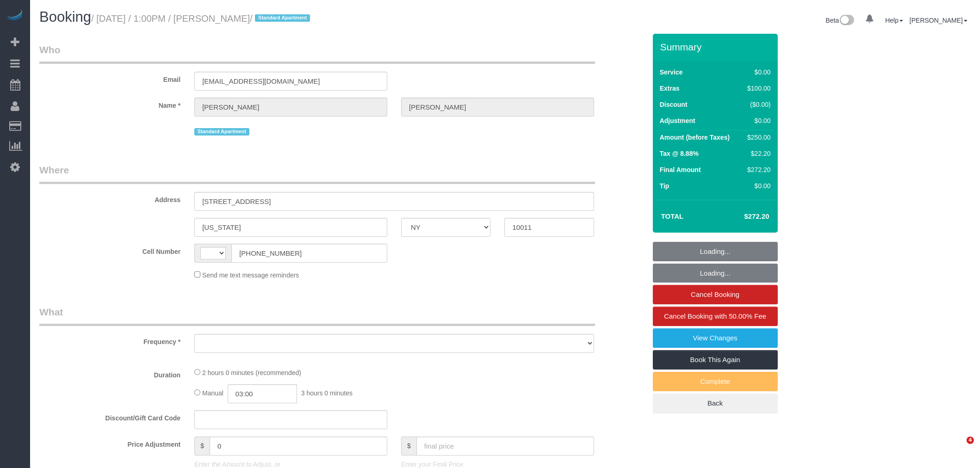
select select "NY"
select select "string:[GEOGRAPHIC_DATA]"
select select "object:750"
select select "number:58"
select select "number:72"
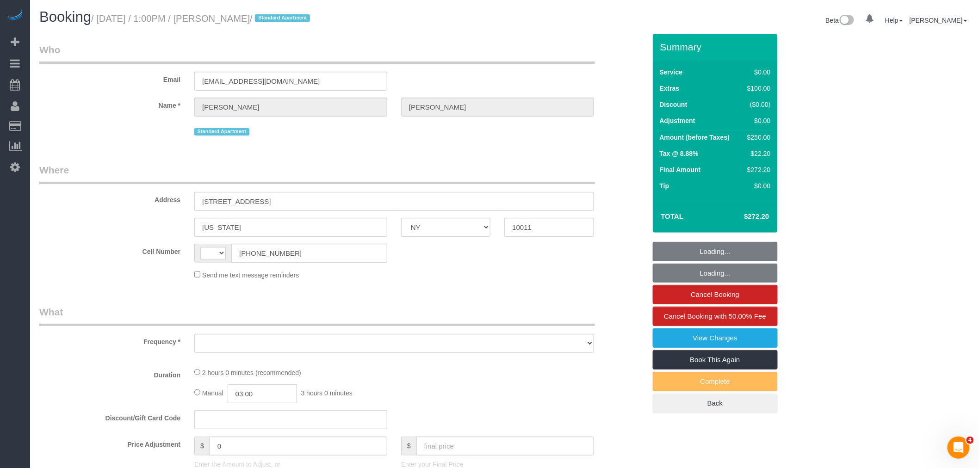
select select "number:15"
select select "number:5"
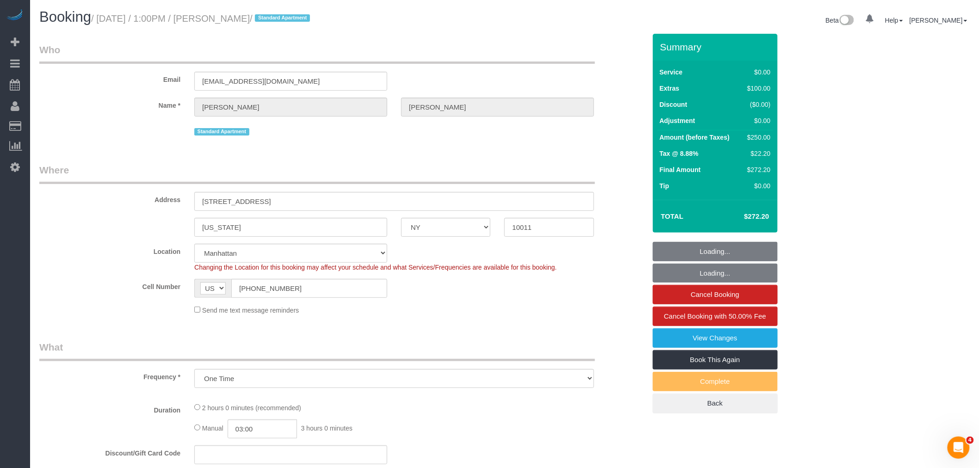
select select "spot1"
select select "string:stripe-pm_1S4M9B4VGloSiKo7rfMU45ST"
select select "object:1427"
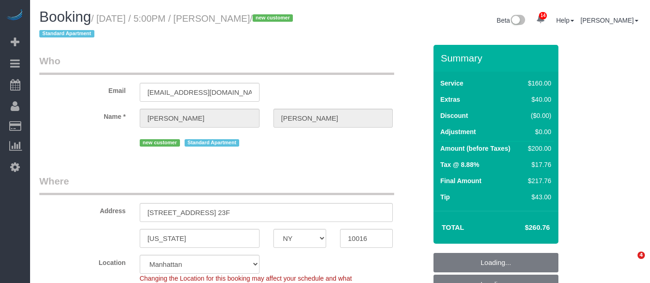
select select "NY"
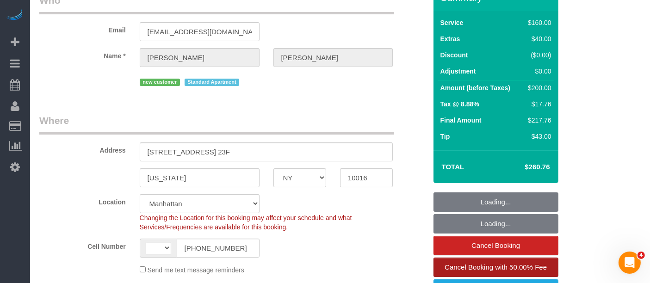
select select "string:[GEOGRAPHIC_DATA]"
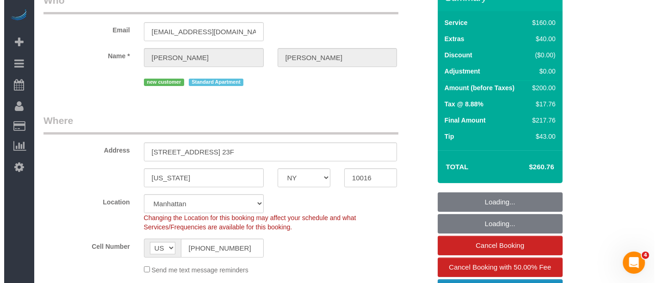
scroll to position [154, 0]
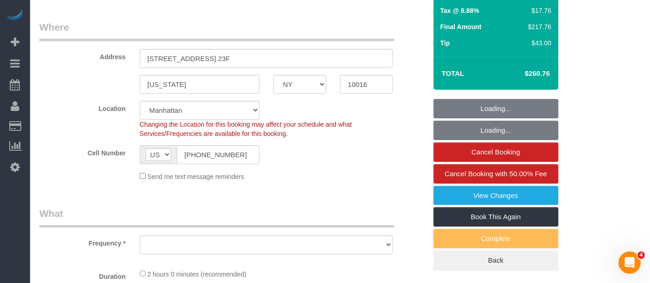
select select "object:756"
select select "spot1"
select select "number:62"
select select "number:77"
select select "number:15"
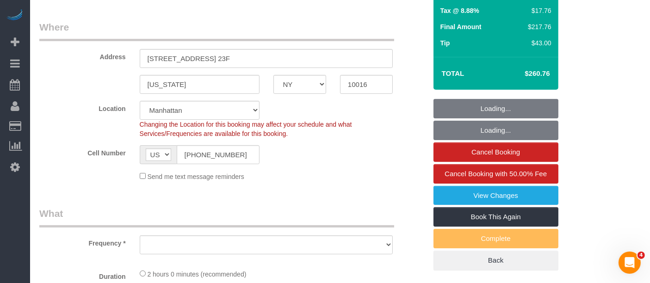
select select "number:5"
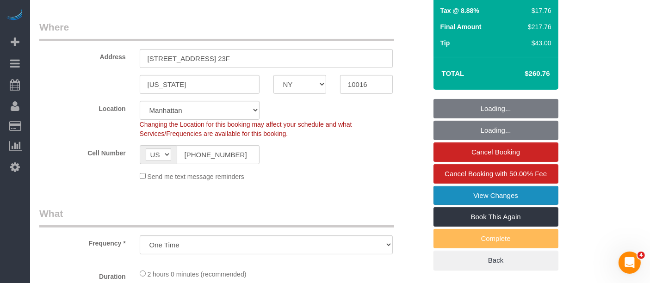
select select "object:1409"
select select "string:stripe-pm_1S4mCf4VGloSiKo7MKQjEujb"
click at [512, 198] on link "View Changes" at bounding box center [495, 195] width 125 height 19
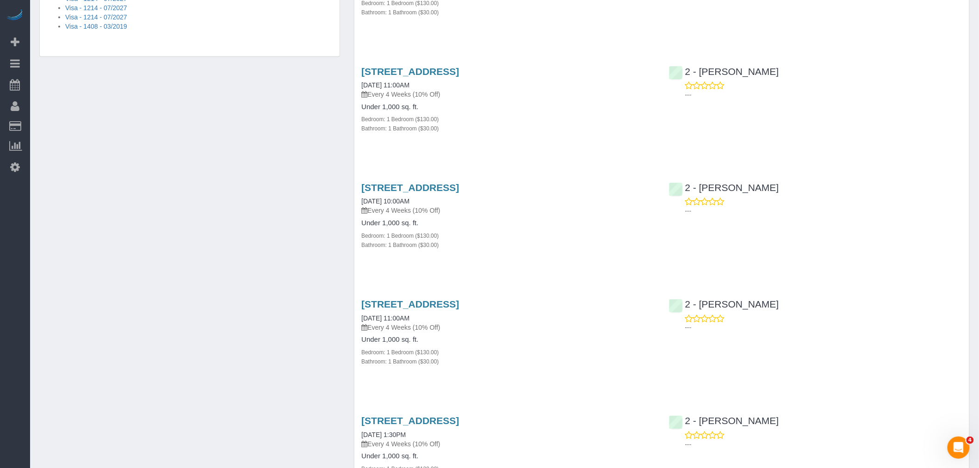
scroll to position [873, 0]
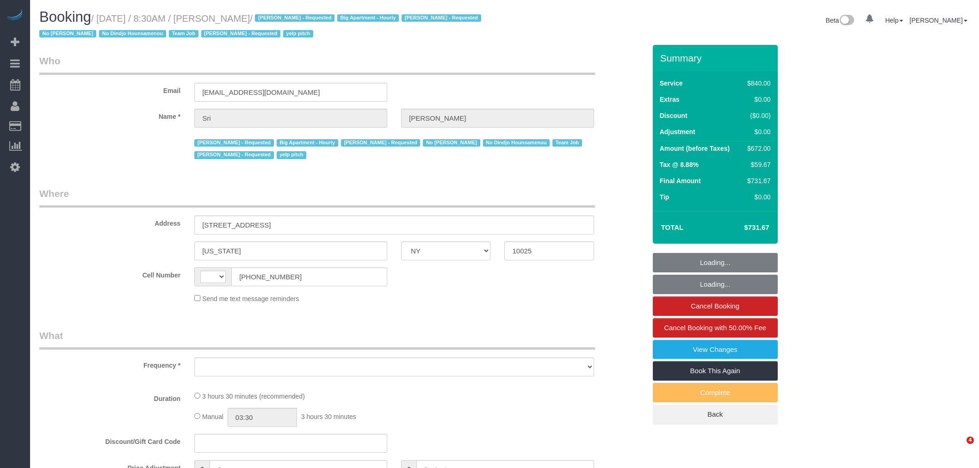
select select "NY"
select select "string:[GEOGRAPHIC_DATA]"
select select "object:786"
select select "string:stripe-pm_1I87dt4VGloSiKo7CuPcnWZf"
select select "3"
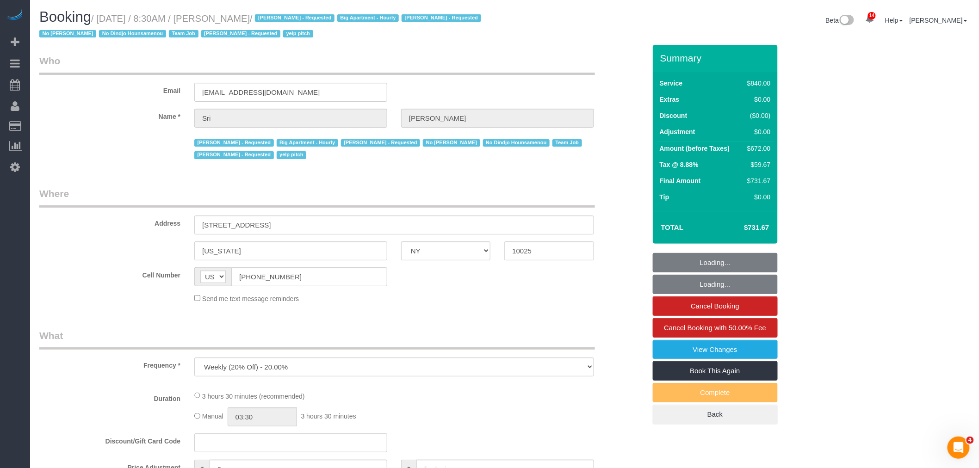
select select "210"
select select "number:89"
select select "number:90"
select select "number:15"
select select "number:5"
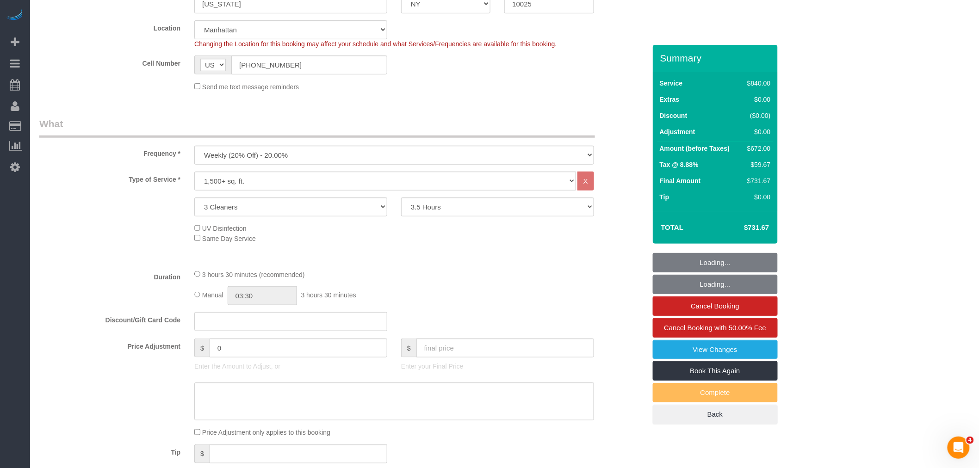
select select "object:1464"
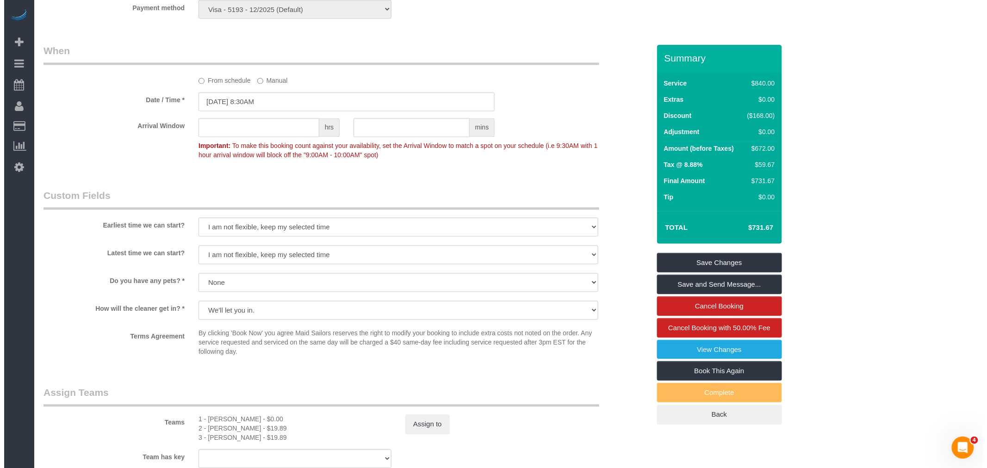
scroll to position [822, 0]
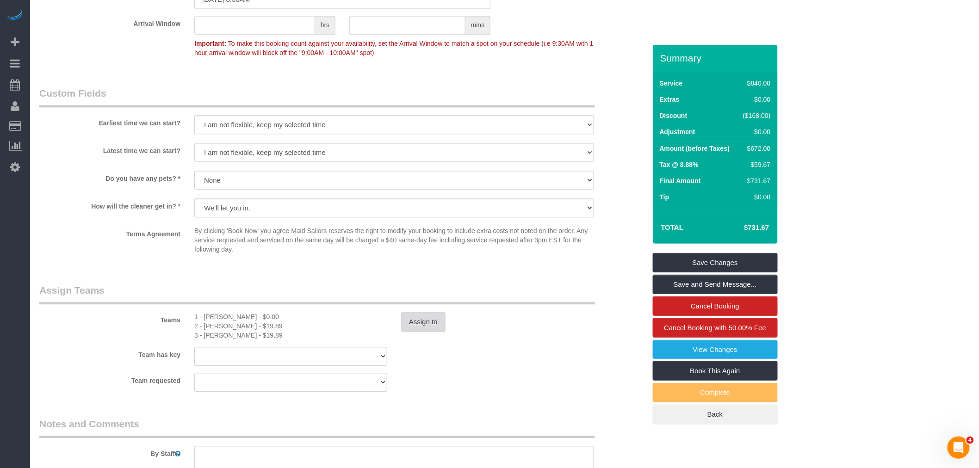
click at [423, 320] on button "Assign to" at bounding box center [423, 321] width 44 height 19
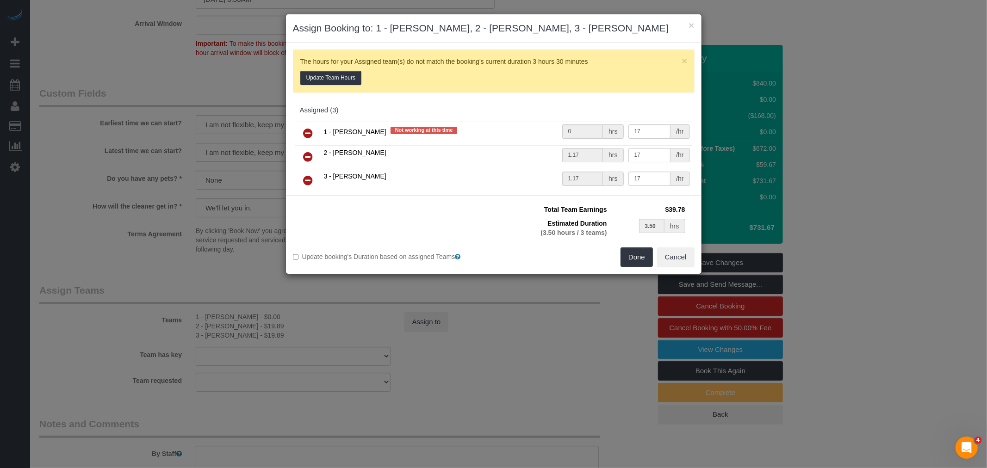
click at [309, 132] on icon at bounding box center [308, 133] width 10 height 11
type input "1.75"
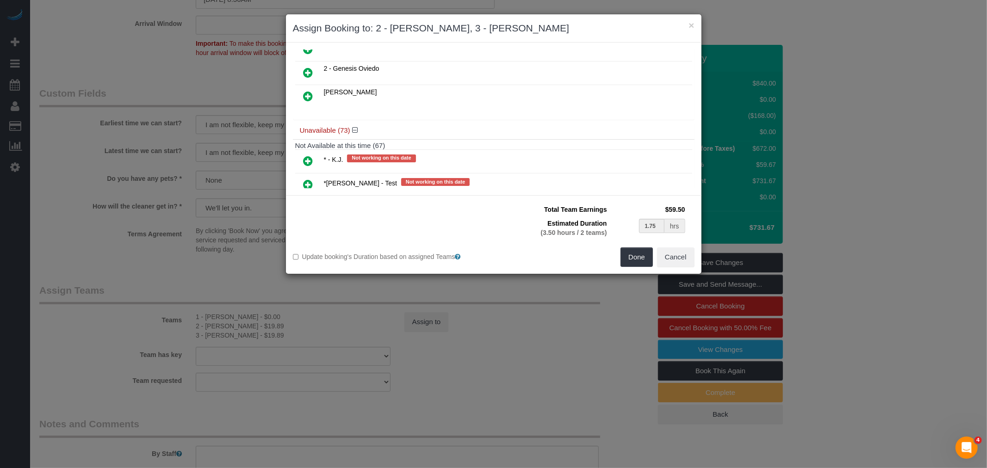
scroll to position [154, 0]
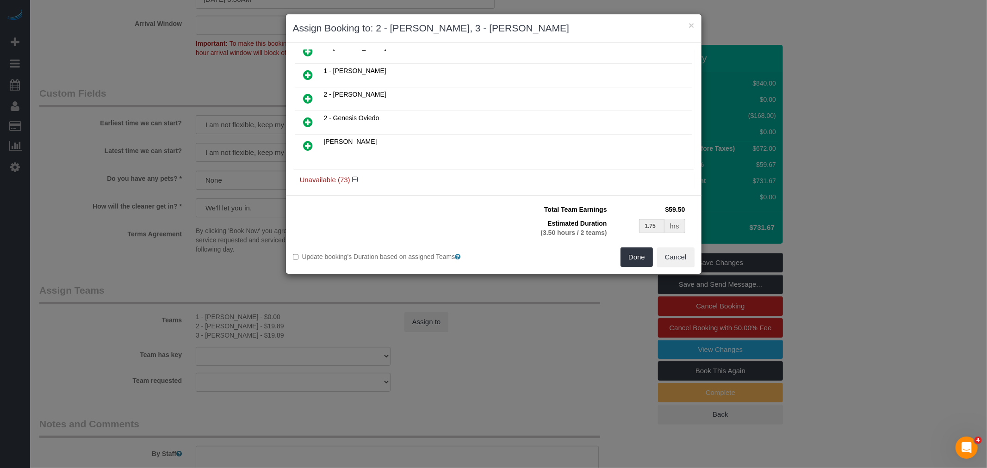
drag, startPoint x: 308, startPoint y: 95, endPoint x: 315, endPoint y: 99, distance: 7.7
click at [308, 95] on icon at bounding box center [308, 98] width 10 height 11
type input "1.17"
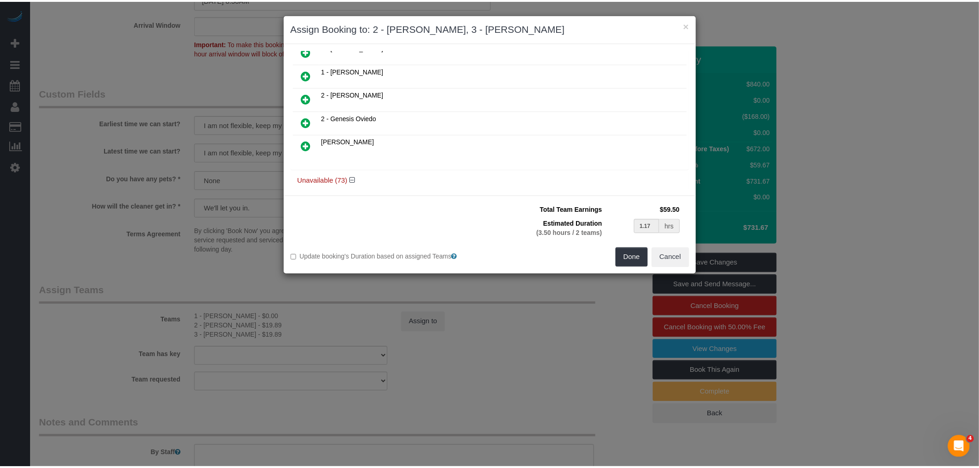
scroll to position [177, 0]
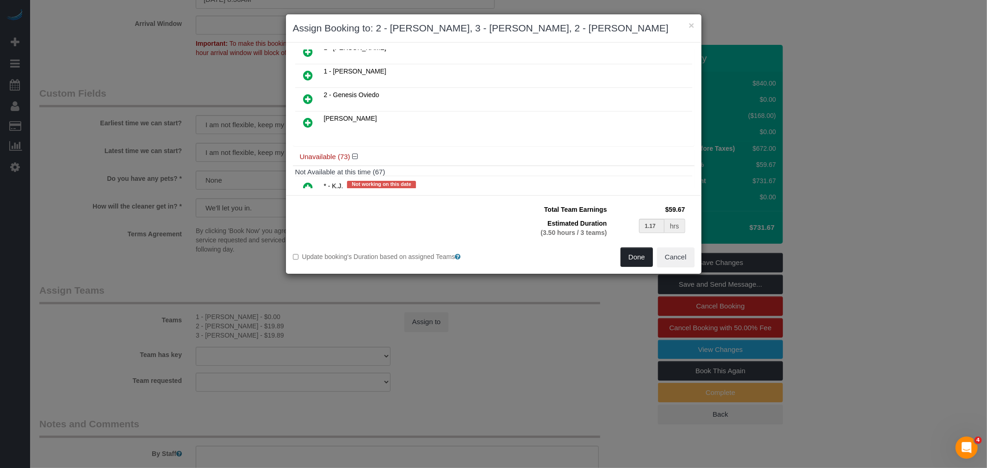
click at [632, 257] on button "Done" at bounding box center [636, 257] width 32 height 19
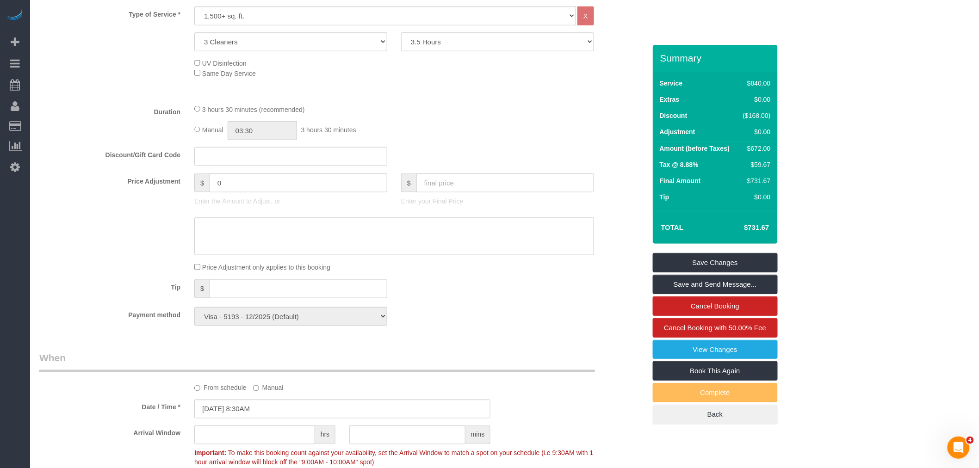
scroll to position [257, 0]
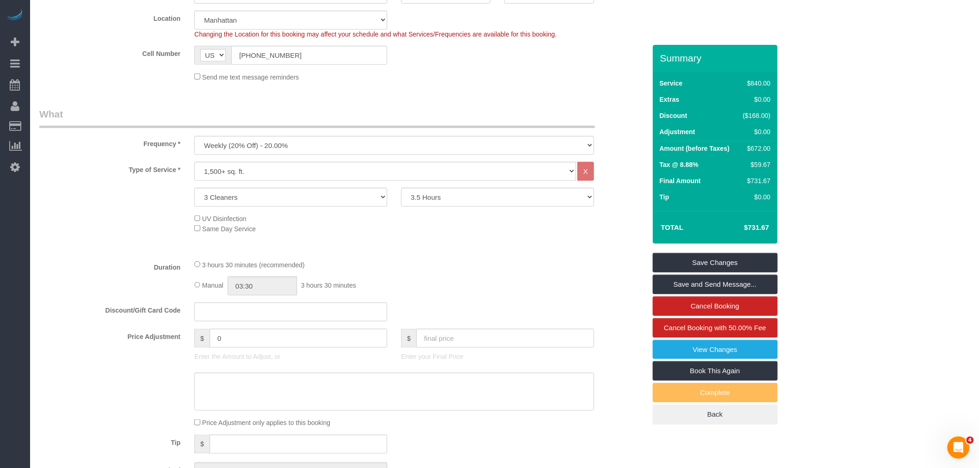
click at [422, 258] on fieldset "What Frequency * One Time Weekly (20% Off) - 20.00% Every 2 Weeks (15% Off) - 1…" at bounding box center [342, 297] width 607 height 381
click at [739, 258] on link "Save Changes" at bounding box center [715, 262] width 125 height 19
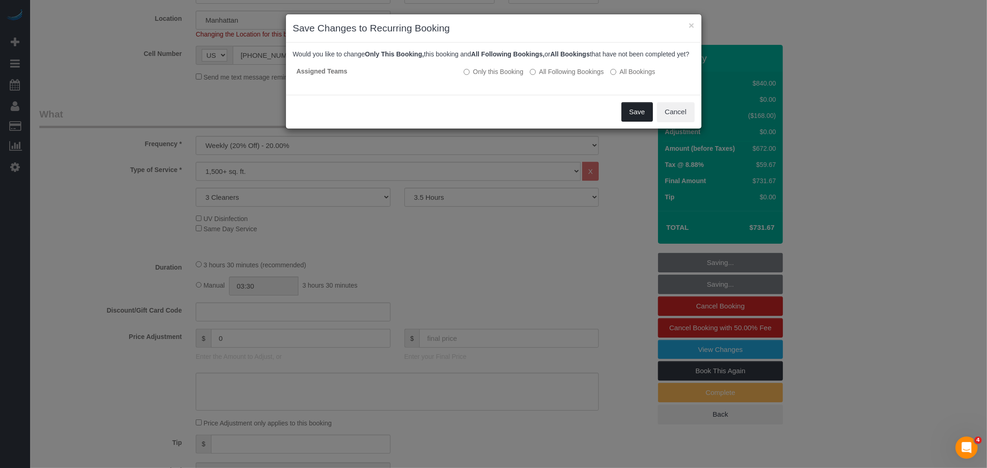
click at [630, 120] on button "Save" at bounding box center [636, 111] width 31 height 19
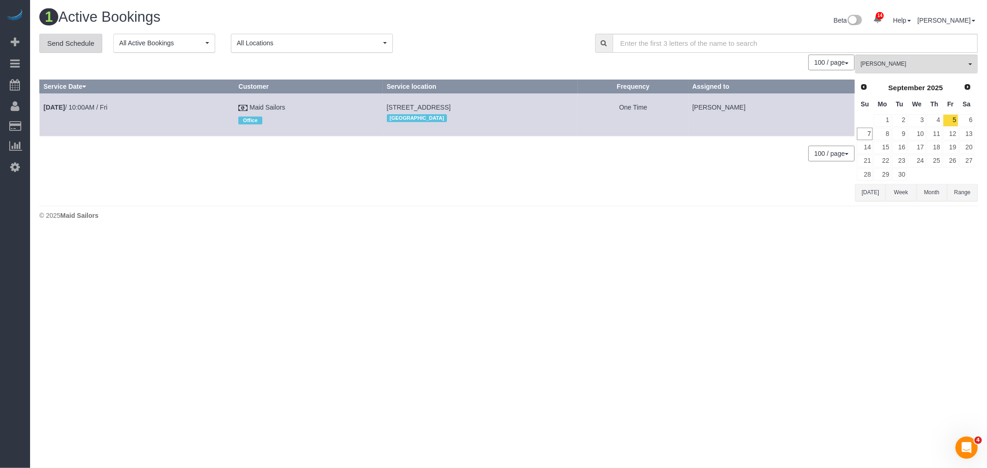
click at [64, 39] on link "Send Schedule" at bounding box center [70, 43] width 63 height 19
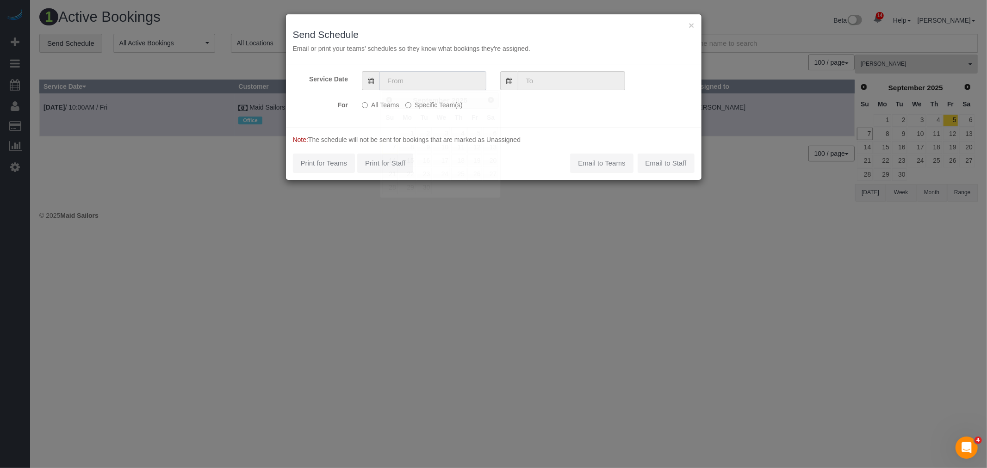
click at [408, 82] on input "text" at bounding box center [432, 80] width 107 height 19
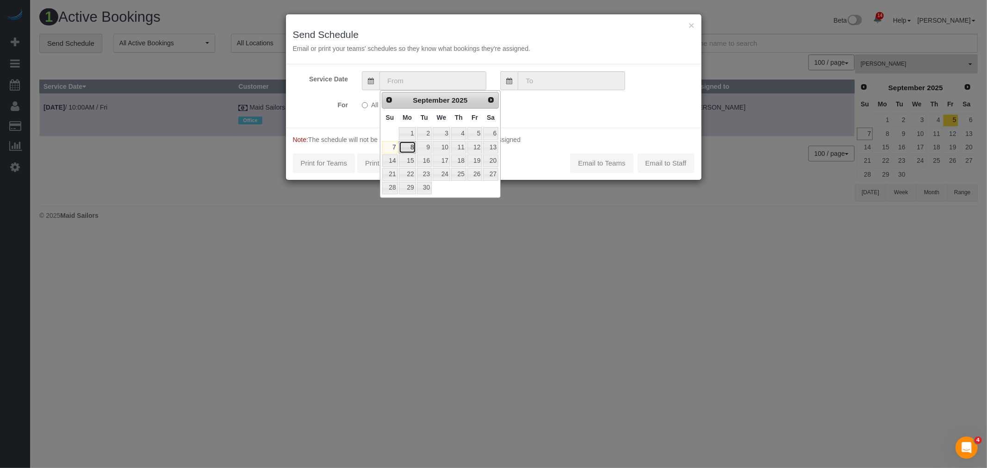
click at [406, 150] on link "8" at bounding box center [407, 147] width 17 height 12
type input "[DATE]"
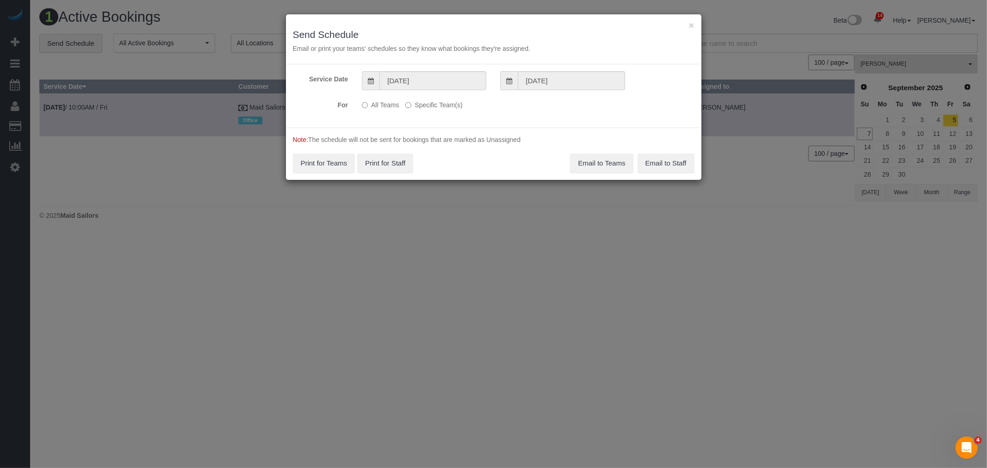
click at [438, 105] on label "Specific Team(s)" at bounding box center [433, 103] width 57 height 12
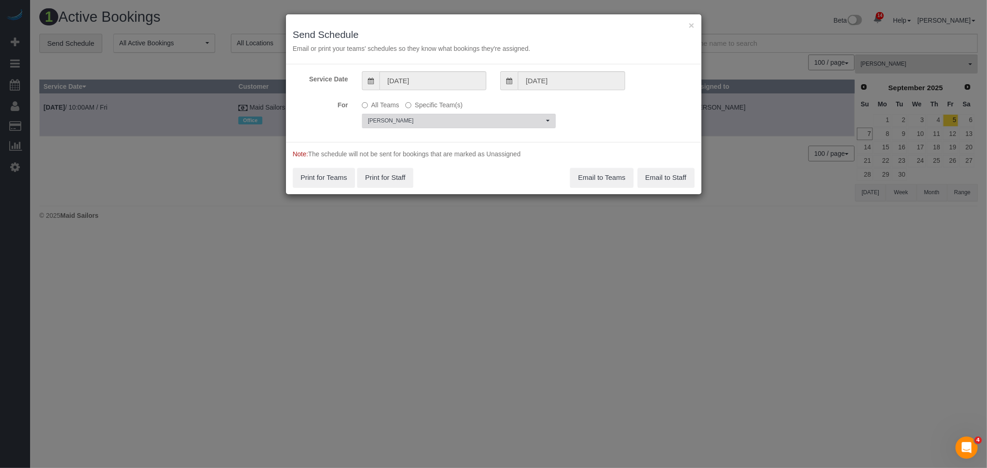
click at [445, 118] on span "[PERSON_NAME]" at bounding box center [456, 121] width 176 height 8
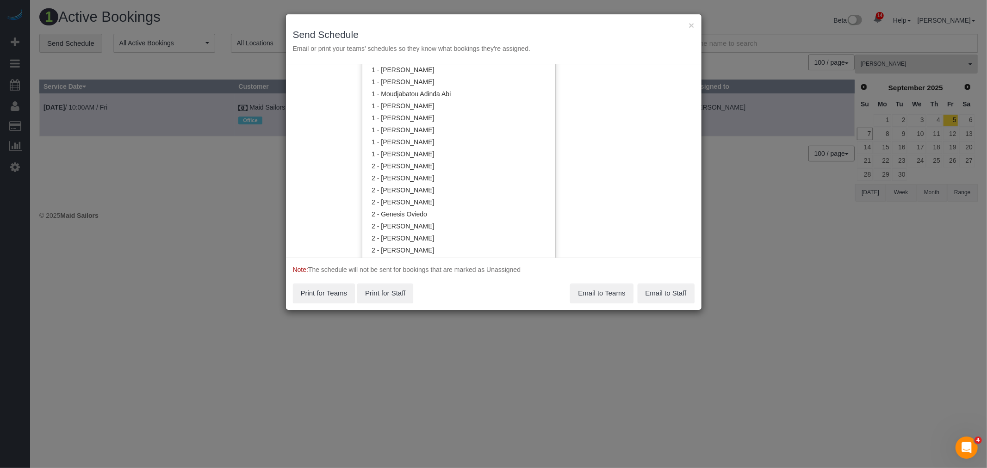
scroll to position [476, 0]
drag, startPoint x: 441, startPoint y: 200, endPoint x: 499, endPoint y: 186, distance: 59.1
click at [442, 200] on link "2 - [PERSON_NAME]" at bounding box center [458, 204] width 193 height 12
click at [593, 163] on div "Service Date [DATE] [DATE] For All Teams Specific Team(s) 2 - [PERSON_NAME] , […" at bounding box center [493, 160] width 415 height 193
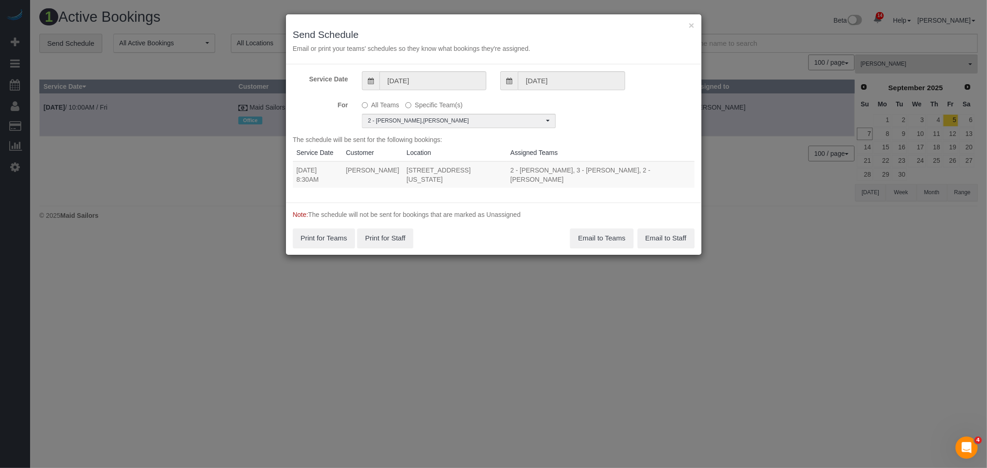
drag, startPoint x: 294, startPoint y: 169, endPoint x: 435, endPoint y: 182, distance: 141.7
click at [435, 182] on tr "[DATE] 8:30AM [PERSON_NAME] [STREET_ADDRESS][US_STATE] 2 - [PERSON_NAME], 3 - […" at bounding box center [494, 174] width 402 height 26
copy tr "[DATE] 8:30AM [GEOGRAPHIC_DATA][PERSON_NAME] [STREET_ADDRESS][US_STATE]"
click at [604, 244] on button "Email to Teams" at bounding box center [601, 238] width 63 height 19
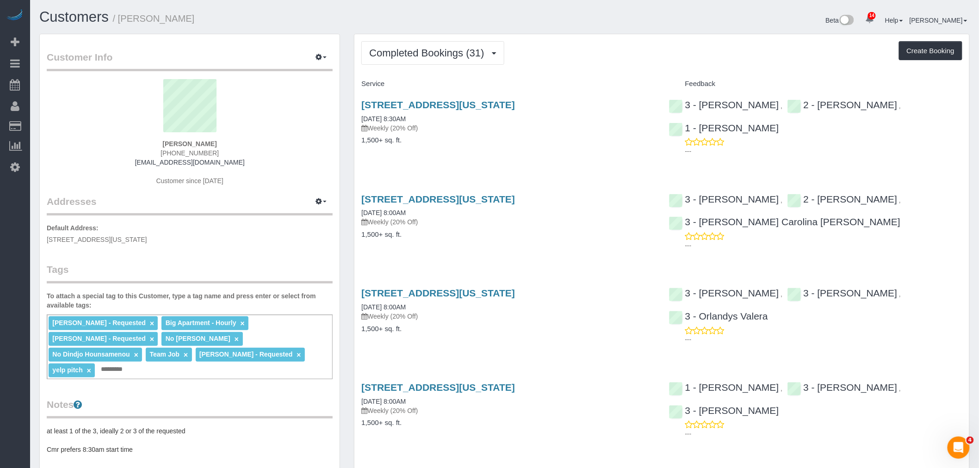
click at [580, 250] on div "[STREET_ADDRESS][US_STATE] [DATE] 8:00AM Weekly (20% Off) 1,500+ sq. ft." at bounding box center [507, 221] width 307 height 71
